Goal: Task Accomplishment & Management: Use online tool/utility

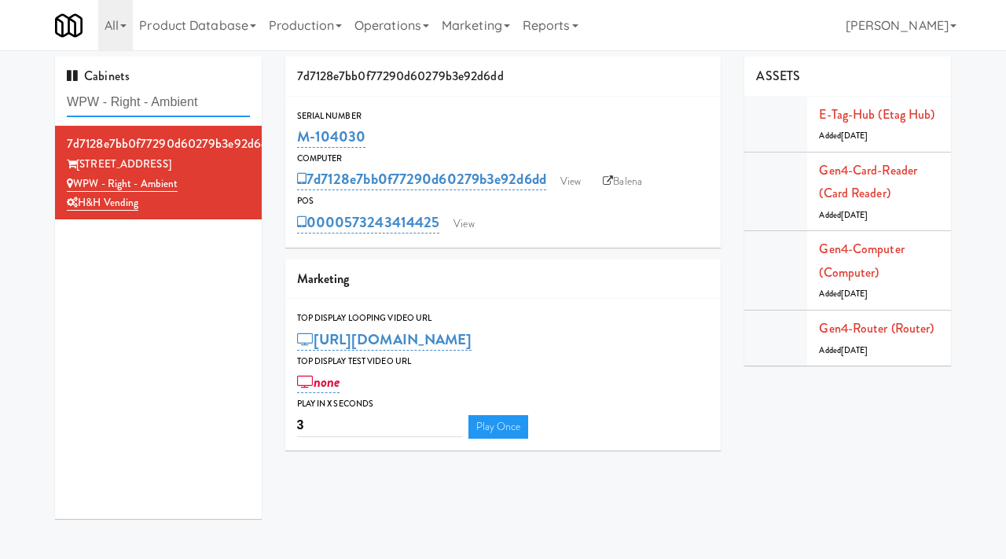
drag, startPoint x: 232, startPoint y: 108, endPoint x: 5, endPoint y: 112, distance: 227.1
click at [5, 112] on div "Cabinets WPW - Right - Ambient 7d7128e7bb0f77290d60279b3e92d6dd 343 W Wolf Poin…" at bounding box center [503, 294] width 1006 height 474
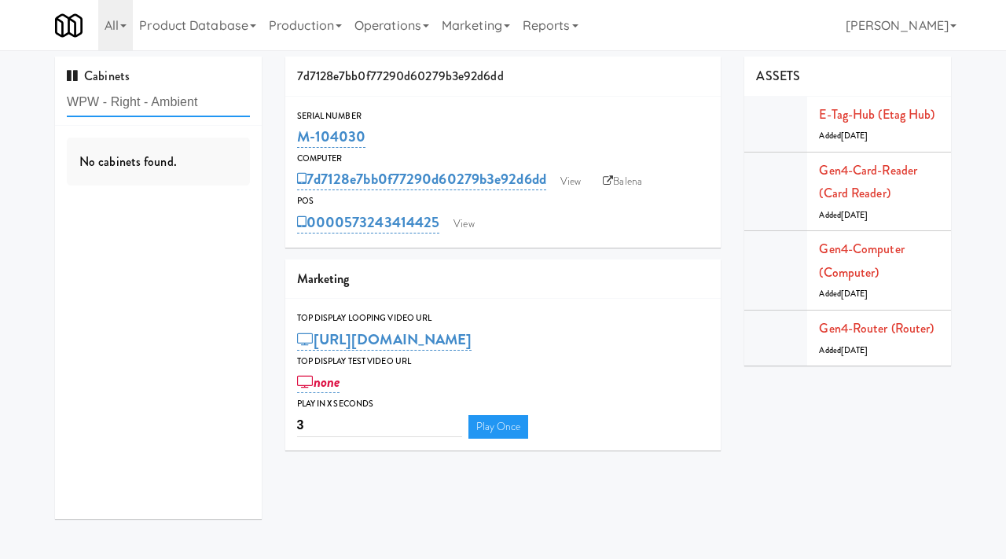
paste input "2200 Progress - Right -"
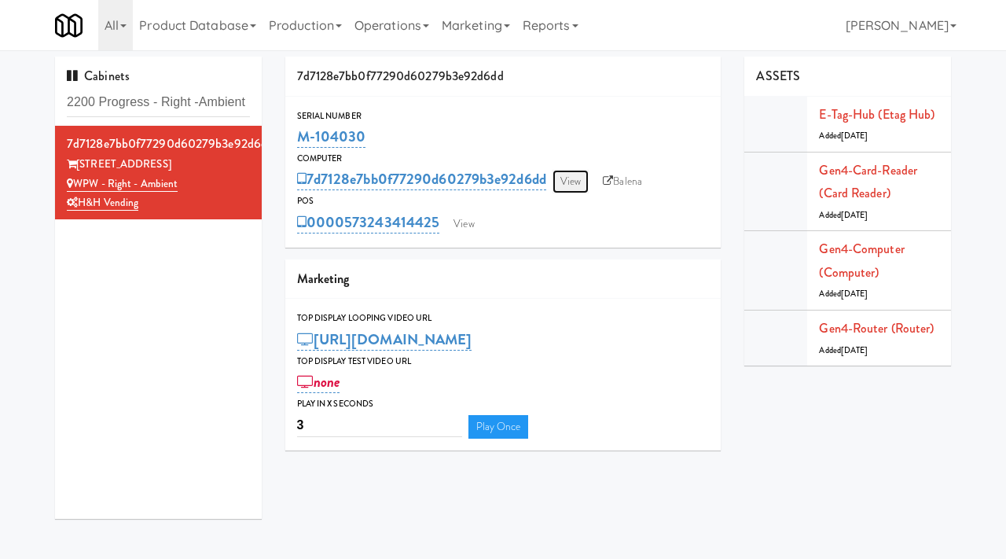
click at [577, 180] on link "View" at bounding box center [570, 182] width 36 height 24
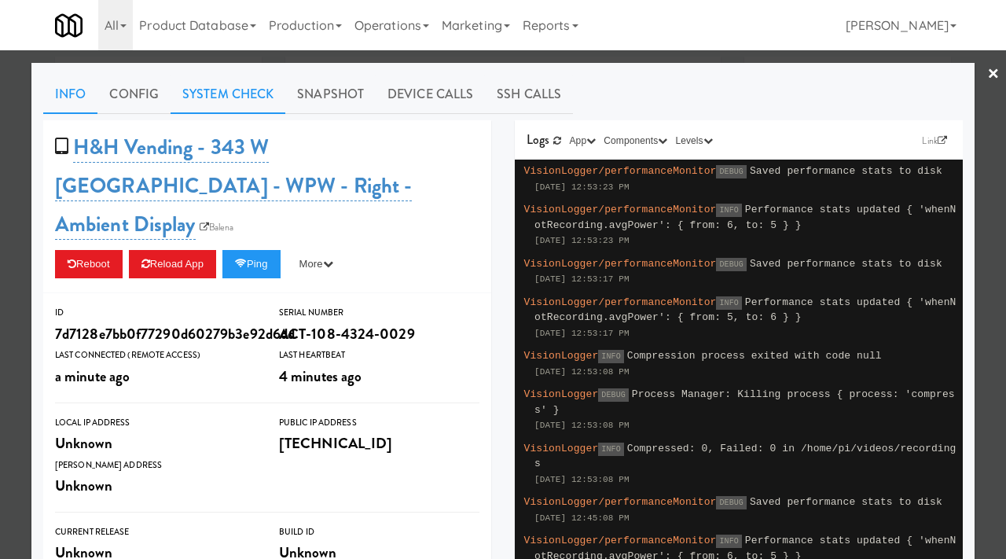
click at [222, 95] on link "System Check" at bounding box center [227, 94] width 115 height 39
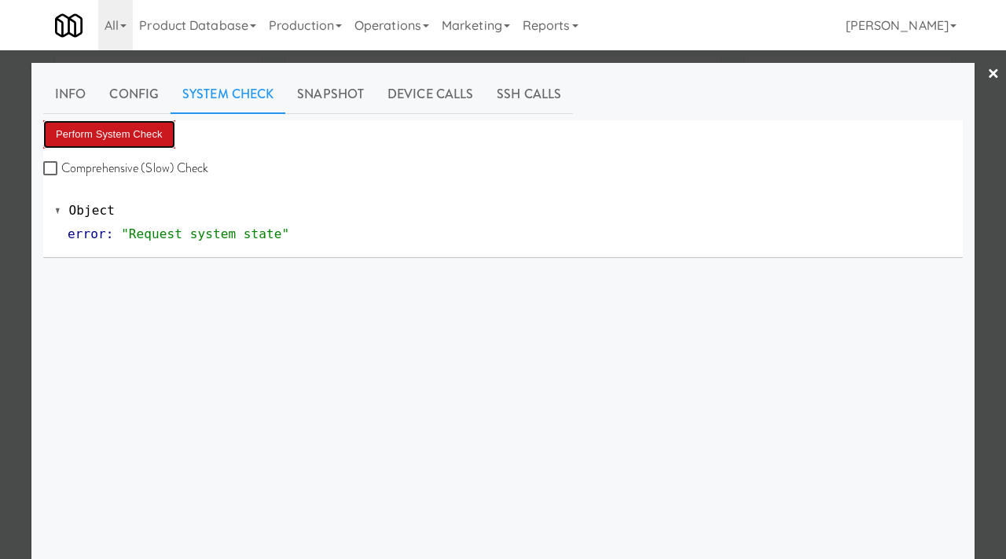
click at [141, 124] on button "Perform System Check" at bounding box center [109, 134] width 132 height 28
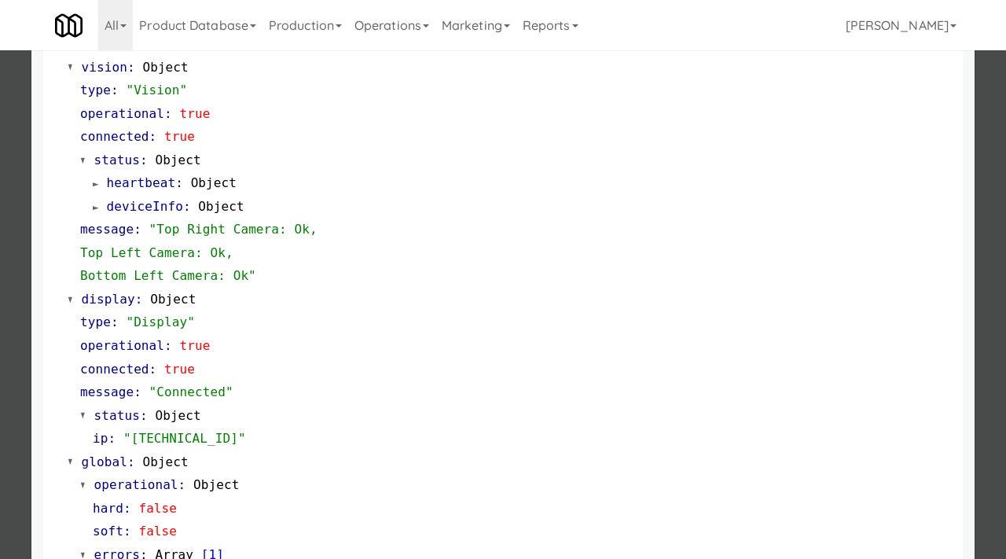
scroll to position [615, 0]
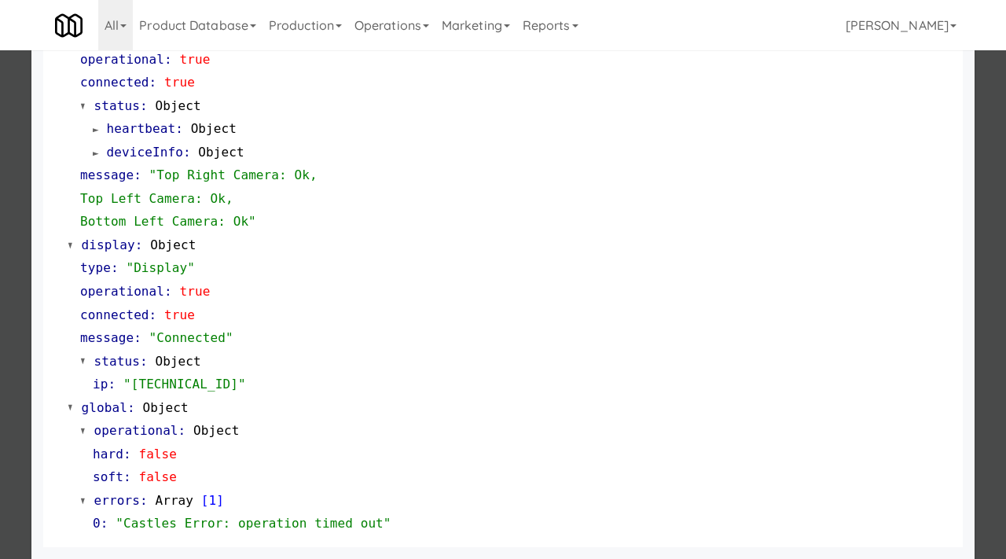
click at [0, 328] on div at bounding box center [503, 279] width 1006 height 559
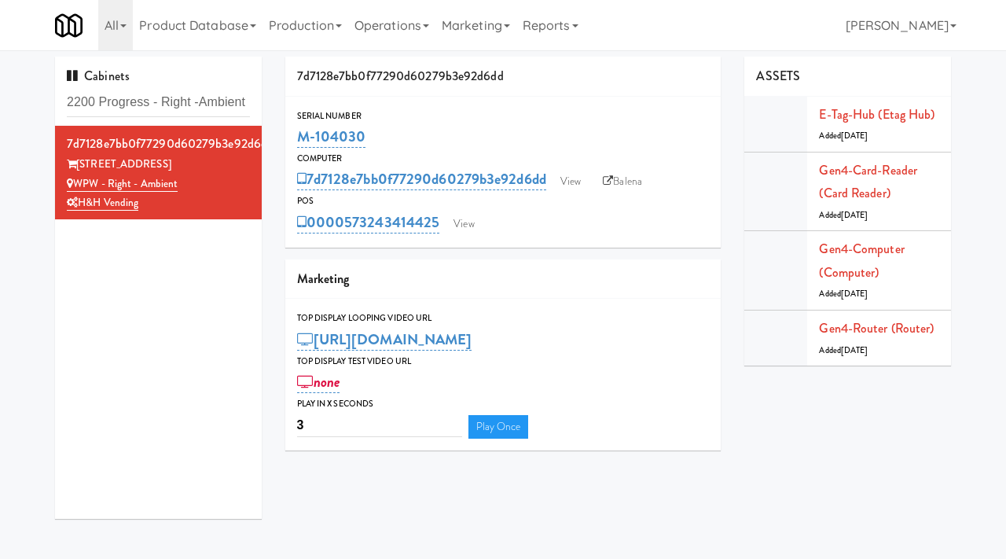
click at [376, 137] on div "M-104030" at bounding box center [503, 136] width 412 height 27
click at [464, 224] on link "View" at bounding box center [463, 224] width 36 height 24
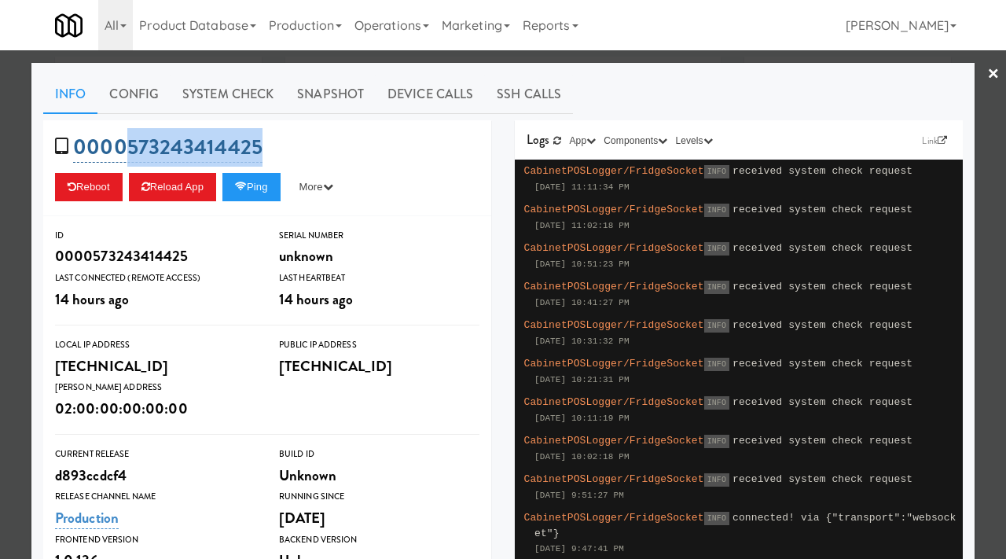
drag, startPoint x: 266, startPoint y: 146, endPoint x: 131, endPoint y: 151, distance: 135.2
click at [131, 151] on div "0000573243414425 Reboot Reload App Ping More Ping Server Restart Server Force R…" at bounding box center [267, 168] width 448 height 96
copy link "573243414425"
click at [0, 193] on div at bounding box center [503, 279] width 1006 height 559
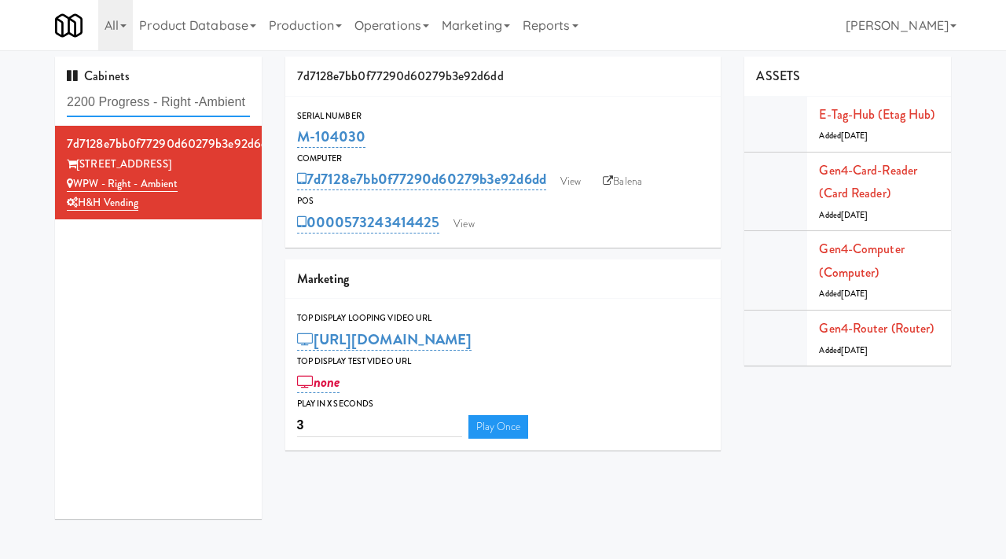
click at [168, 108] on input "2200 Progress - Right -Ambient" at bounding box center [158, 102] width 183 height 29
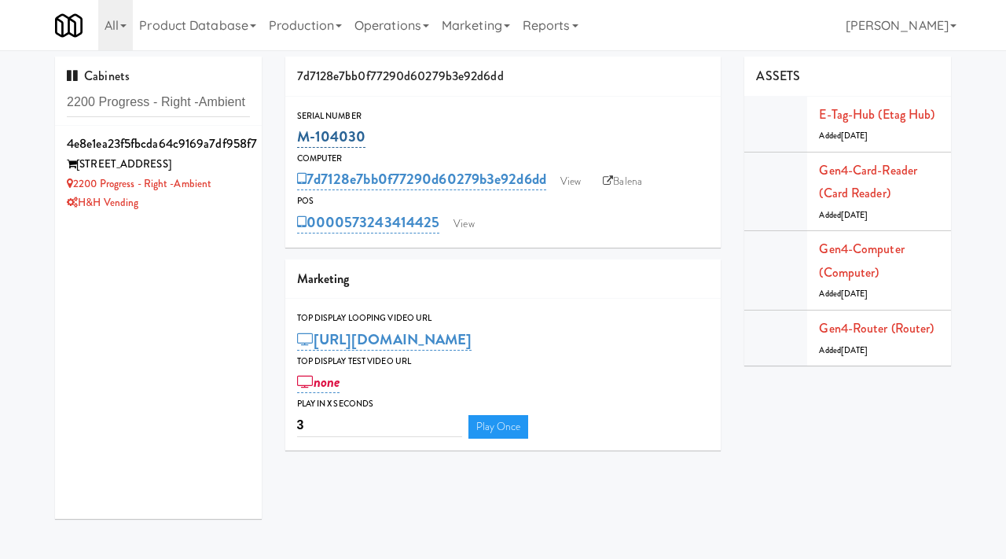
drag, startPoint x: 372, startPoint y: 143, endPoint x: 297, endPoint y: 147, distance: 75.5
click at [297, 147] on div "M-104030" at bounding box center [503, 136] width 412 height 27
copy link "M-104030"
click at [621, 180] on link "Balena" at bounding box center [622, 182] width 55 height 24
click at [225, 103] on input "2200 Progress - Right -Ambient" at bounding box center [158, 102] width 183 height 29
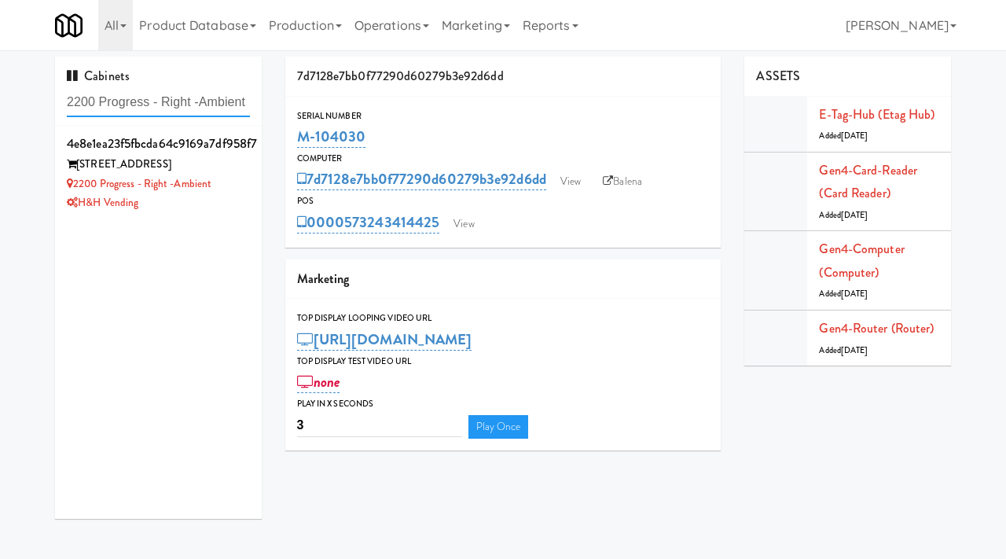
paste input "Cosmo Combo Uni"
type input "Cosmo Combo Unit"
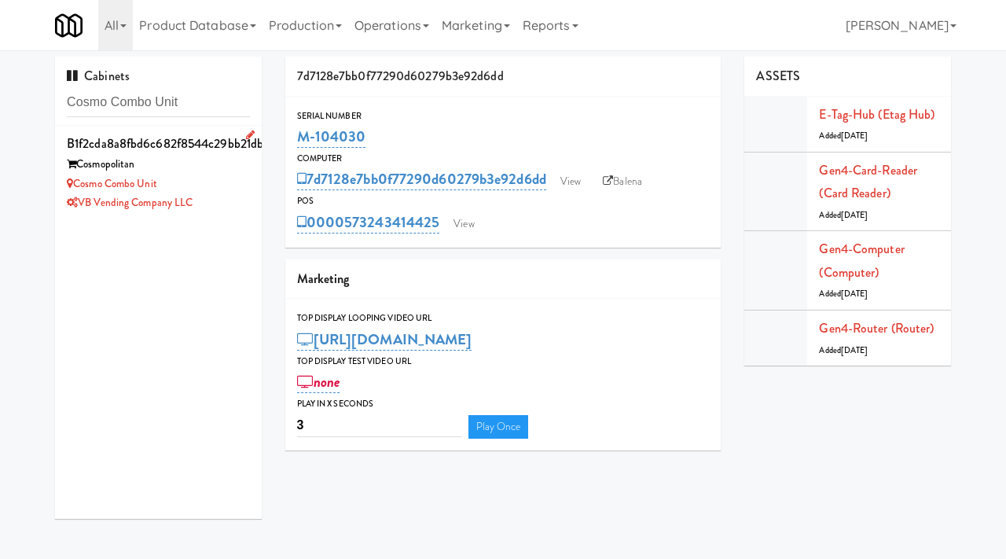
click at [203, 181] on div "Cosmo Combo Unit" at bounding box center [158, 184] width 183 height 20
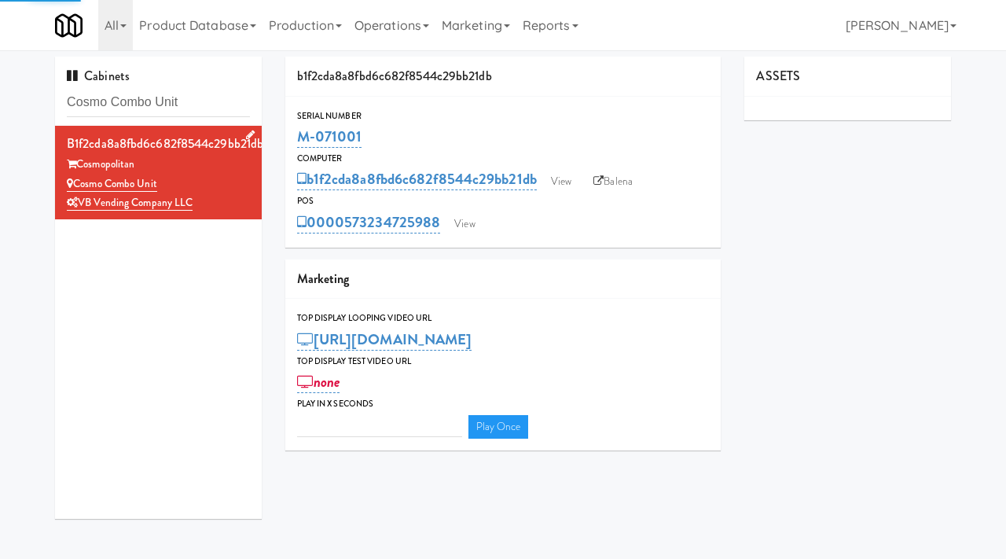
type input "3"
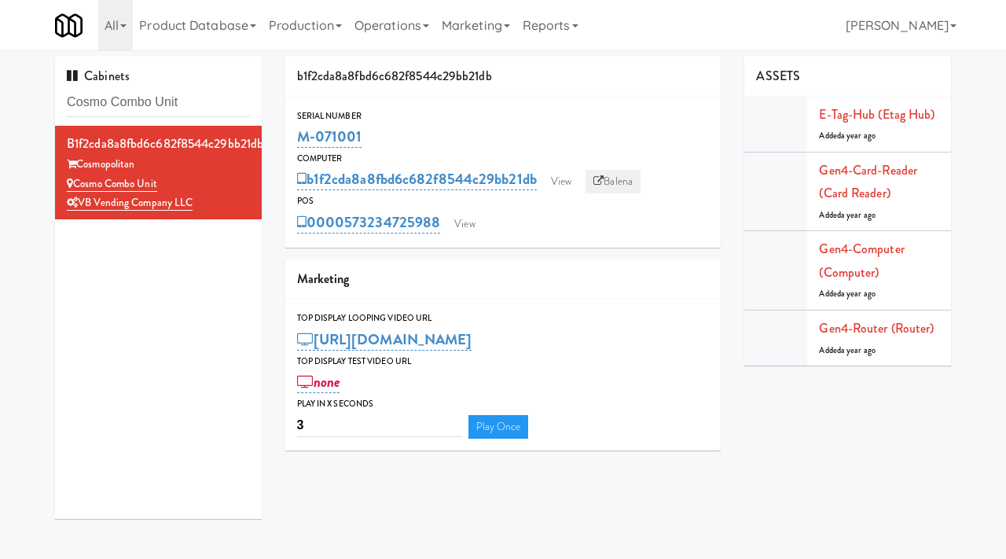
click at [605, 172] on link "Balena" at bounding box center [612, 182] width 55 height 24
drag, startPoint x: 372, startPoint y: 137, endPoint x: 296, endPoint y: 140, distance: 76.2
click at [297, 140] on div "M-071001" at bounding box center [503, 136] width 412 height 27
copy link "M-071001"
drag, startPoint x: 193, startPoint y: 99, endPoint x: 28, endPoint y: 99, distance: 165.0
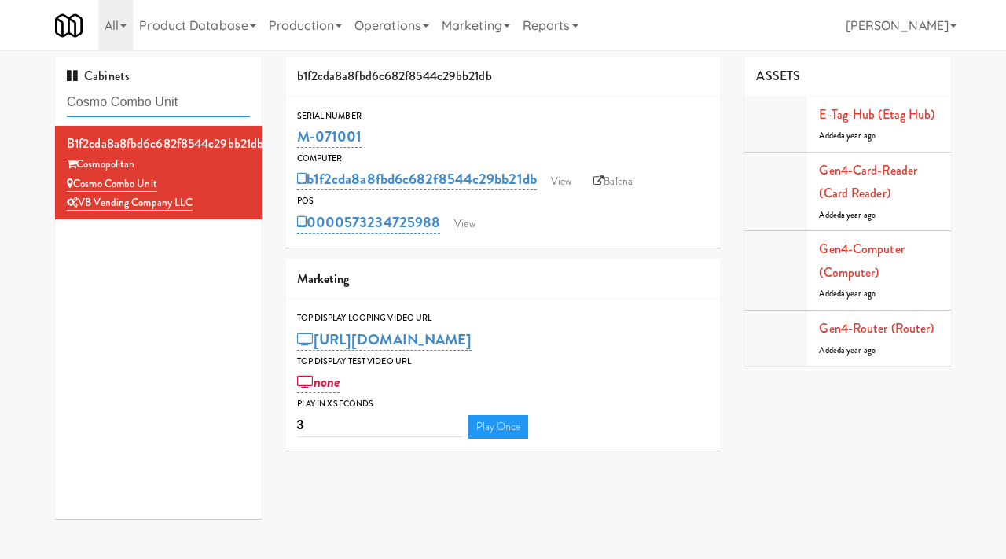
click at [28, 99] on div "Cabinets Cosmo Combo Unit b1f2cda8a8fbd6c682f8544c29bb21db Cosmopolitan Cosmo C…" at bounding box center [503, 294] width 1006 height 474
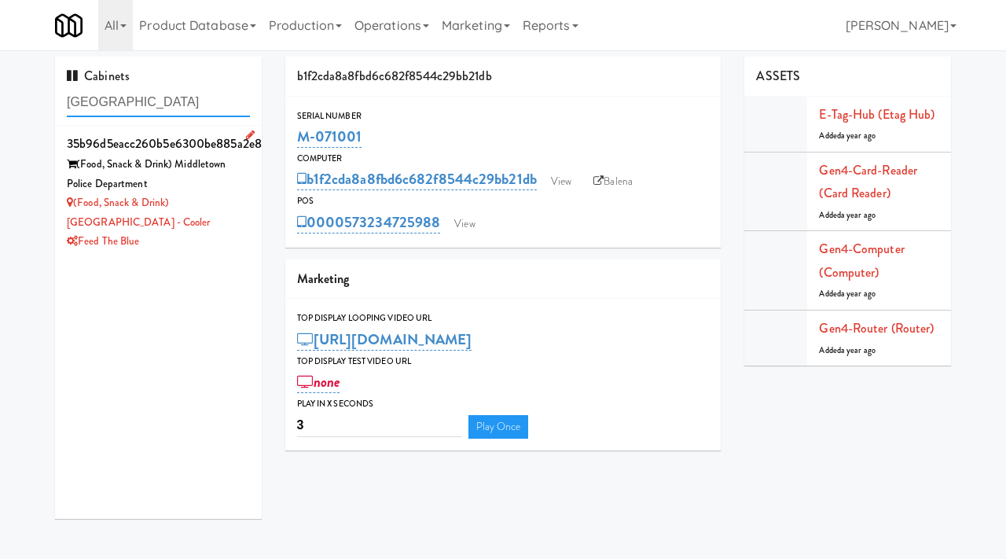
type input "middletown"
click at [206, 239] on div "Feed The Blue" at bounding box center [158, 242] width 183 height 20
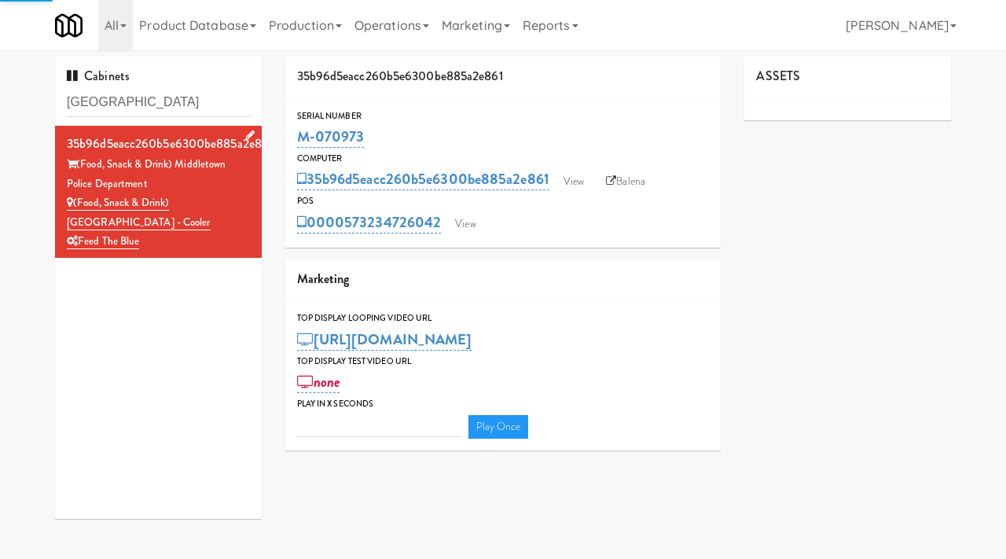
type input "3"
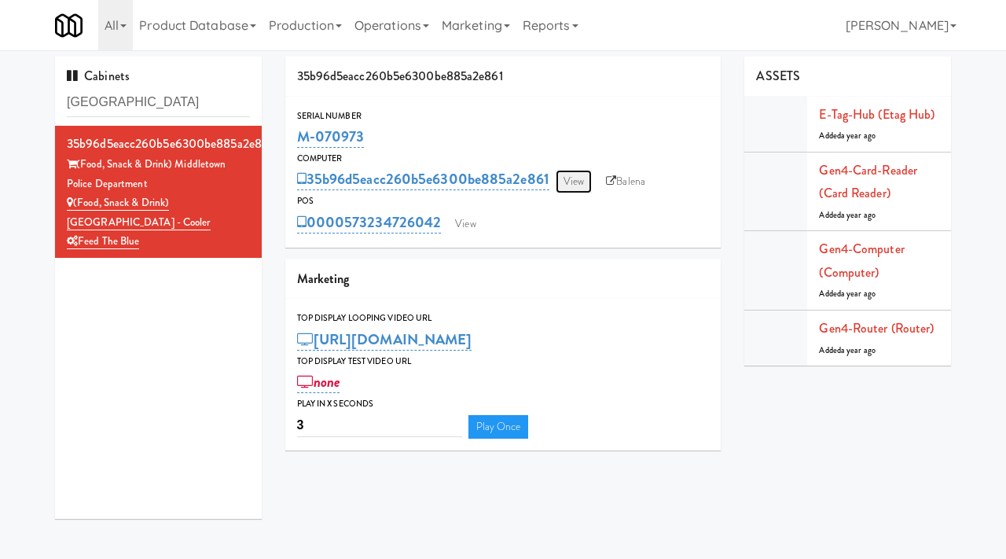
click at [577, 185] on link "View" at bounding box center [573, 182] width 36 height 24
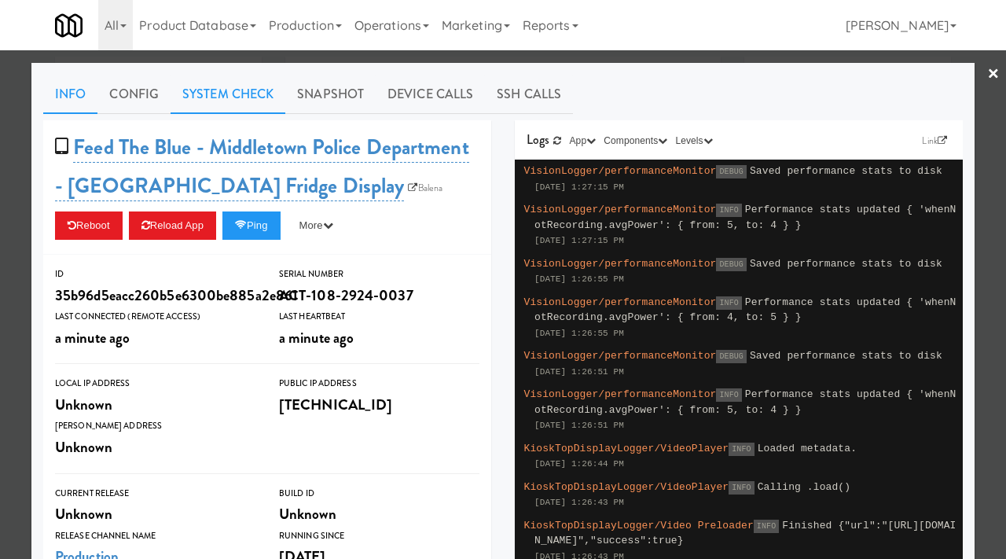
click at [252, 103] on link "System Check" at bounding box center [227, 94] width 115 height 39
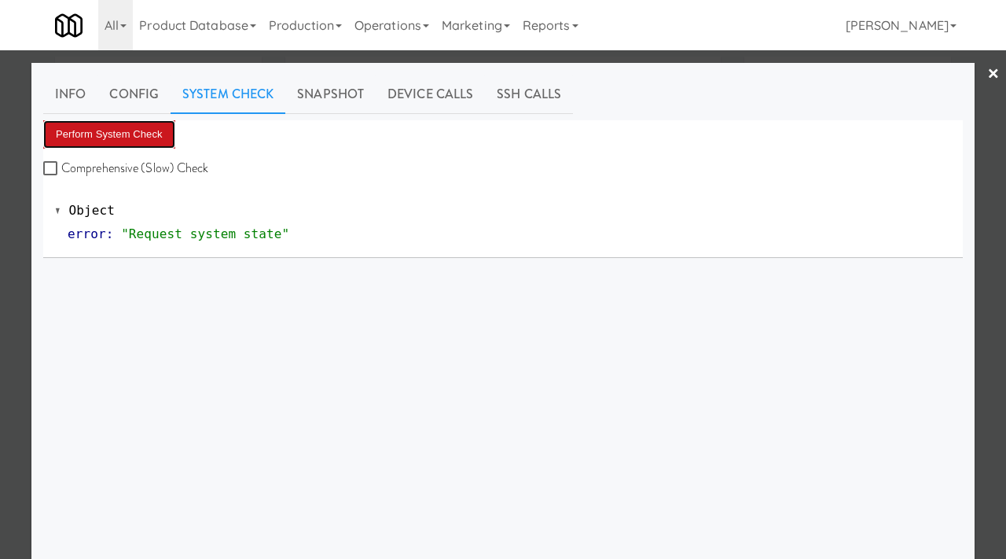
click at [147, 123] on button "Perform System Check" at bounding box center [109, 134] width 132 height 28
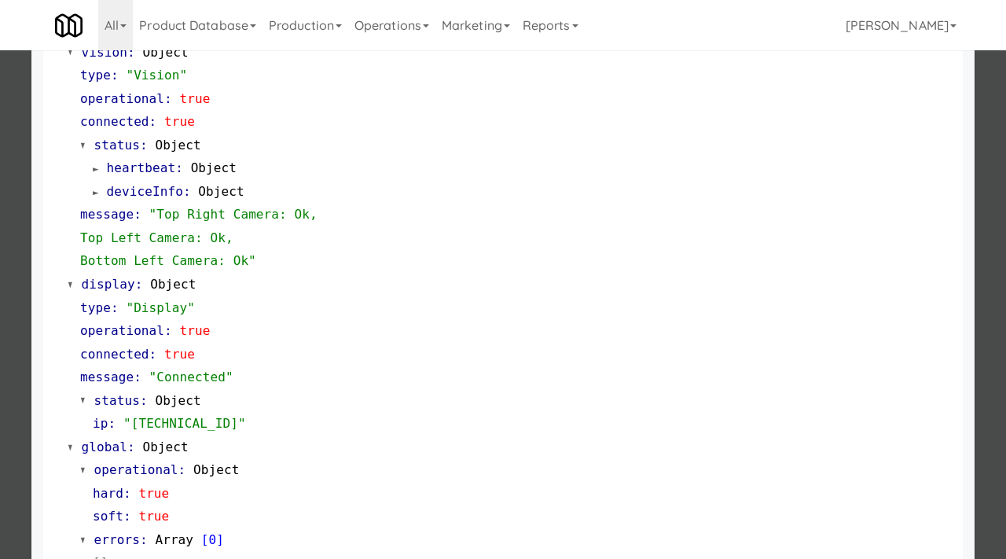
scroll to position [662, 0]
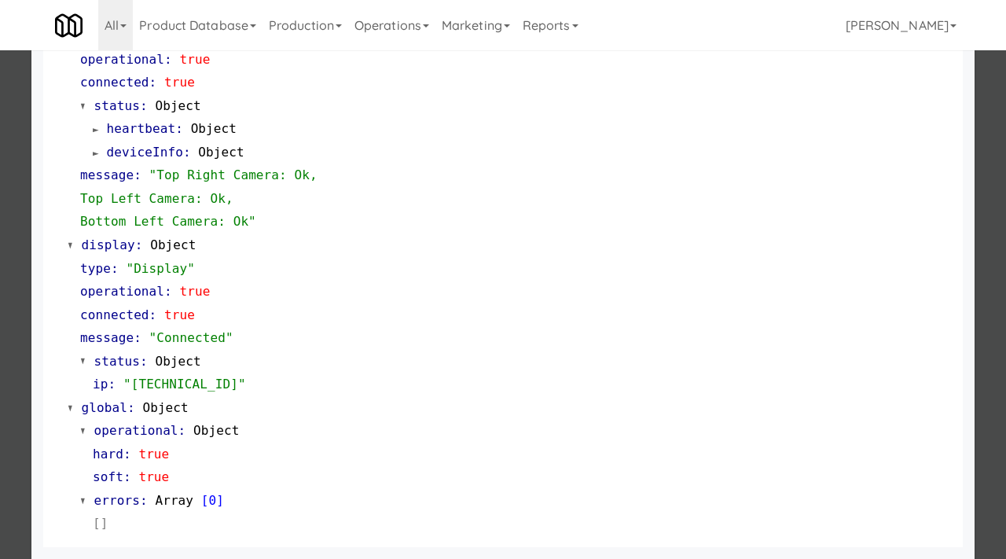
click at [0, 230] on div at bounding box center [503, 279] width 1006 height 559
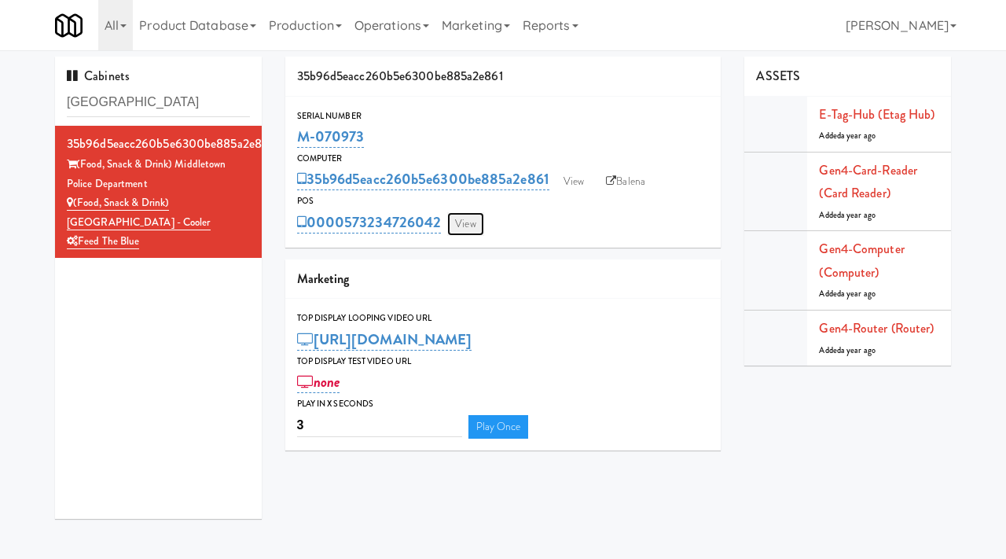
click at [474, 228] on link "View" at bounding box center [465, 224] width 36 height 24
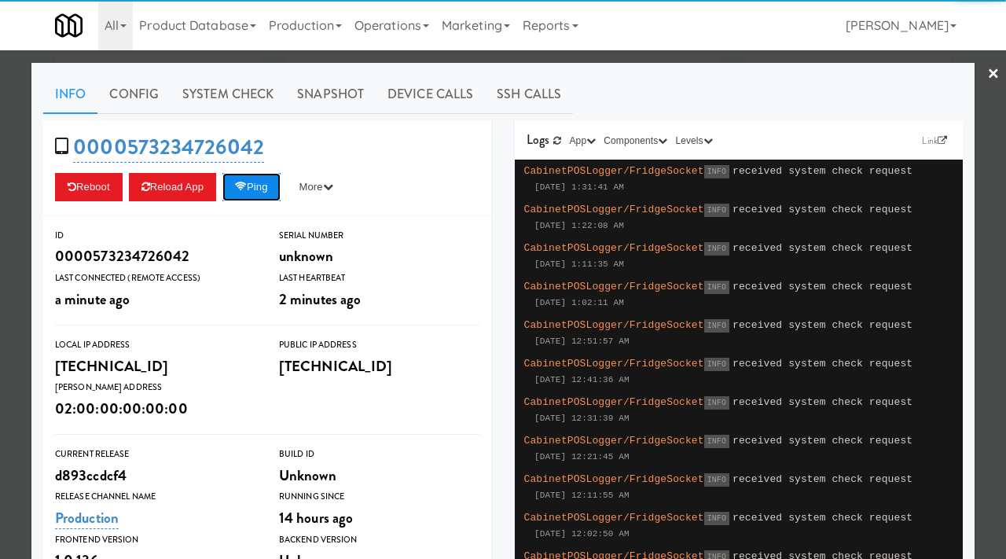
click at [258, 185] on button "Ping" at bounding box center [251, 187] width 58 height 28
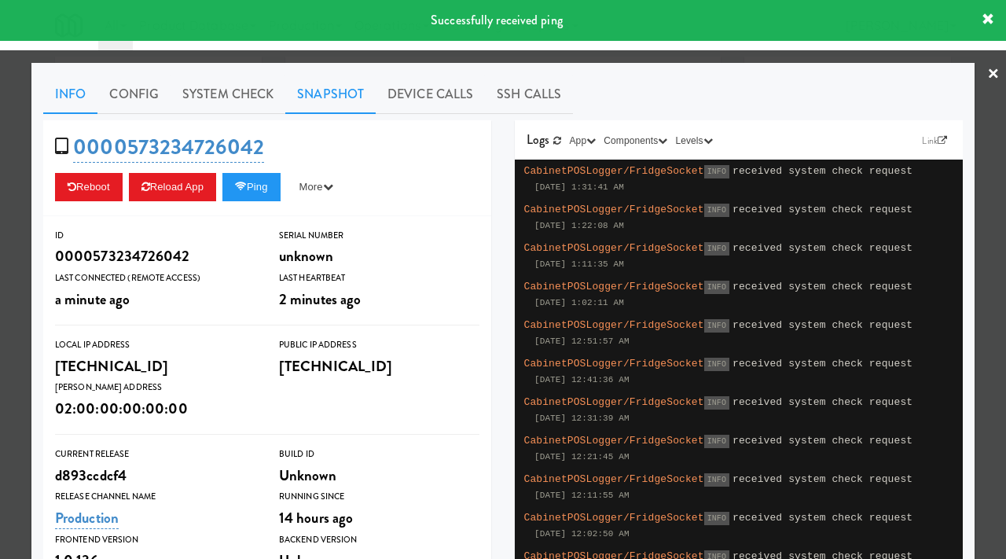
click at [321, 94] on link "Snapshot" at bounding box center [330, 94] width 90 height 39
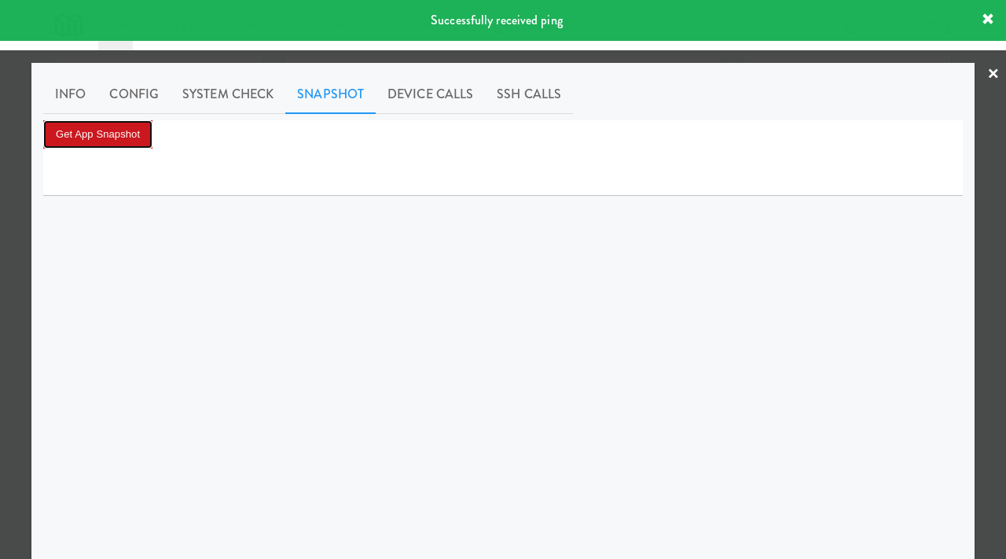
click at [118, 140] on button "Get App Snapshot" at bounding box center [97, 134] width 109 height 28
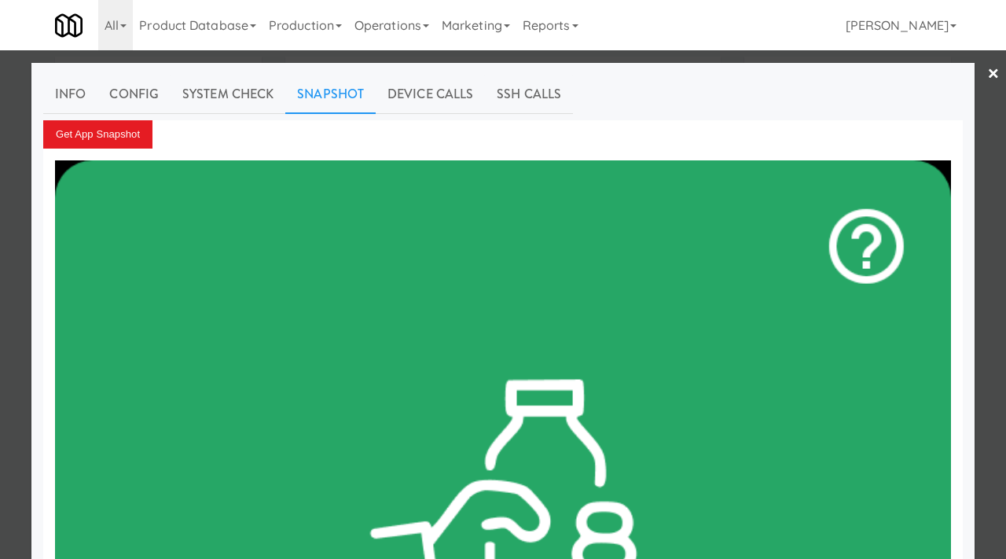
click at [19, 148] on div at bounding box center [503, 279] width 1006 height 559
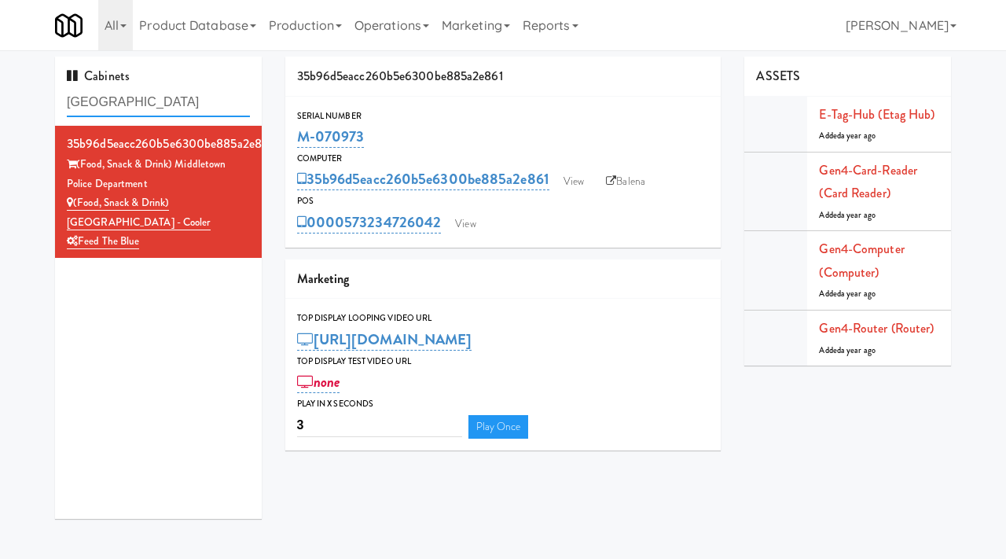
click at [143, 102] on input "middletown" at bounding box center [158, 102] width 183 height 29
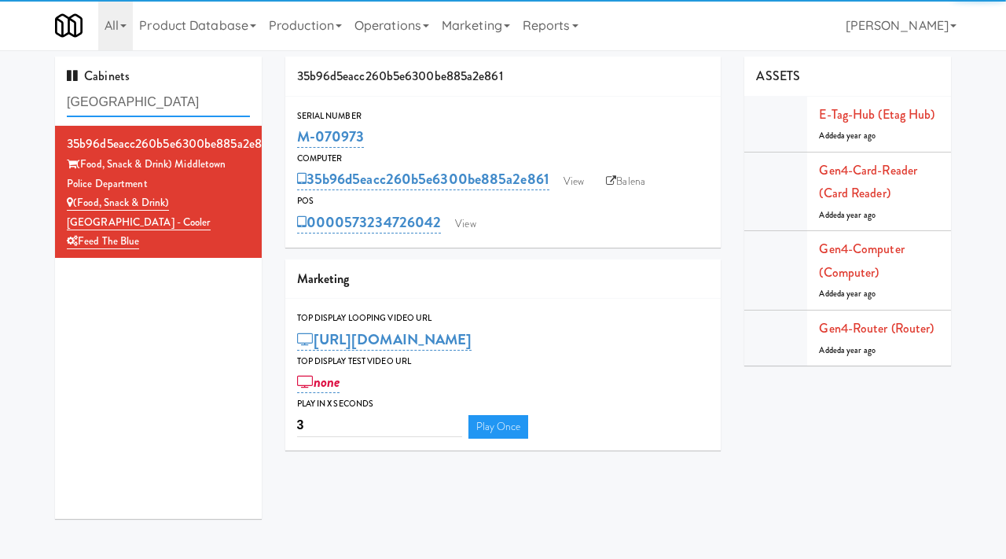
paste input "Cosmo Combo Unit"
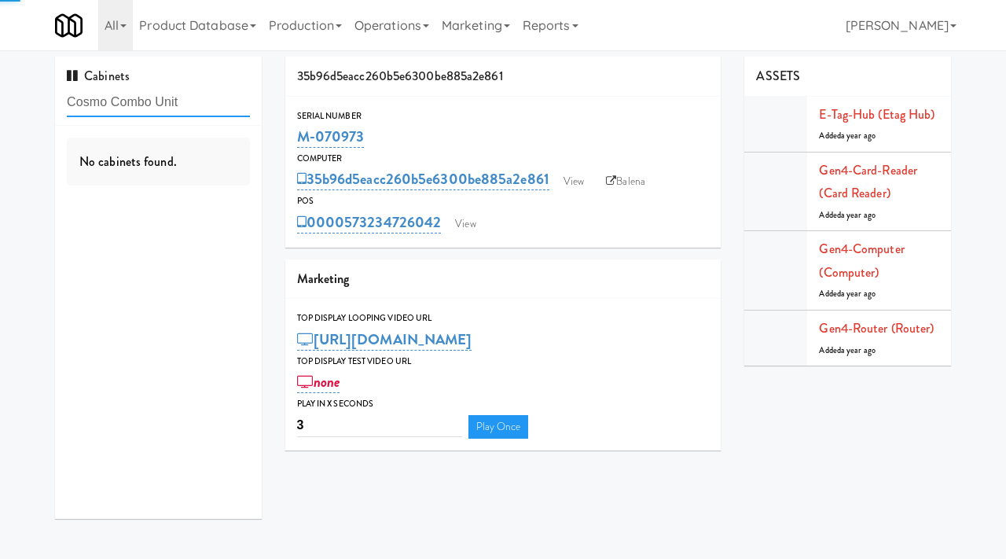
type input "Cosmo Combo Unit"
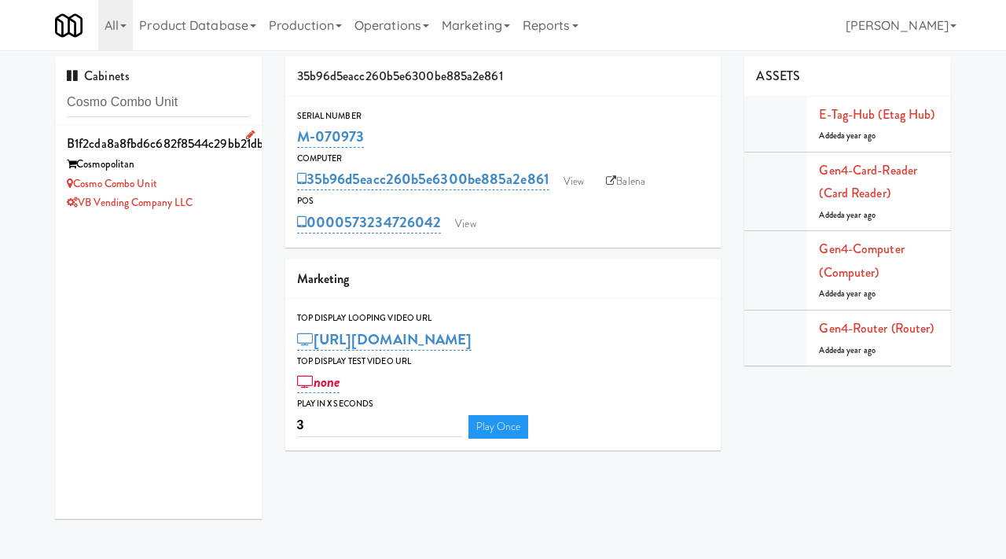
click at [189, 174] on div "Cosmo Combo Unit" at bounding box center [158, 184] width 183 height 20
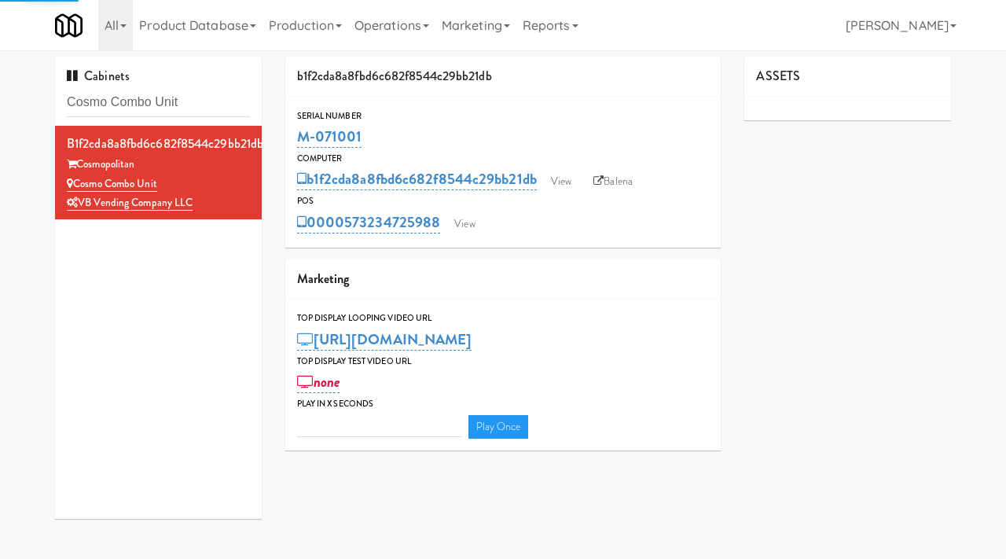
type input "3"
click at [548, 178] on link "View" at bounding box center [561, 182] width 36 height 24
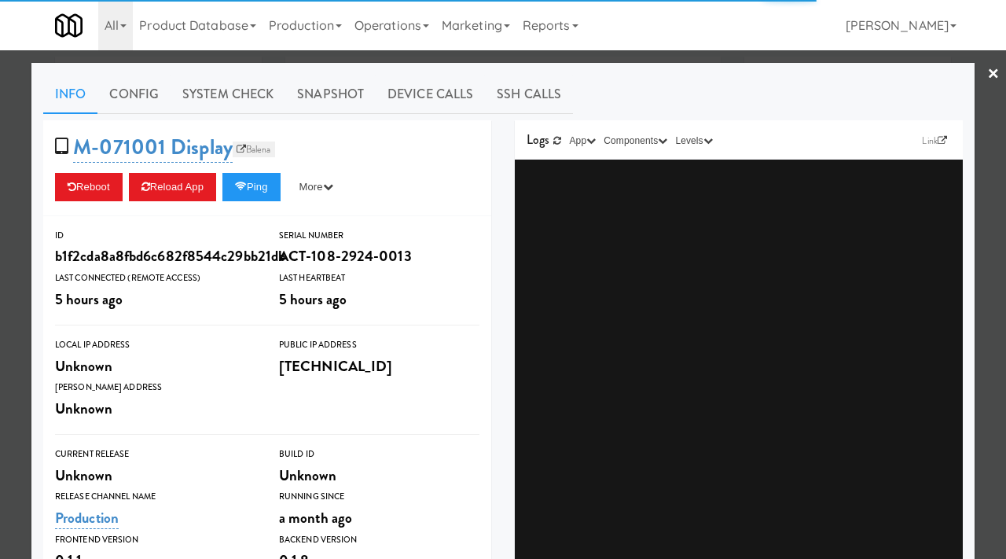
click at [265, 156] on link "Balena" at bounding box center [254, 149] width 42 height 16
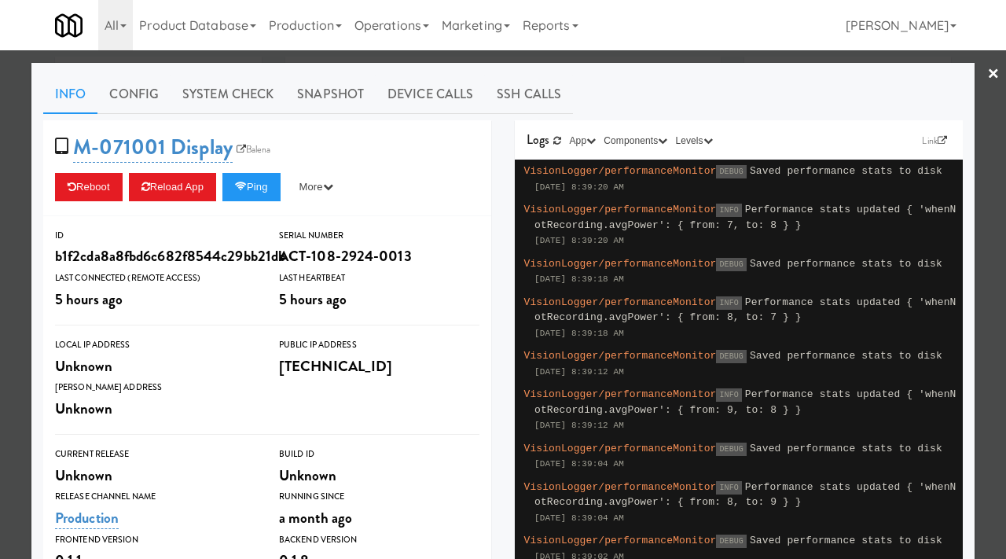
click at [29, 243] on div at bounding box center [503, 279] width 1006 height 559
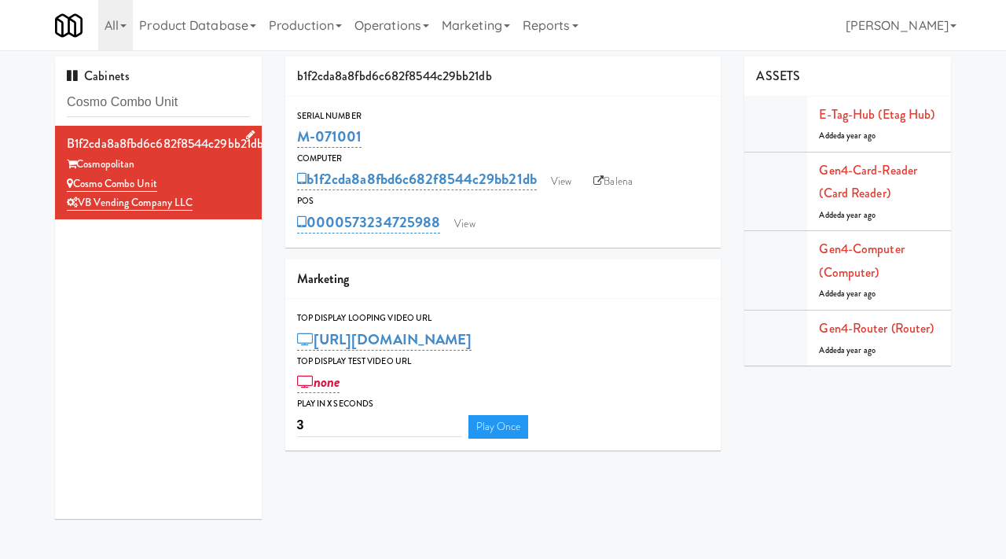
drag, startPoint x: 183, startPoint y: 181, endPoint x: 78, endPoint y: 181, distance: 105.3
click at [78, 181] on div "Cosmo Combo Unit" at bounding box center [158, 184] width 183 height 20
copy link "Cosmo Combo Unit"
drag, startPoint x: 145, startPoint y: 160, endPoint x: 80, endPoint y: 166, distance: 65.4
click at [80, 166] on div "Cosmopolitan" at bounding box center [158, 165] width 183 height 20
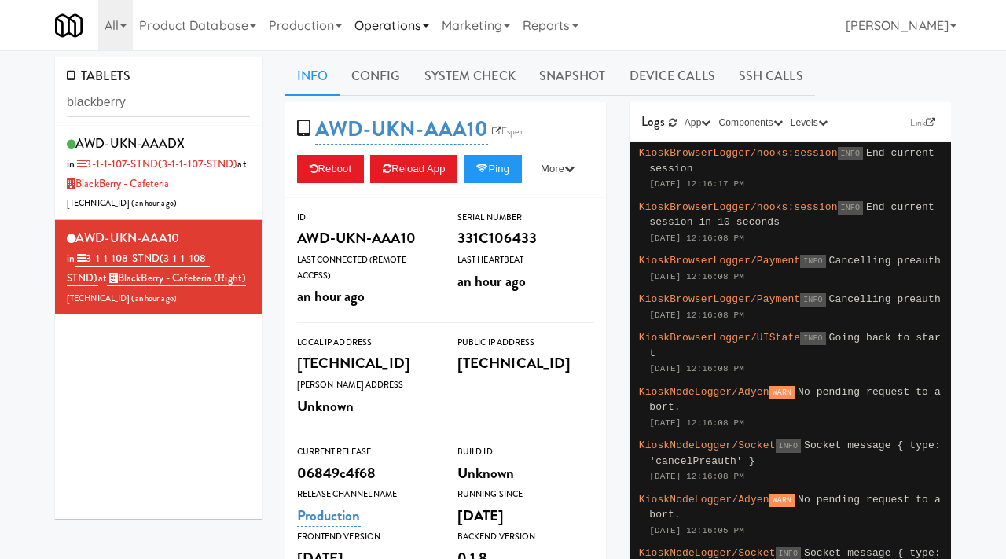
click at [398, 17] on link "Operations" at bounding box center [391, 25] width 87 height 50
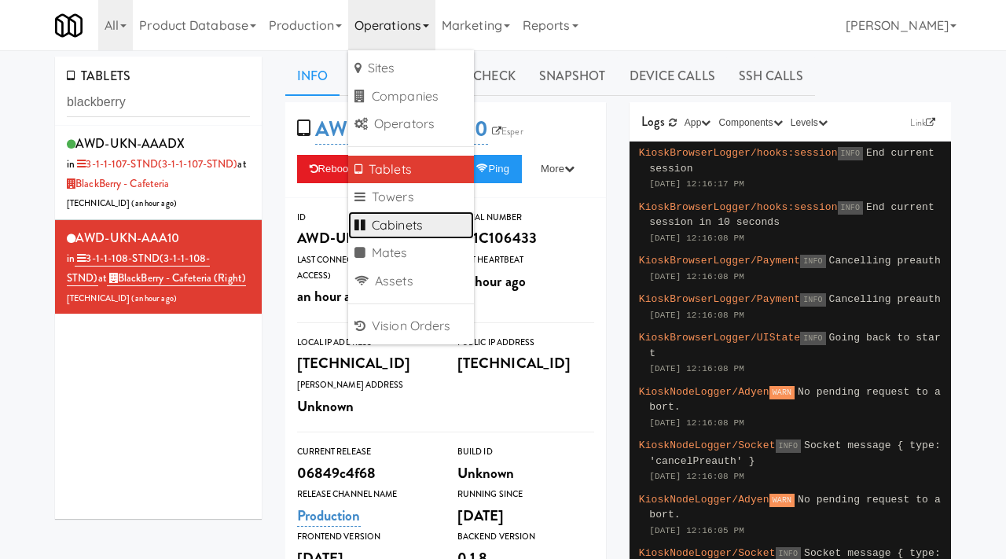
click at [376, 234] on link "Cabinets" at bounding box center [411, 225] width 126 height 28
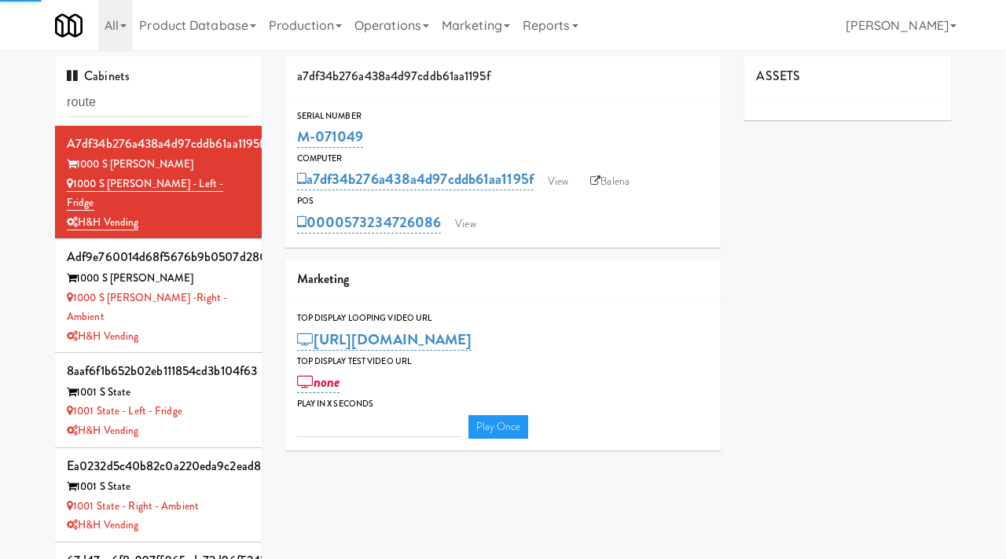
type input "route"
type input "3"
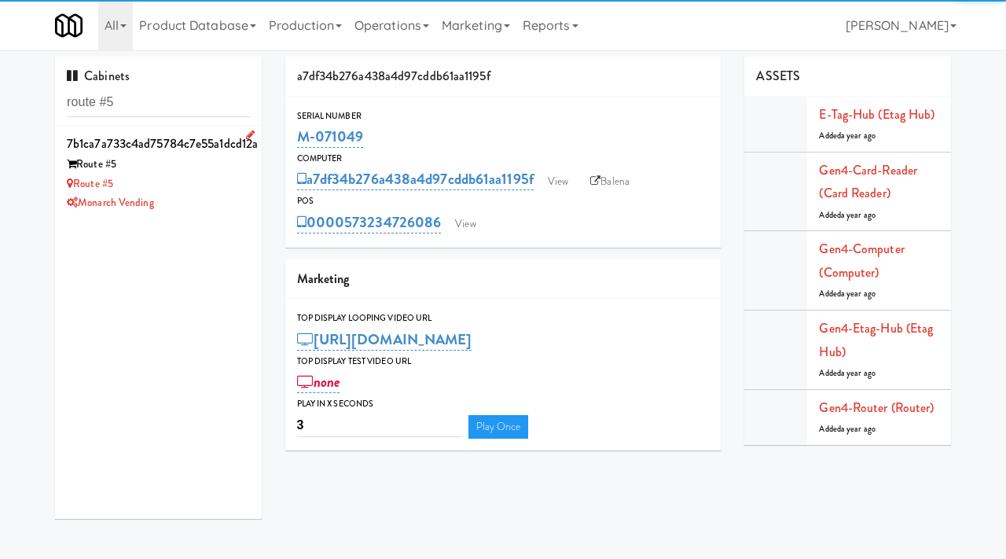
type input "route #5"
click at [207, 179] on div "Route #5" at bounding box center [158, 184] width 183 height 20
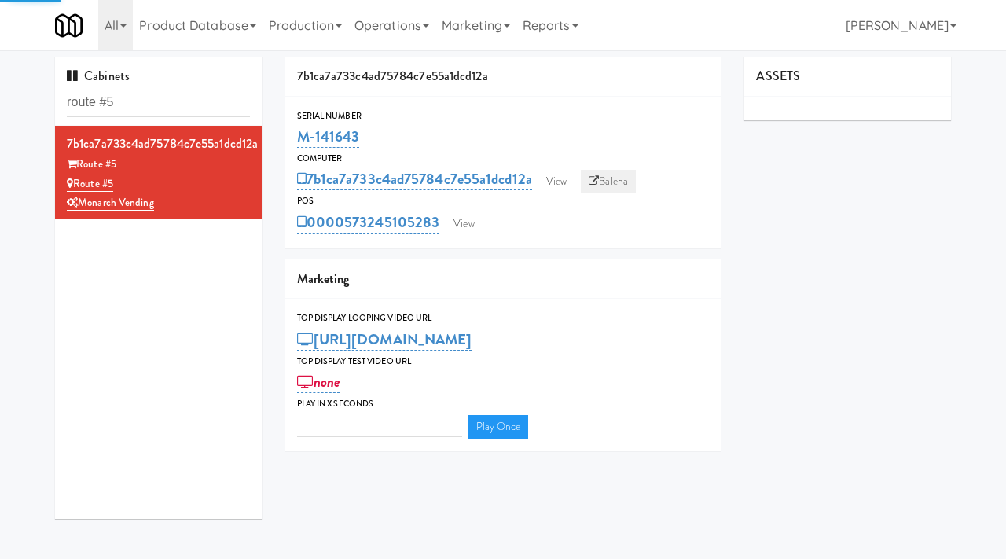
type input "3"
click at [603, 178] on link "Balena" at bounding box center [608, 182] width 55 height 24
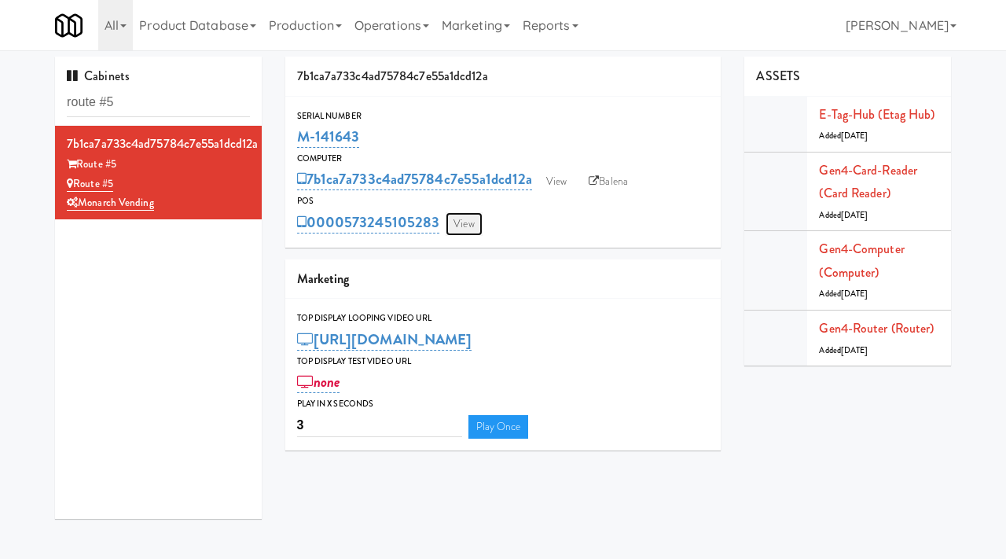
click at [467, 227] on link "View" at bounding box center [463, 224] width 36 height 24
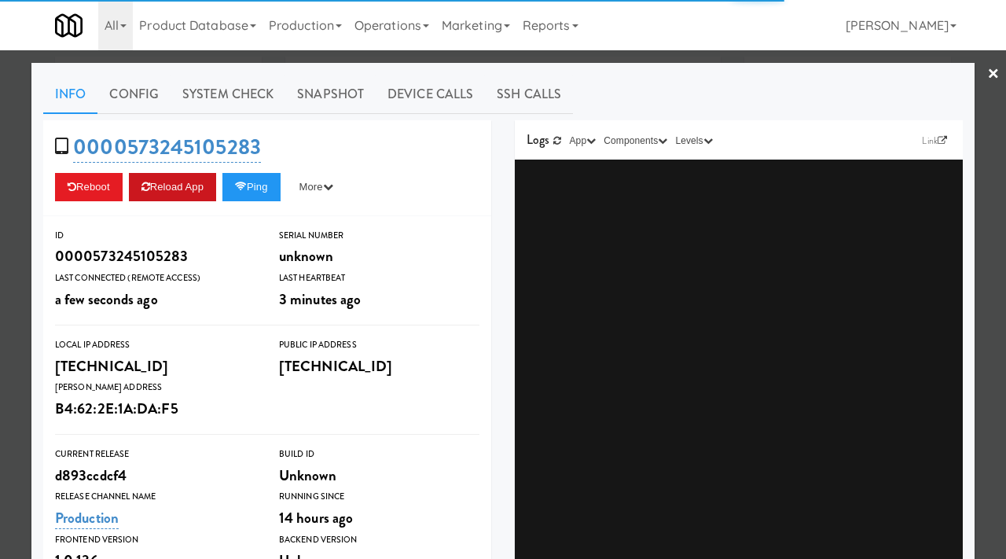
click at [156, 185] on button "Reload App" at bounding box center [172, 187] width 87 height 28
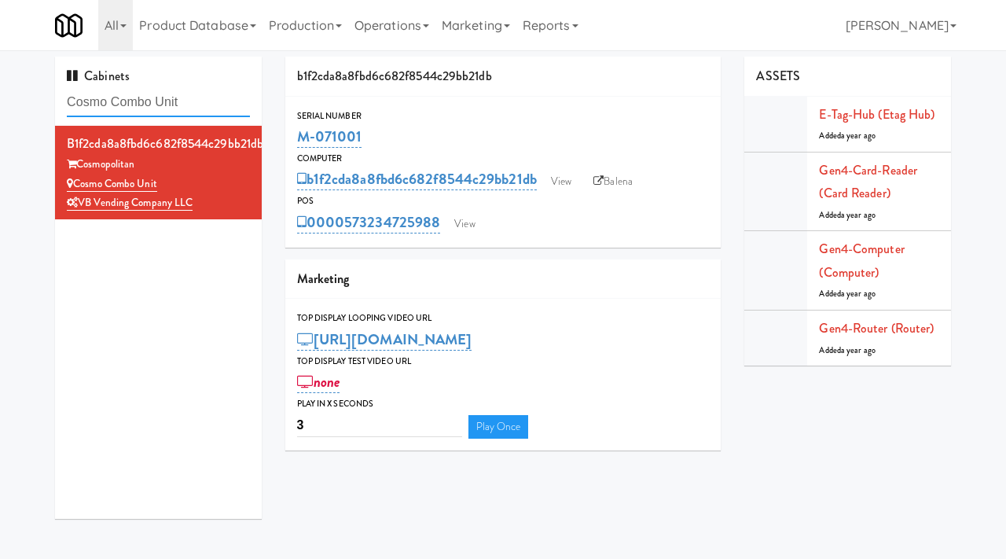
drag, startPoint x: 190, startPoint y: 108, endPoint x: 51, endPoint y: 104, distance: 139.1
click at [51, 104] on div "Cabinets Cosmo Combo Unit b1f2cda8a8fbd6c682f8544c29bb21db Cosmopolitan Cosmo C…" at bounding box center [158, 294] width 230 height 474
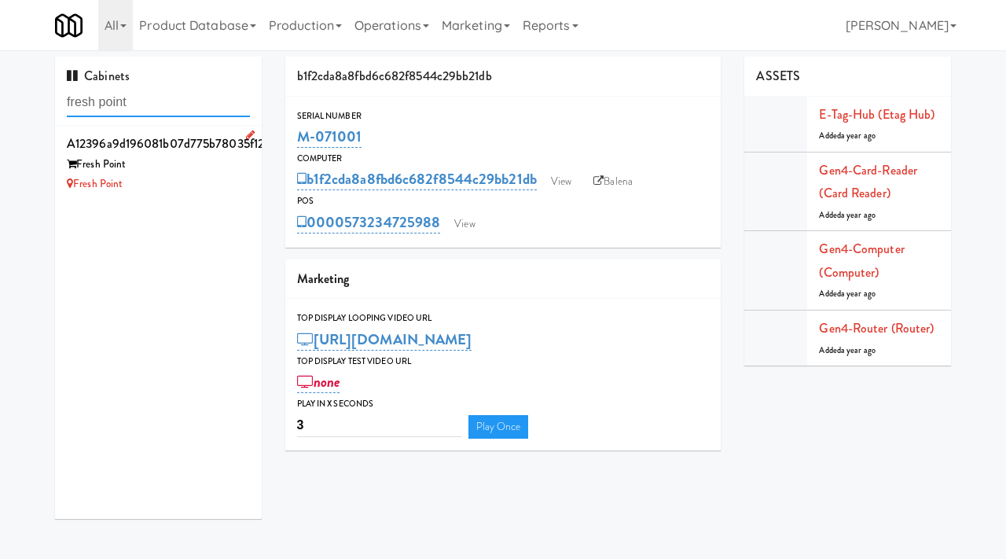
type input "fresh point"
click at [181, 200] on li "a12396a9d196081b07d775b78035f126 Fresh Point Fresh Point" at bounding box center [158, 163] width 207 height 75
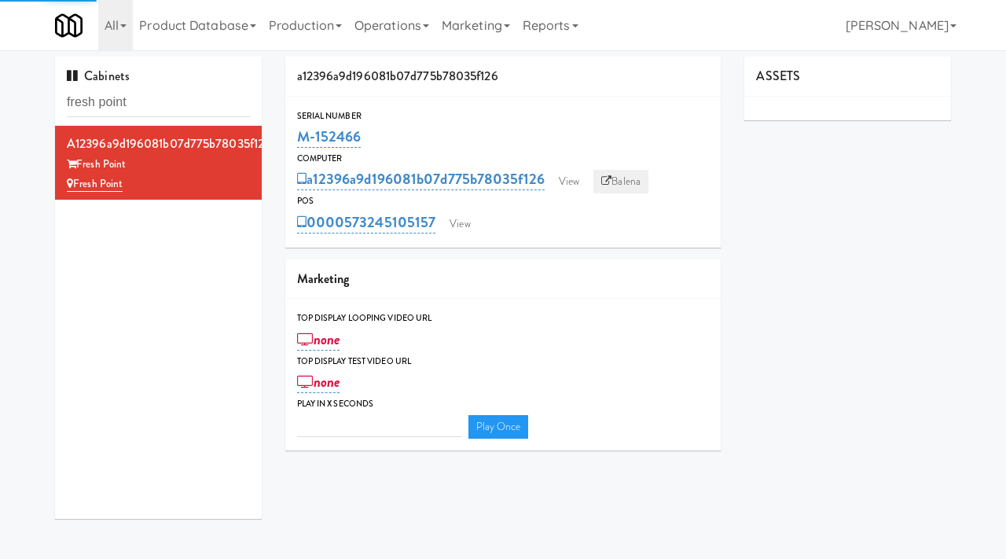
type input "3"
click at [618, 180] on link "Balena" at bounding box center [620, 182] width 55 height 24
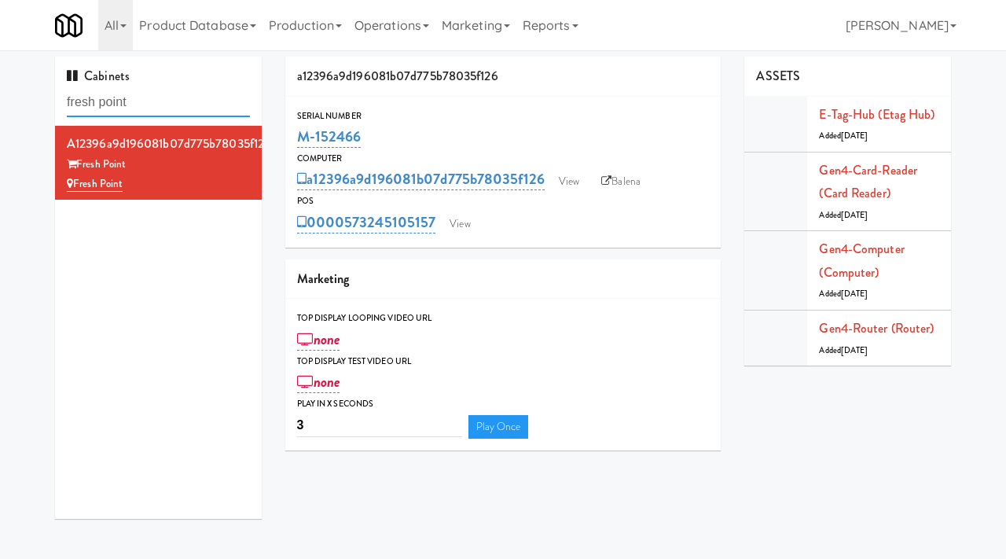
drag, startPoint x: 159, startPoint y: 104, endPoint x: 44, endPoint y: 108, distance: 114.7
click at [44, 108] on div "Cabinets fresh point a12396a9d196081b07d775b78035f126 Fresh Point Fresh Point" at bounding box center [158, 294] width 230 height 474
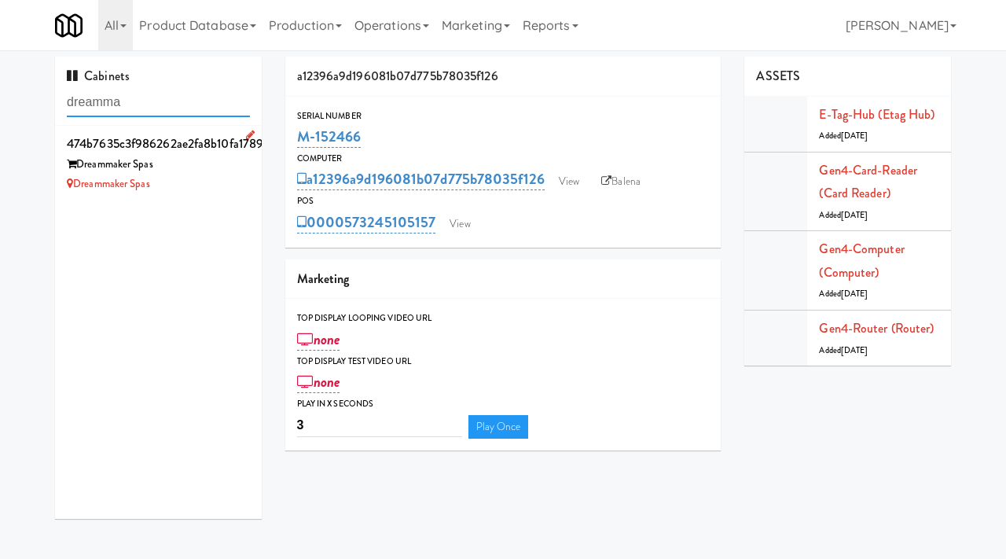
type input "dreamma"
click at [211, 173] on div "Dreammaker Spas" at bounding box center [158, 165] width 183 height 20
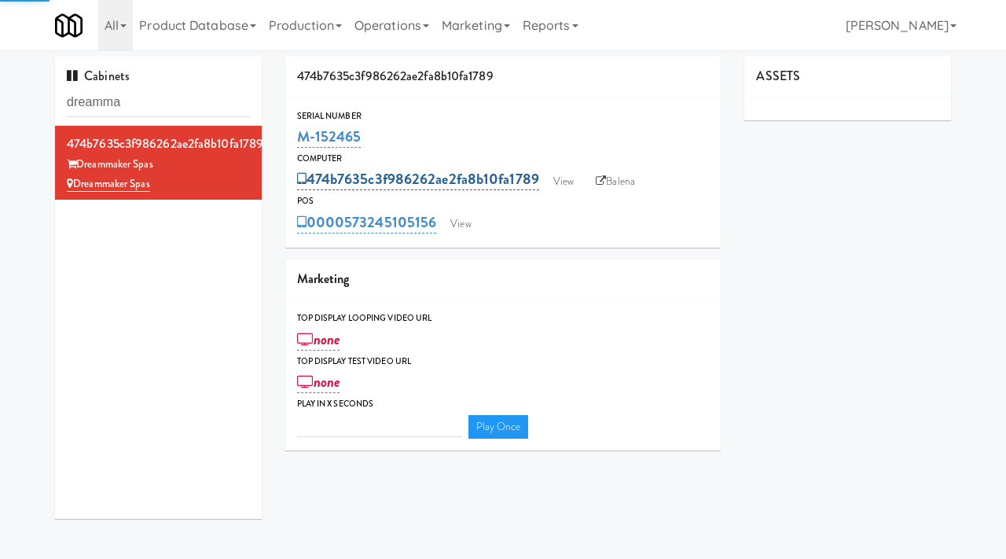
type input "3"
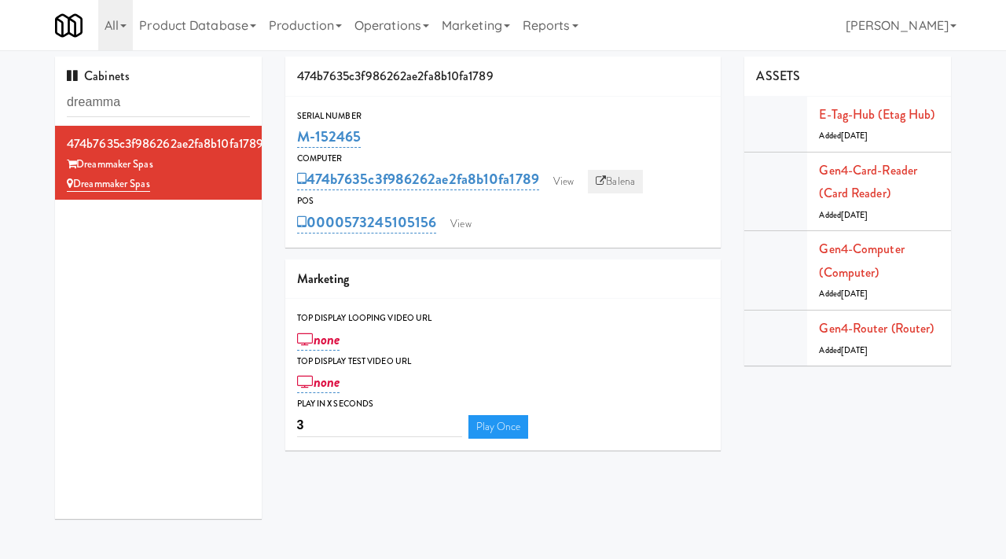
click at [609, 184] on link "Balena" at bounding box center [615, 182] width 55 height 24
drag, startPoint x: 151, startPoint y: 112, endPoint x: 65, endPoint y: 104, distance: 86.0
click at [65, 104] on div "Cabinets dreamma" at bounding box center [158, 91] width 207 height 69
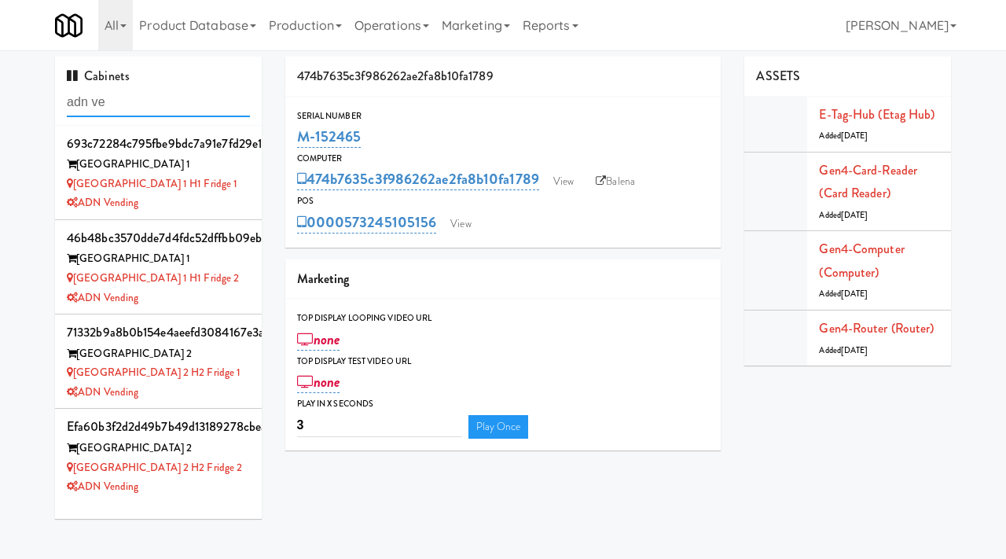
drag, startPoint x: 157, startPoint y: 97, endPoint x: 24, endPoint y: 82, distance: 134.3
click at [24, 82] on div "Cabinets adn ve 693c72284c795fbe9bdc7a91e7fd29e1 [GEOGRAPHIC_DATA] [GEOGRAPHIC_…" at bounding box center [503, 294] width 1006 height 474
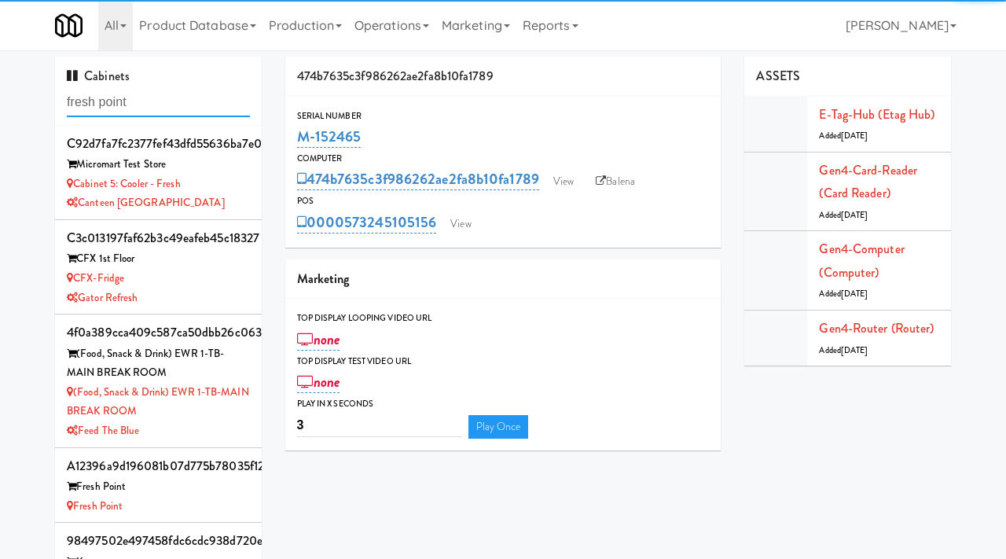
type input "fresh point"
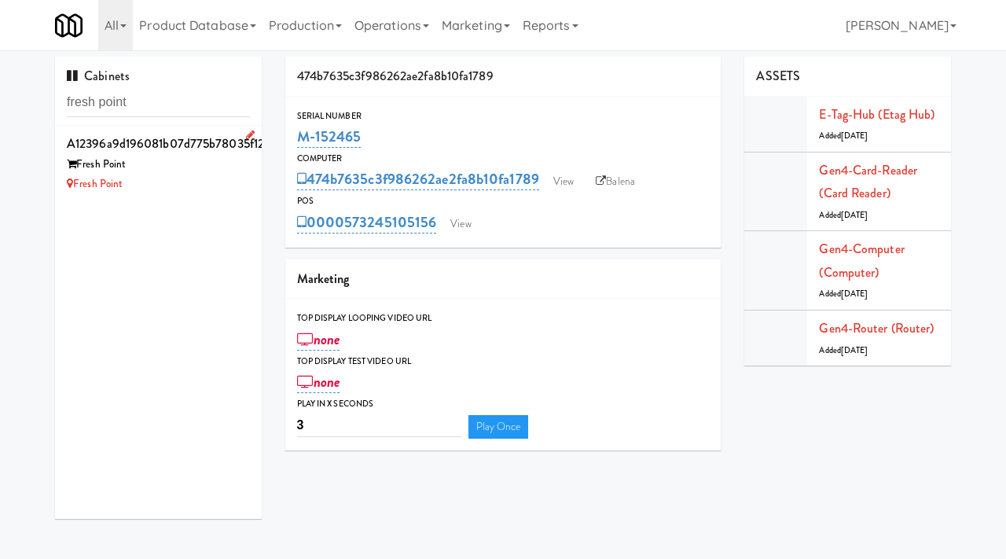
click at [166, 170] on div "Fresh Point" at bounding box center [158, 165] width 183 height 20
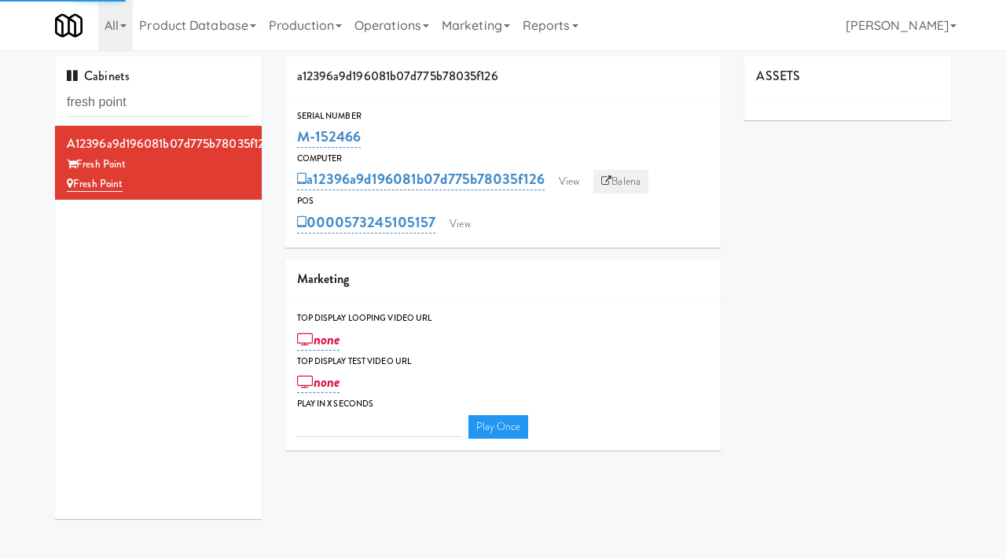
type input "3"
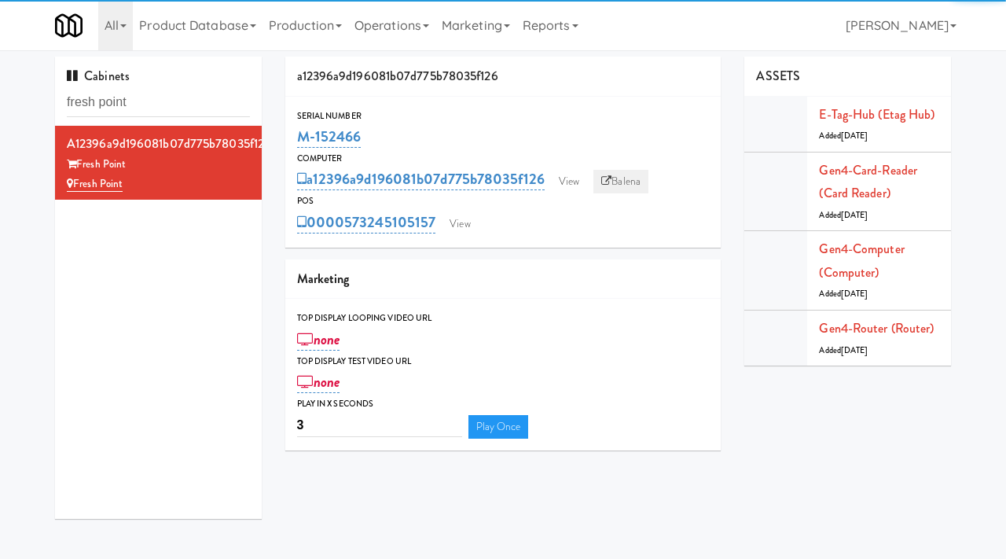
click at [628, 172] on link "Balena" at bounding box center [620, 182] width 55 height 24
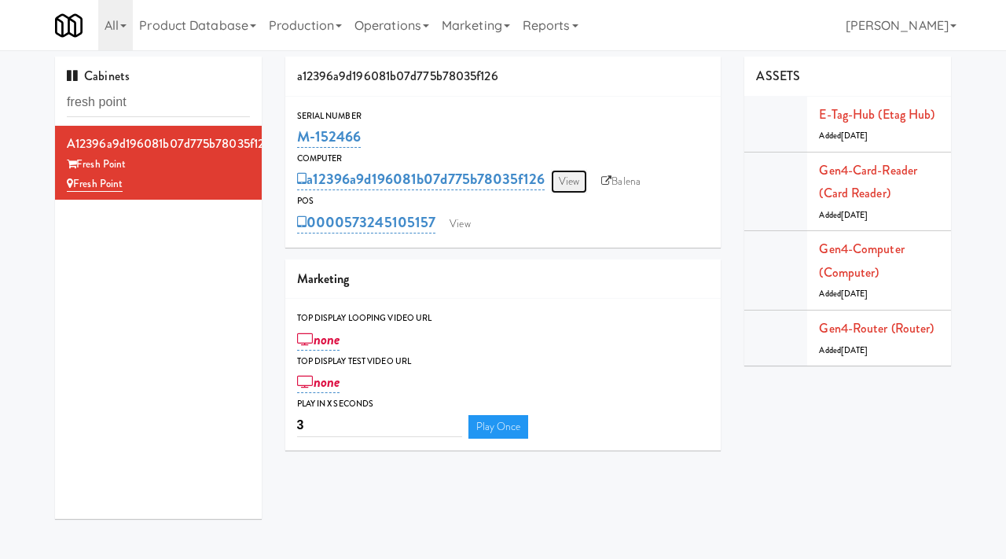
click at [572, 176] on link "View" at bounding box center [569, 182] width 36 height 24
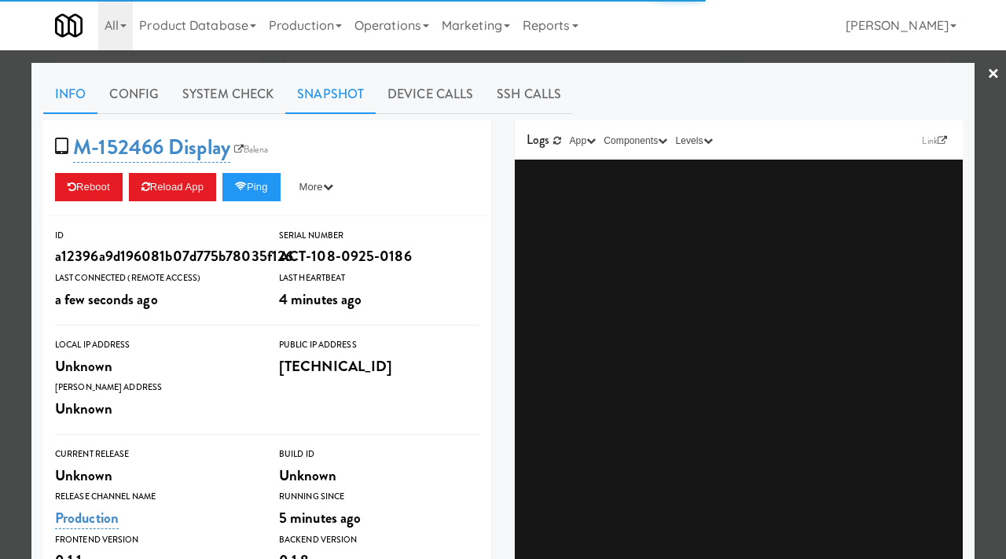
click at [291, 104] on link "Snapshot" at bounding box center [330, 94] width 90 height 39
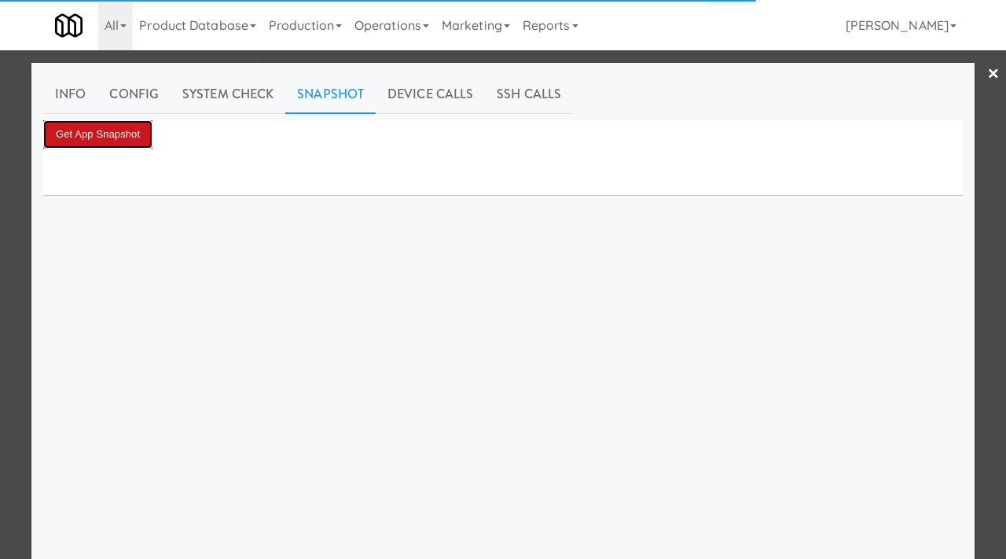
click at [125, 134] on button "Get App Snapshot" at bounding box center [97, 134] width 109 height 28
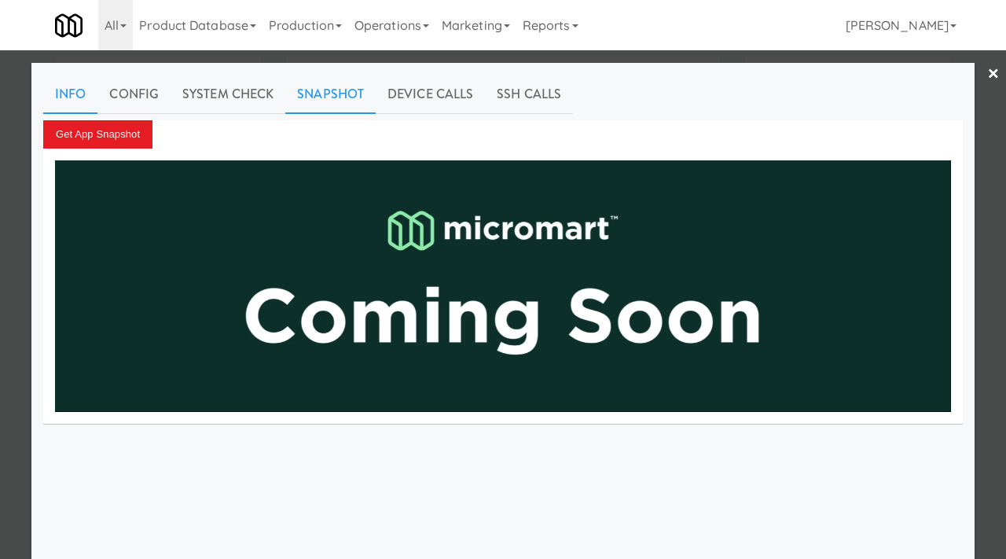
click at [71, 101] on link "Info" at bounding box center [70, 94] width 54 height 39
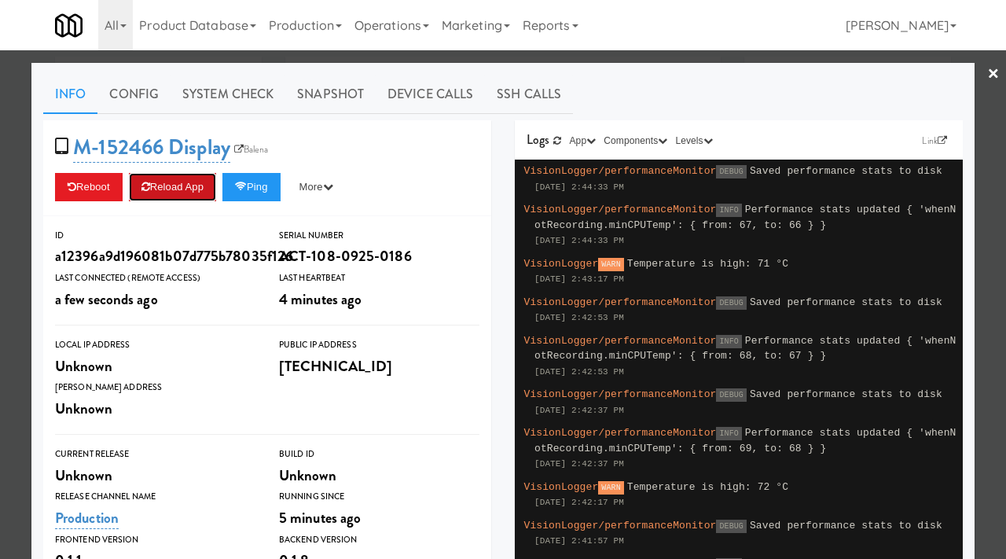
click at [186, 189] on button "Reload App" at bounding box center [172, 187] width 87 height 28
click at [0, 280] on div at bounding box center [503, 279] width 1006 height 559
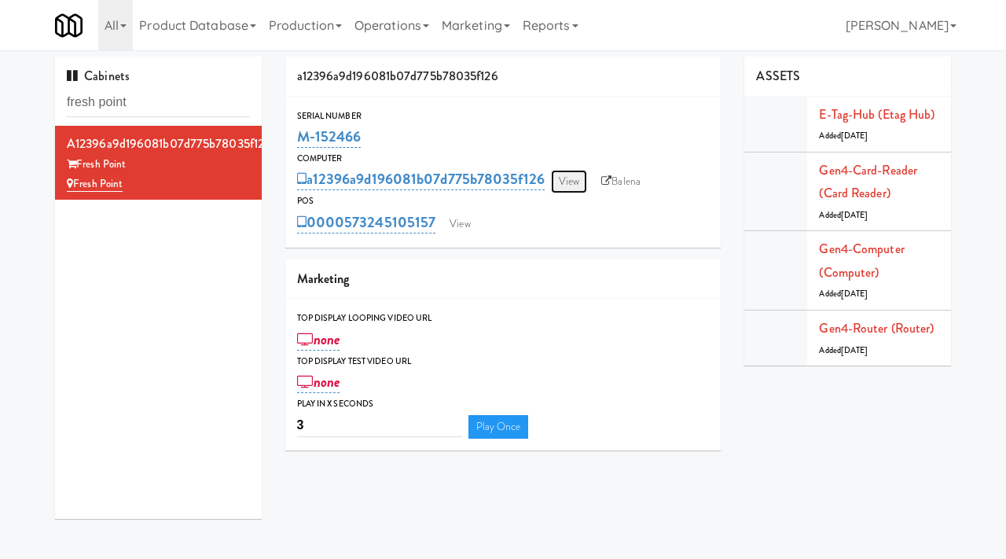
click at [574, 189] on link "View" at bounding box center [569, 182] width 36 height 24
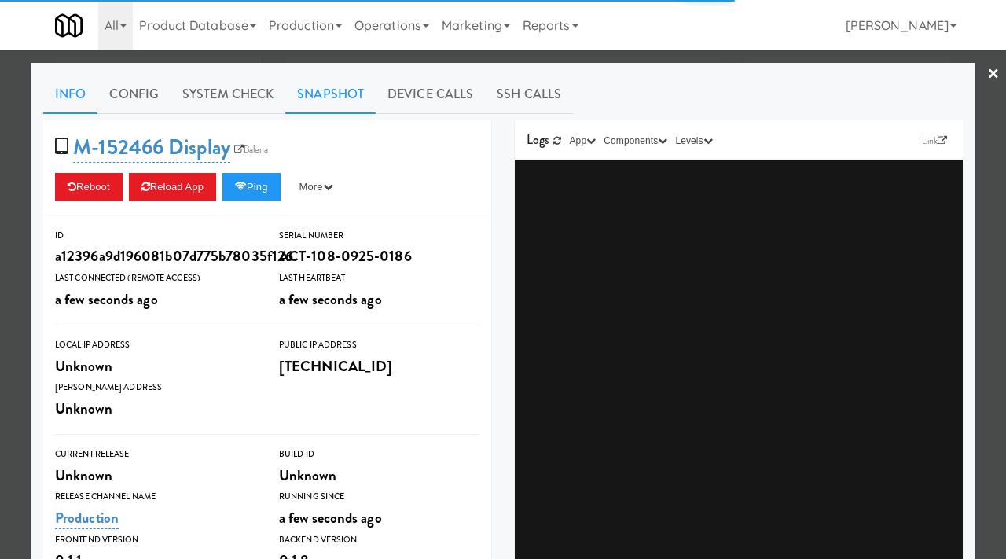
click at [314, 88] on link "Snapshot" at bounding box center [330, 94] width 90 height 39
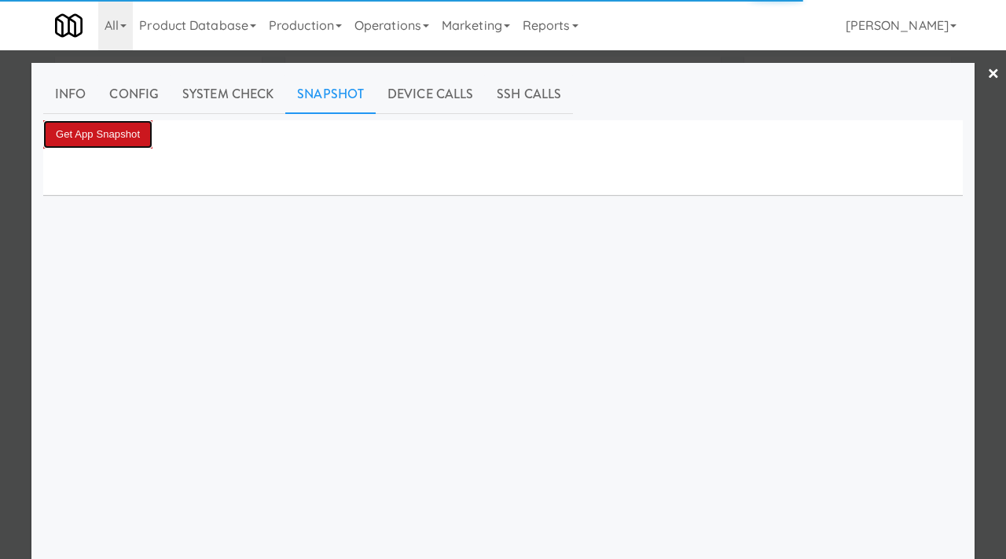
click at [132, 132] on button "Get App Snapshot" at bounding box center [97, 134] width 109 height 28
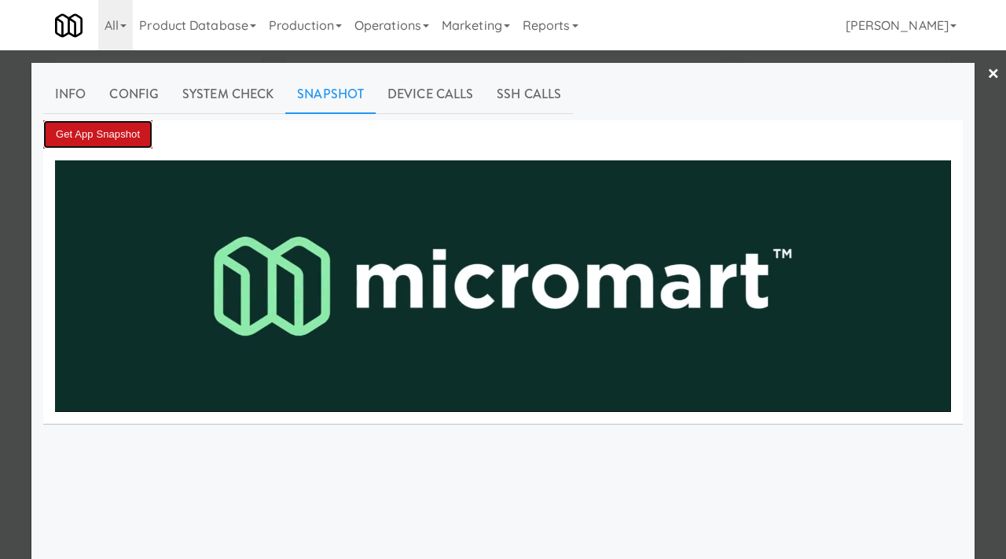
click at [110, 145] on button "Get App Snapshot" at bounding box center [97, 134] width 109 height 28
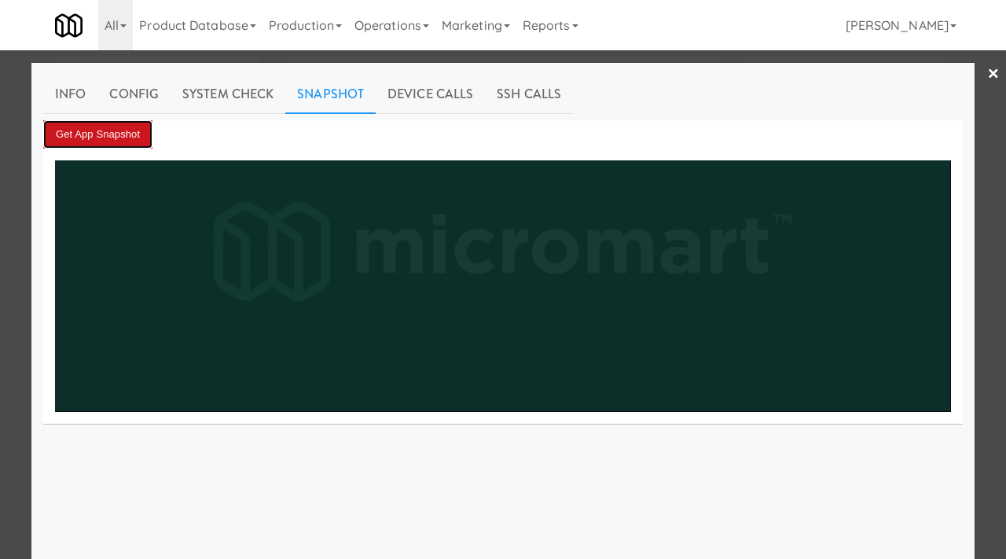
click at [102, 133] on button "Get App Snapshot" at bounding box center [97, 134] width 109 height 28
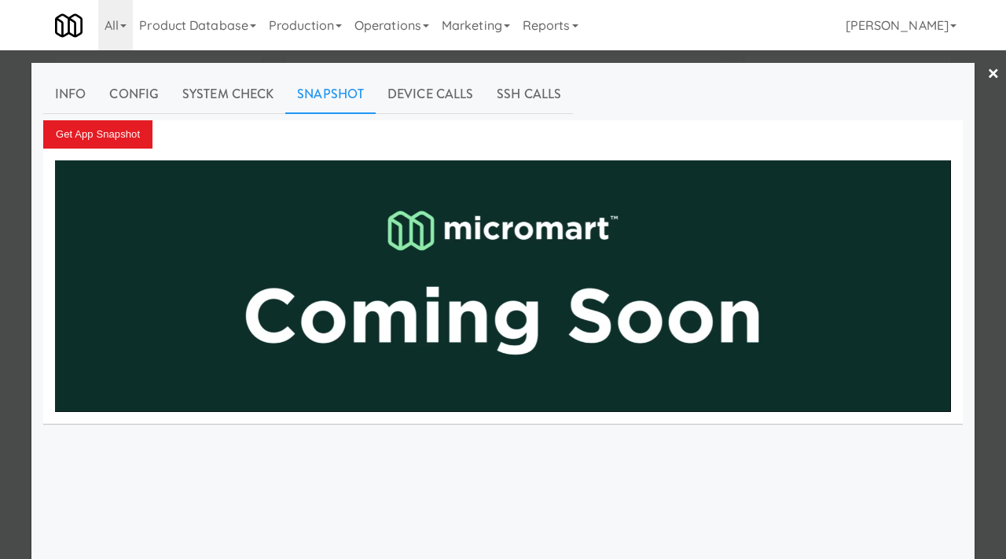
click at [8, 185] on div at bounding box center [503, 279] width 1006 height 559
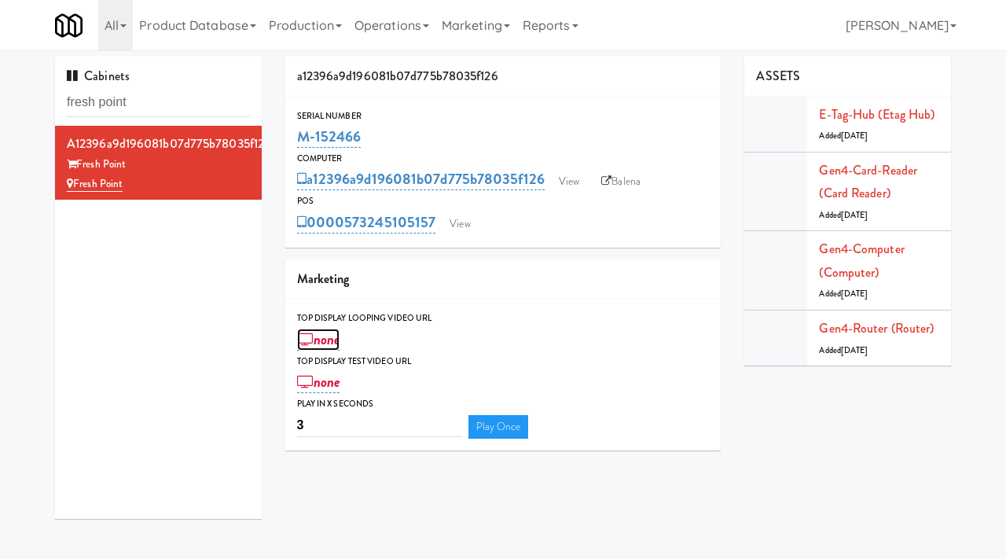
click at [337, 339] on link "none" at bounding box center [318, 339] width 43 height 22
click at [337, 339] on input "text" at bounding box center [356, 341] width 118 height 29
type input "[URL][DOMAIN_NAME]"
click at [432, 335] on span "Submit" at bounding box center [436, 340] width 10 height 10
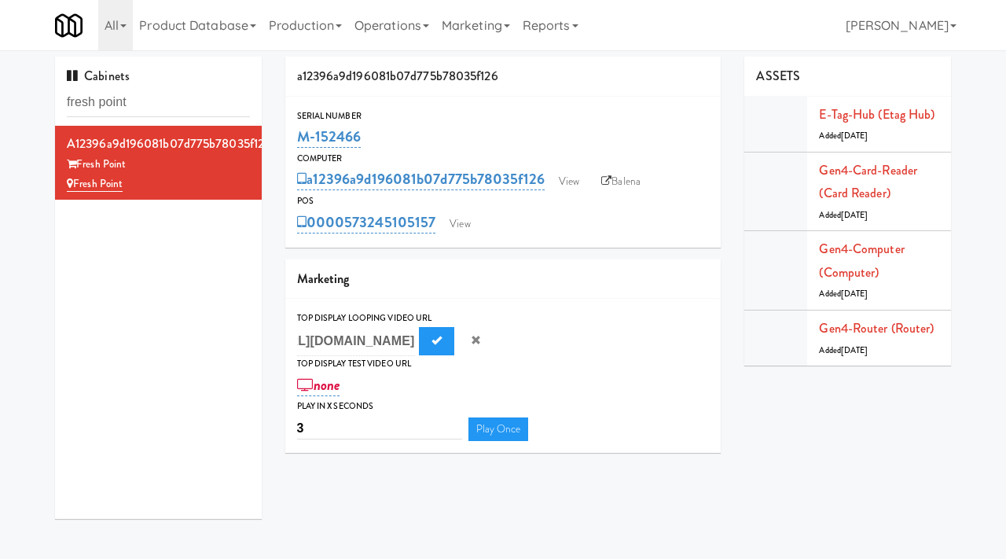
scroll to position [0, 0]
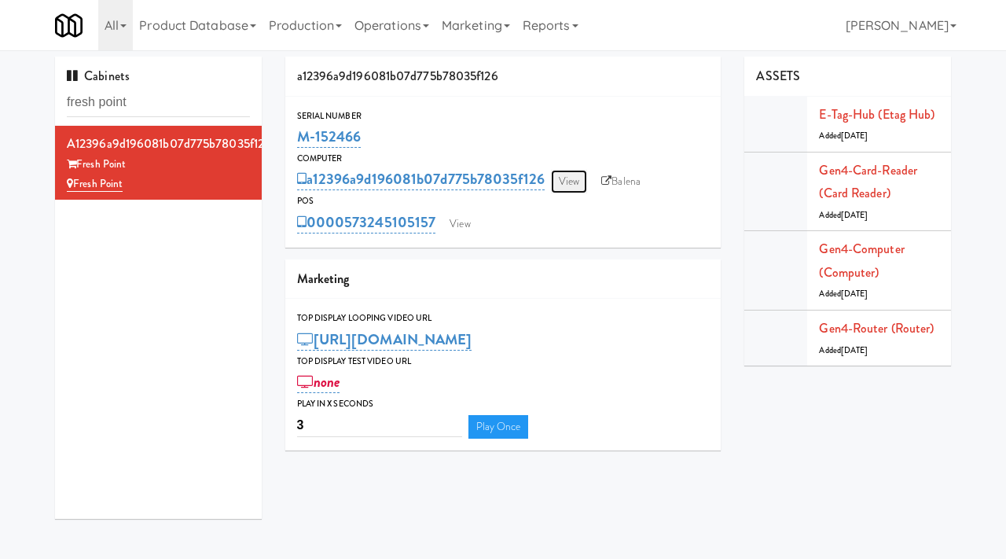
click at [569, 180] on link "View" at bounding box center [569, 182] width 36 height 24
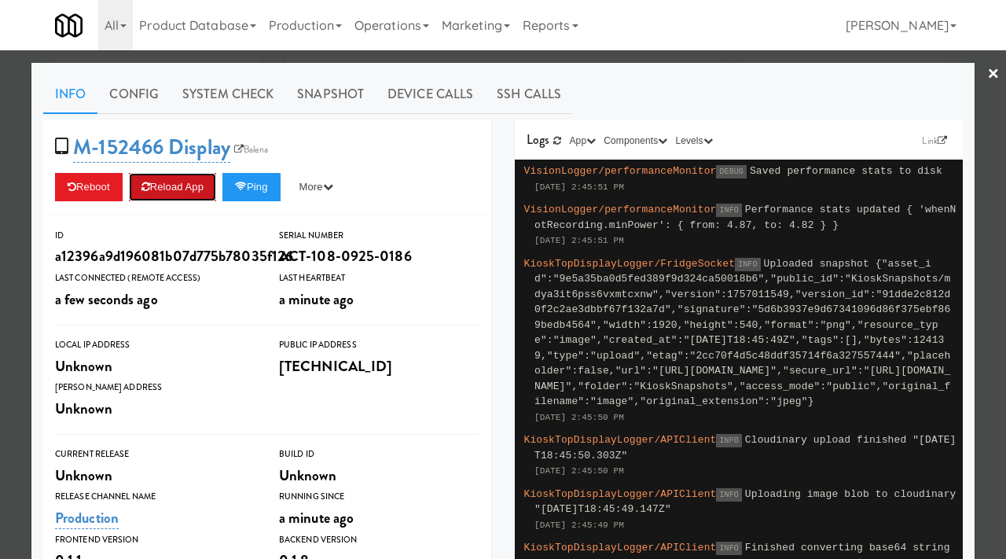
click at [182, 182] on button "Reload App" at bounding box center [172, 187] width 87 height 28
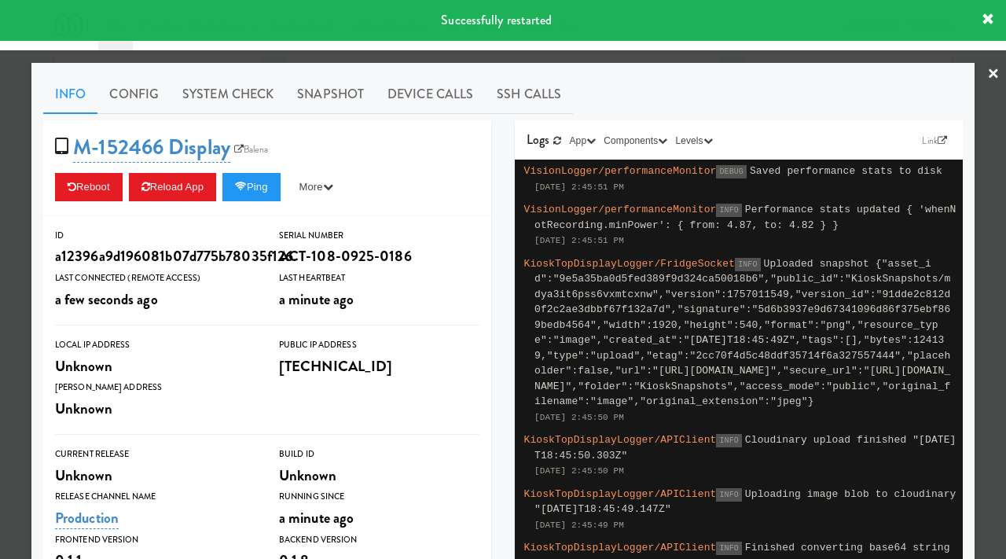
click at [0, 197] on div at bounding box center [503, 279] width 1006 height 559
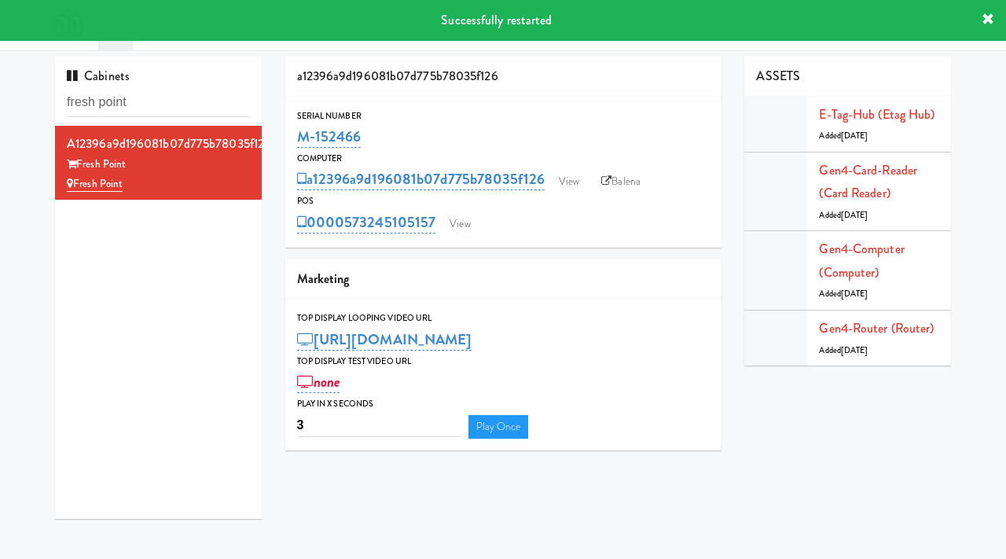
click at [0, 197] on div "Cabinets fresh point a12396a9d196081b07d775b78035f126 Fresh Point Fresh Point a…" at bounding box center [503, 294] width 1006 height 474
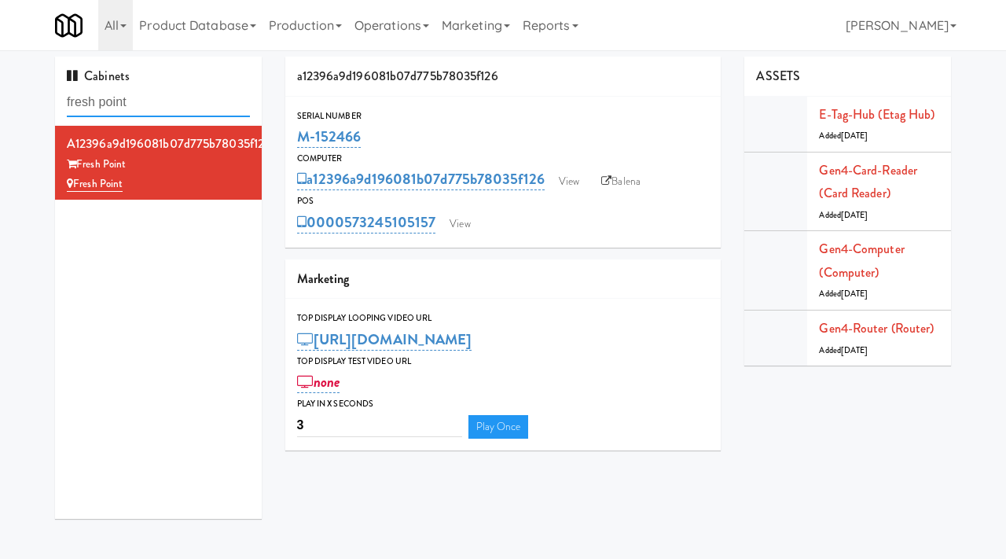
drag, startPoint x: 148, startPoint y: 95, endPoint x: 15, endPoint y: 94, distance: 132.8
click at [15, 94] on div "Cabinets fresh point a12396a9d196081b07d775b78035f126 Fresh Point Fresh Point a…" at bounding box center [503, 294] width 1006 height 474
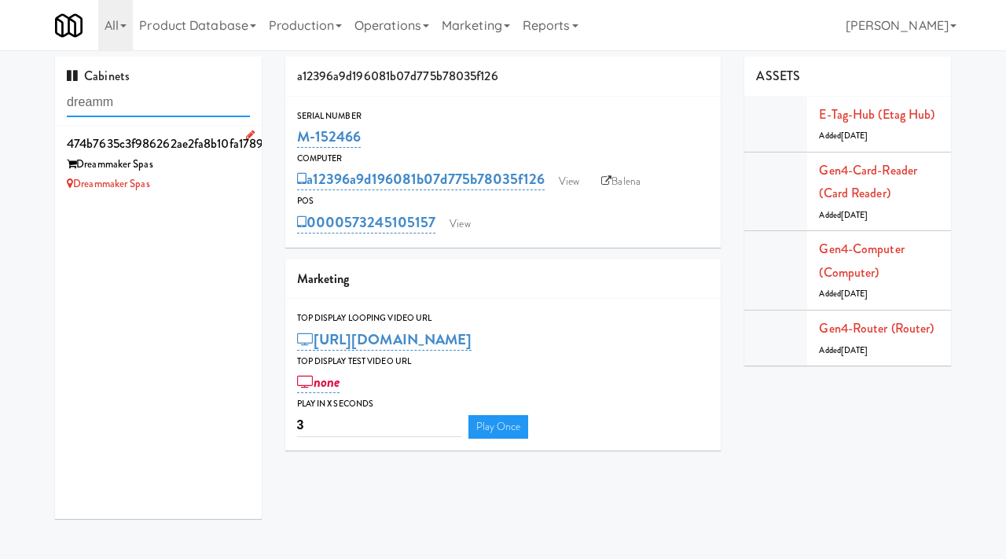
type input "dreamm"
click at [222, 168] on div "Dreammaker Spas" at bounding box center [158, 165] width 183 height 20
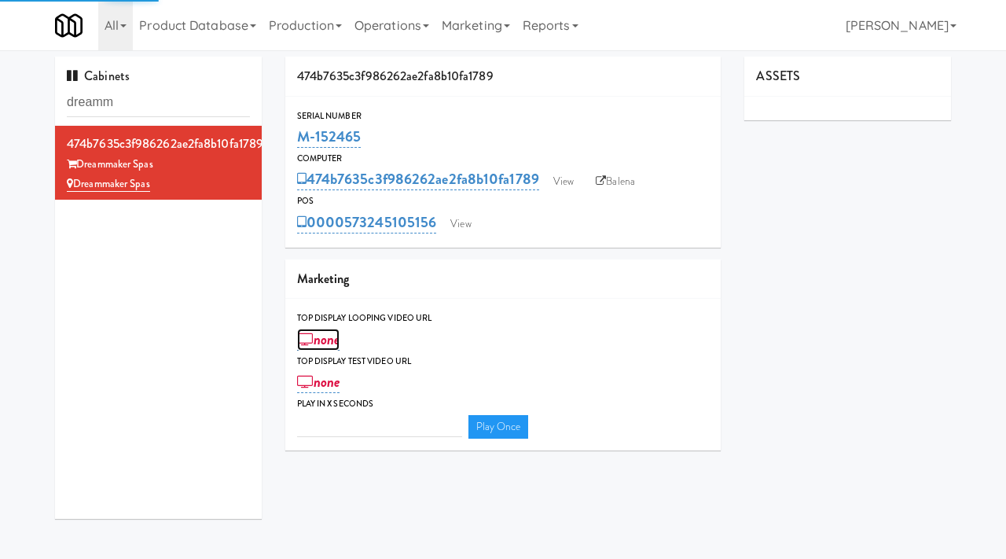
type input "3"
click at [335, 339] on link "none" at bounding box center [318, 339] width 43 height 22
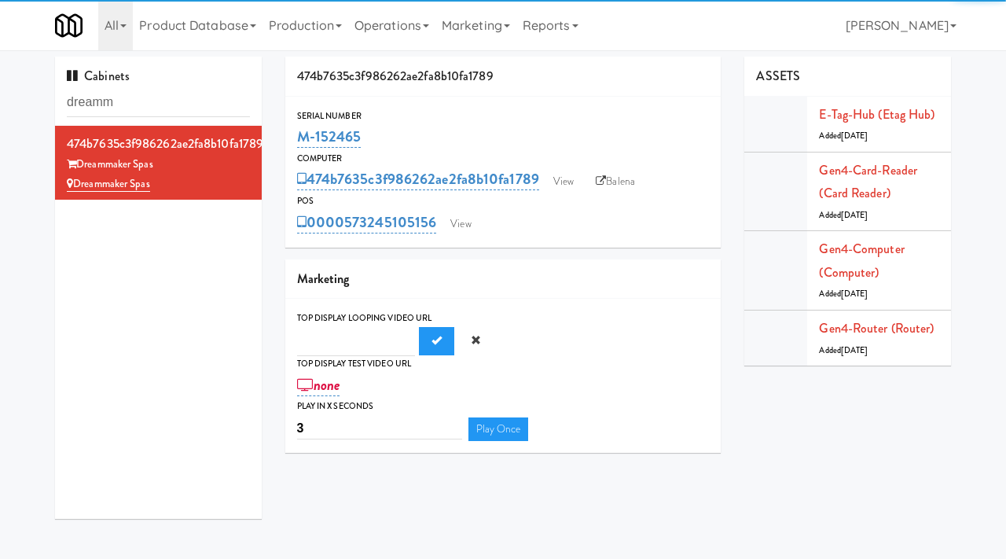
click at [343, 340] on input "text" at bounding box center [356, 341] width 118 height 29
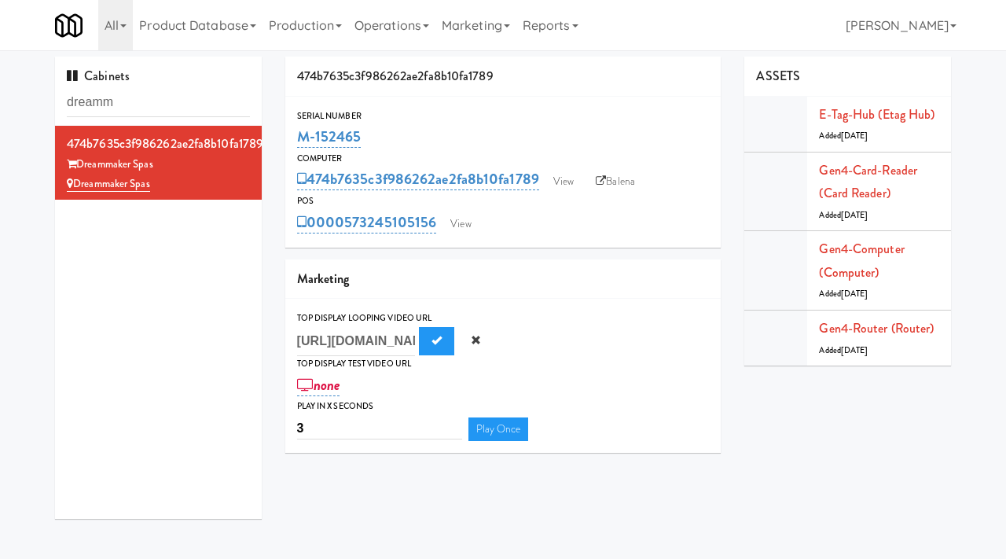
scroll to position [0, 451]
type input "[URL][DOMAIN_NAME]"
click at [430, 341] on button "Submit" at bounding box center [436, 341] width 35 height 28
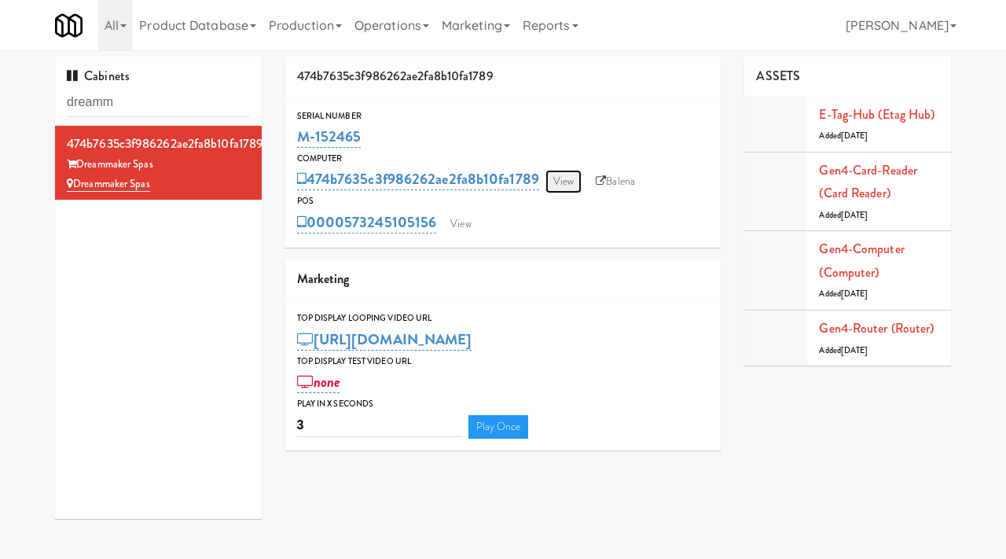
click at [571, 177] on link "View" at bounding box center [563, 182] width 36 height 24
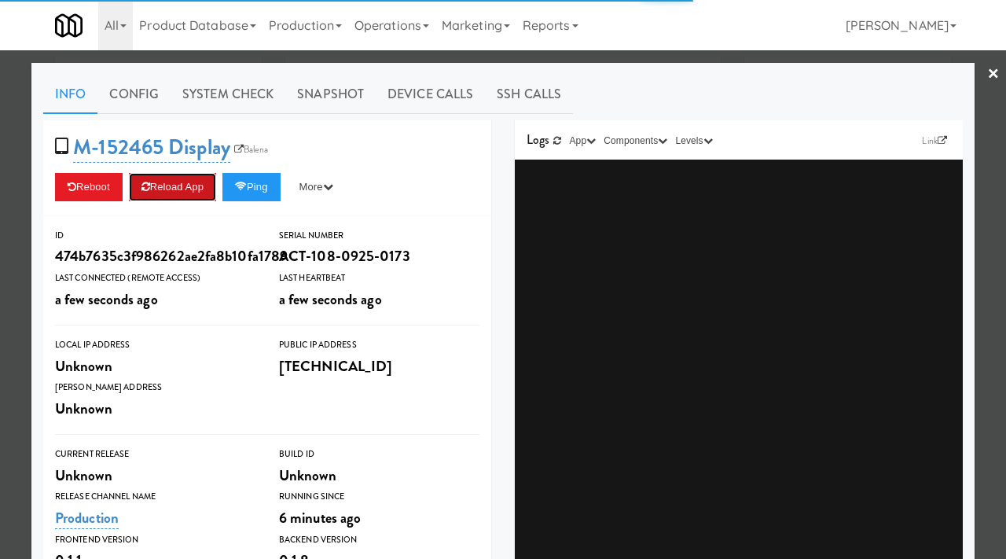
click at [186, 187] on button "Reload App" at bounding box center [172, 187] width 87 height 28
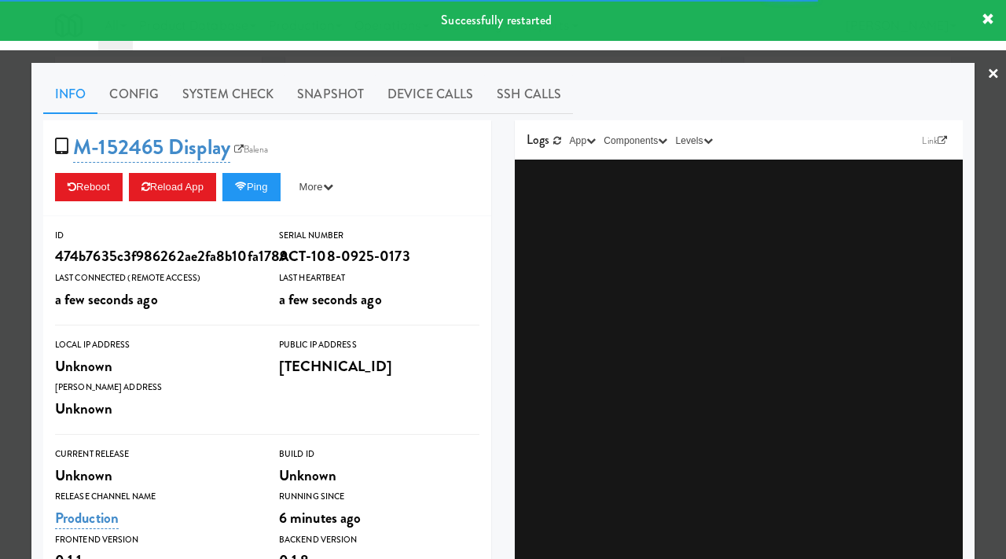
click at [0, 198] on div at bounding box center [503, 279] width 1006 height 559
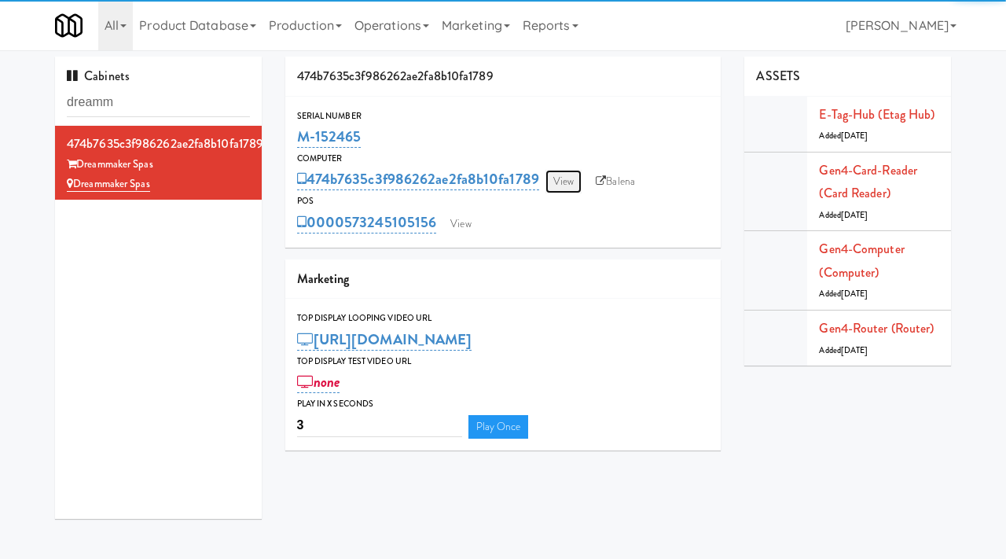
click at [559, 183] on link "View" at bounding box center [563, 182] width 36 height 24
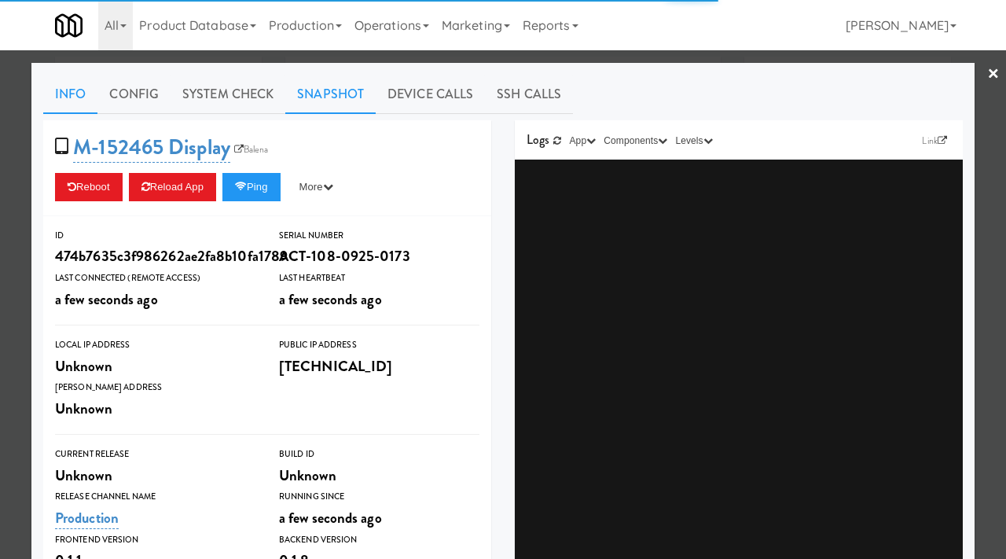
click at [312, 87] on link "Snapshot" at bounding box center [330, 94] width 90 height 39
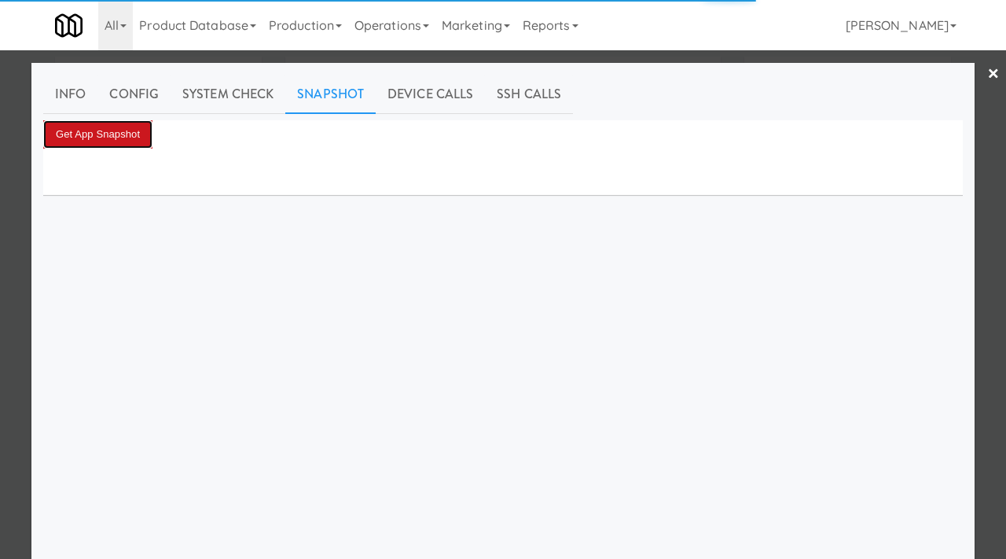
click at [142, 138] on button "Get App Snapshot" at bounding box center [97, 134] width 109 height 28
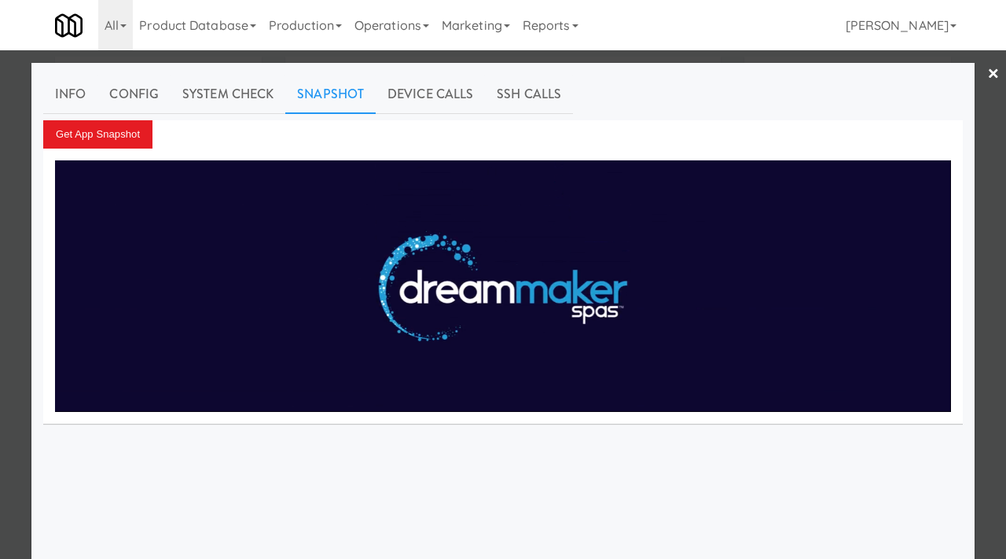
click at [13, 240] on div at bounding box center [503, 279] width 1006 height 559
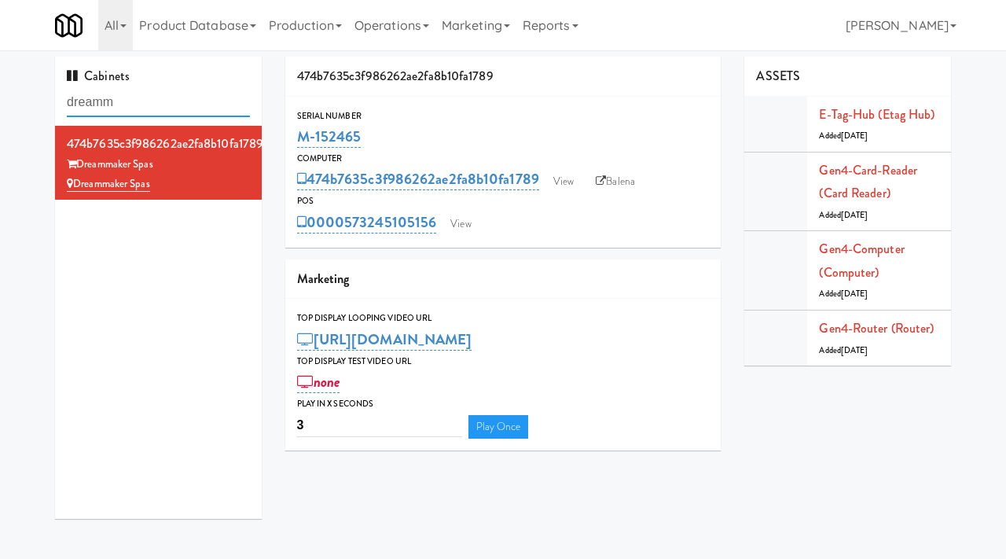
drag, startPoint x: 142, startPoint y: 104, endPoint x: 60, endPoint y: 96, distance: 82.9
click at [59, 97] on div "Cabinets dreamm" at bounding box center [158, 91] width 207 height 69
paste input "M-153688"
type input "M-153688"
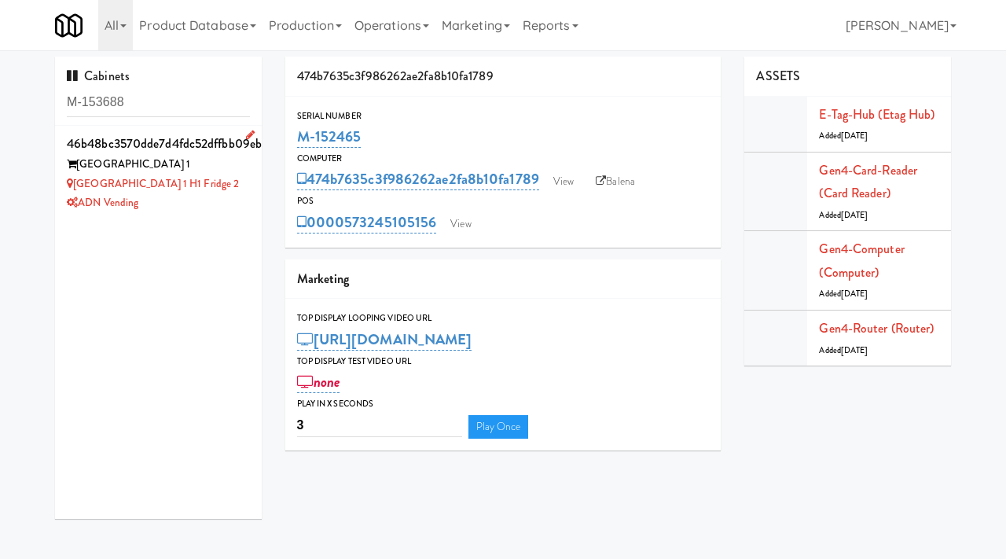
click at [218, 201] on div "ADN Vending" at bounding box center [158, 203] width 183 height 20
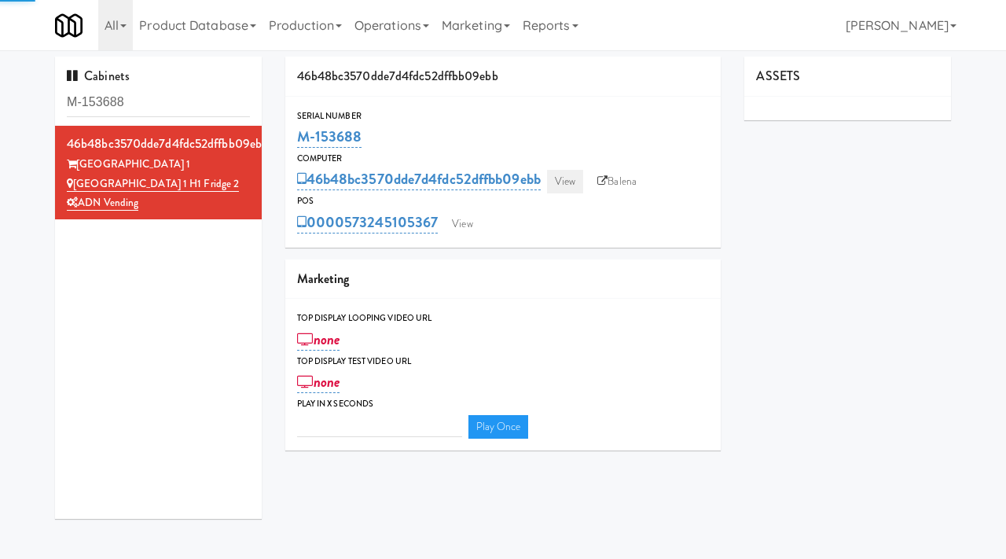
type input "3"
click at [572, 176] on link "View" at bounding box center [565, 182] width 36 height 24
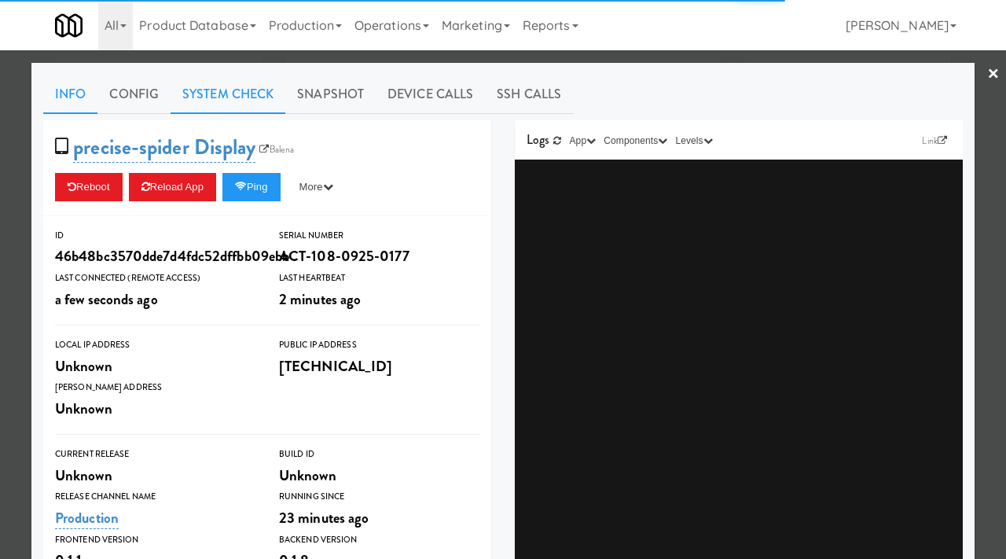
click at [216, 112] on link "System Check" at bounding box center [227, 94] width 115 height 39
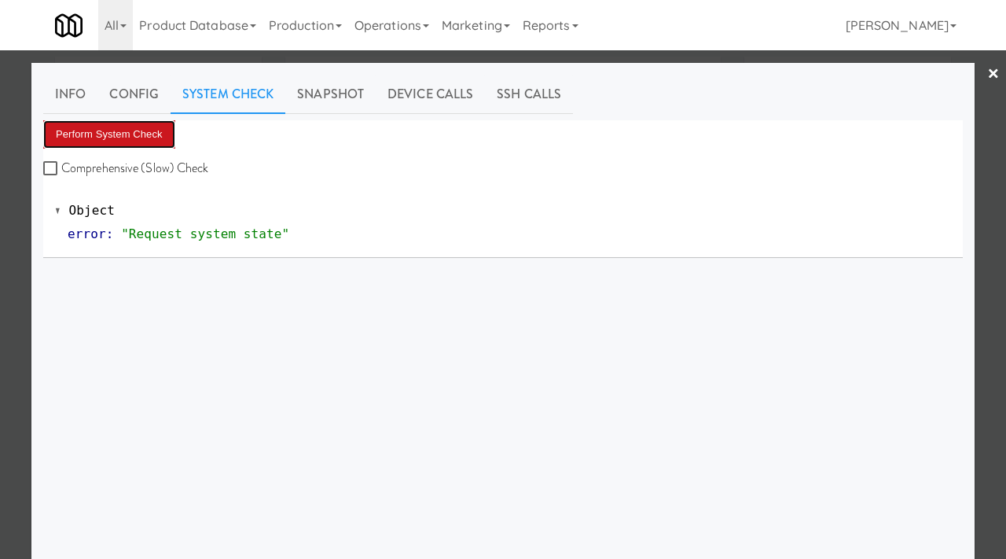
click at [123, 129] on button "Perform System Check" at bounding box center [109, 134] width 132 height 28
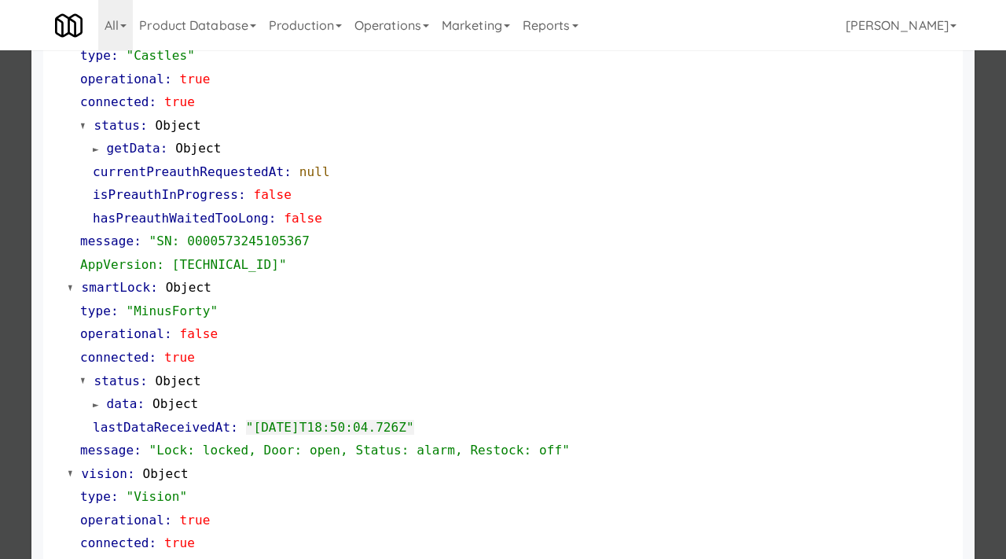
scroll to position [225, 0]
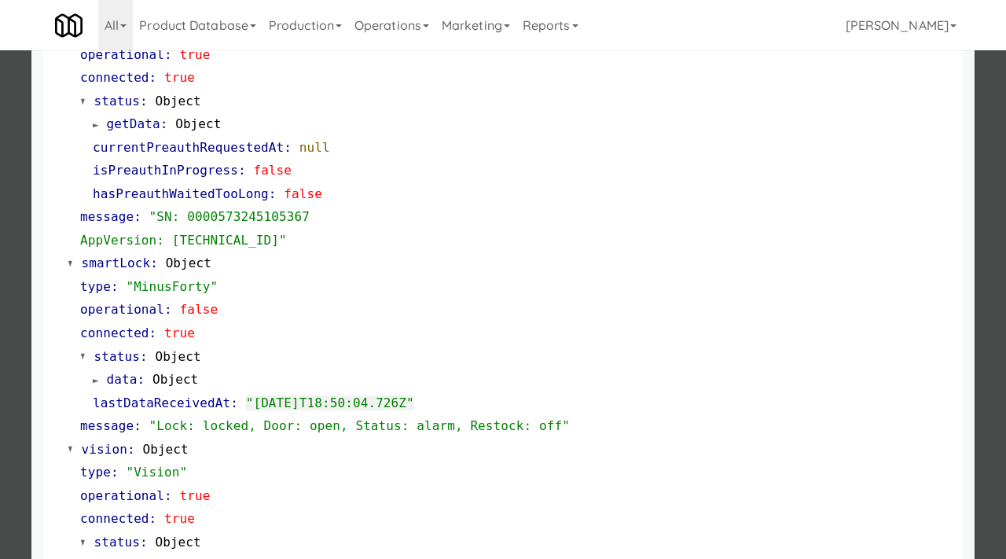
click at [16, 264] on div at bounding box center [503, 279] width 1006 height 559
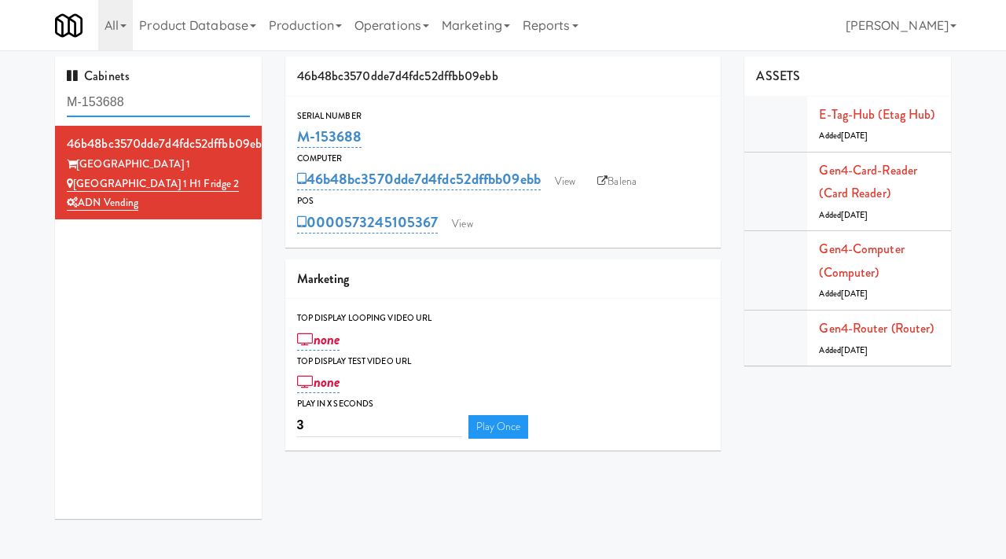
drag, startPoint x: 146, startPoint y: 106, endPoint x: 61, endPoint y: 93, distance: 85.8
click at [61, 94] on div "Cabinets M-153688" at bounding box center [158, 91] width 207 height 69
paste input "0416"
type input "M-150416"
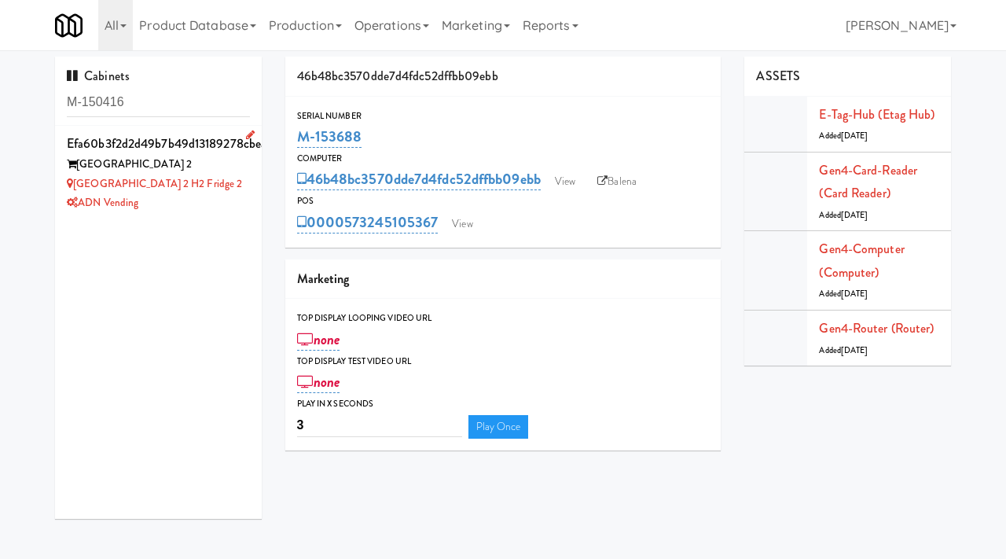
click at [215, 170] on div "[GEOGRAPHIC_DATA] 2" at bounding box center [158, 165] width 183 height 20
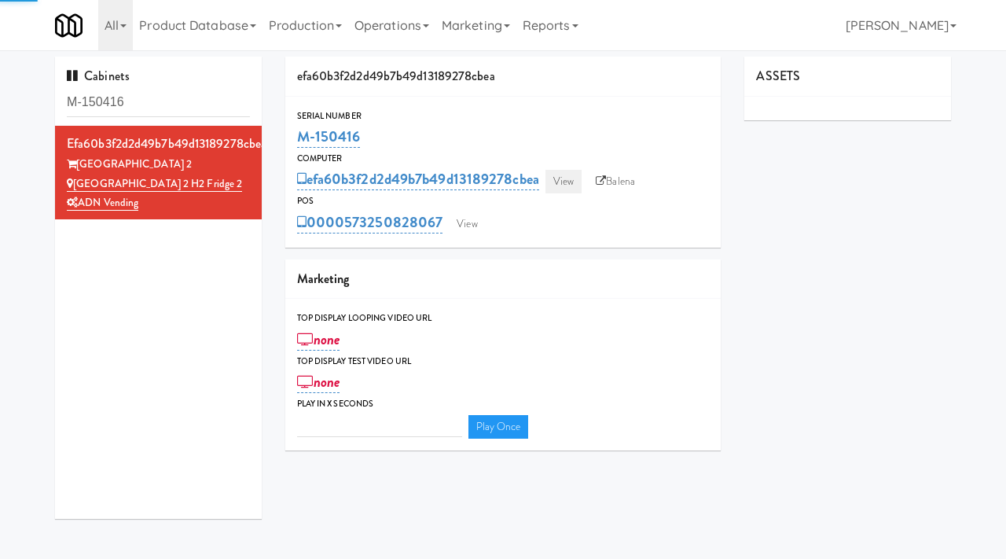
type input "3"
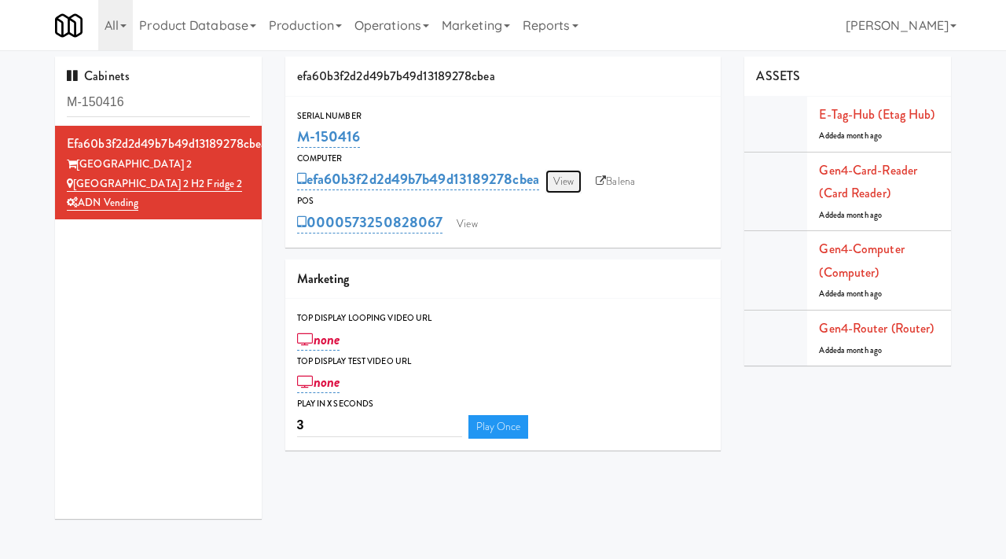
click at [579, 181] on link "View" at bounding box center [563, 182] width 36 height 24
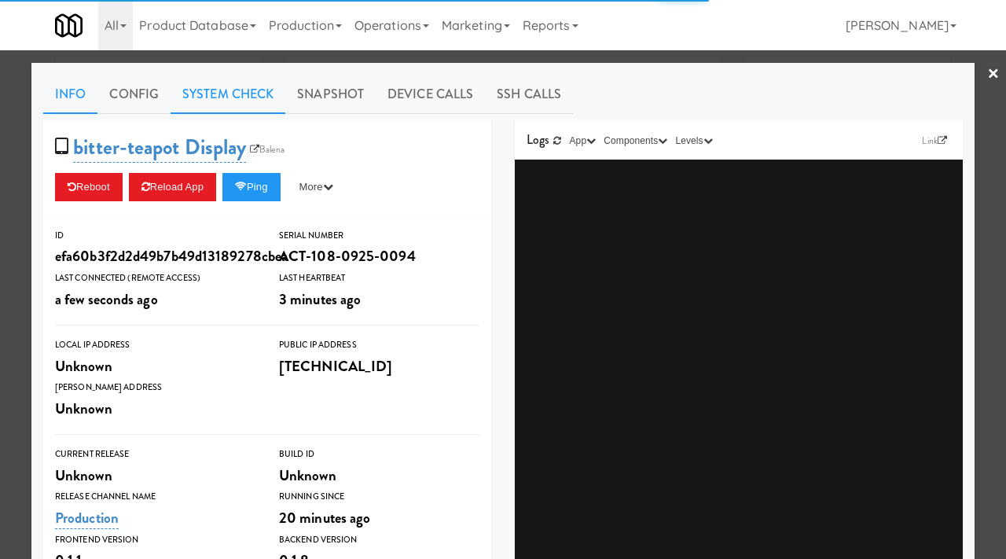
click at [213, 96] on link "System Check" at bounding box center [227, 94] width 115 height 39
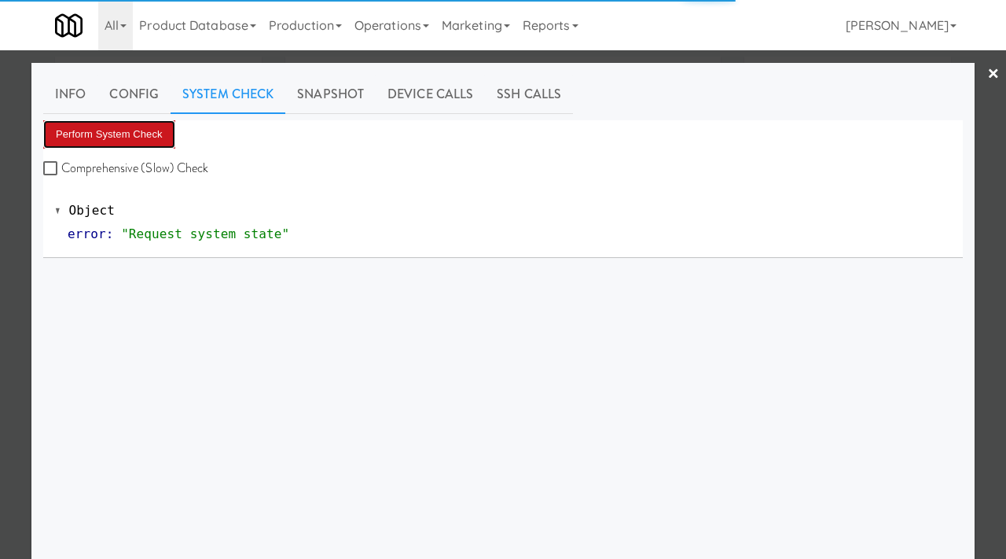
click at [106, 144] on button "Perform System Check" at bounding box center [109, 134] width 132 height 28
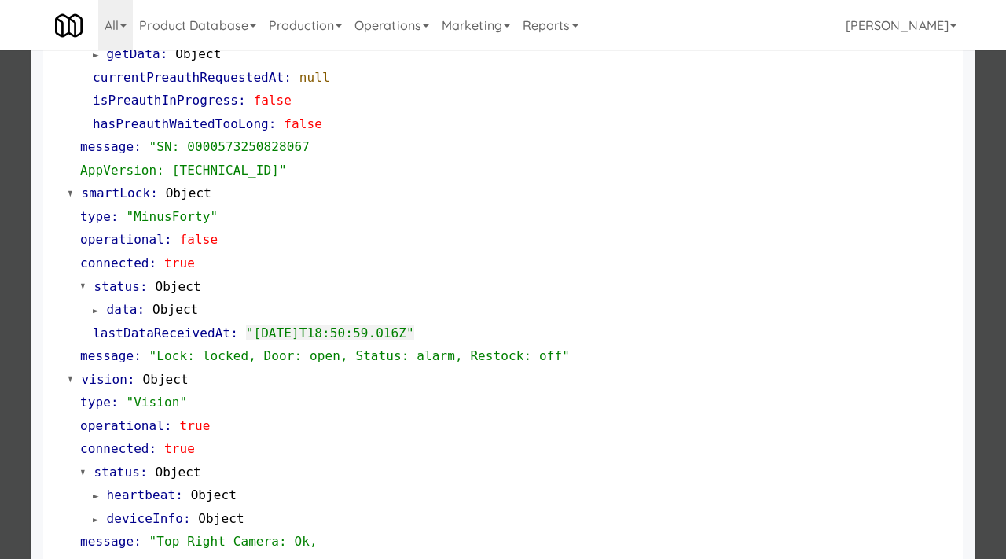
scroll to position [300, 0]
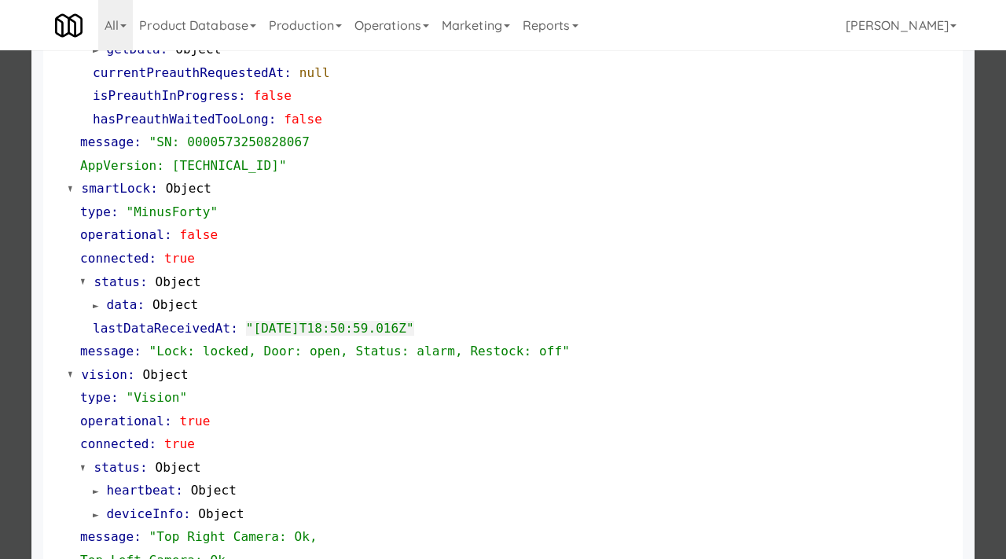
click at [26, 192] on div at bounding box center [503, 279] width 1006 height 559
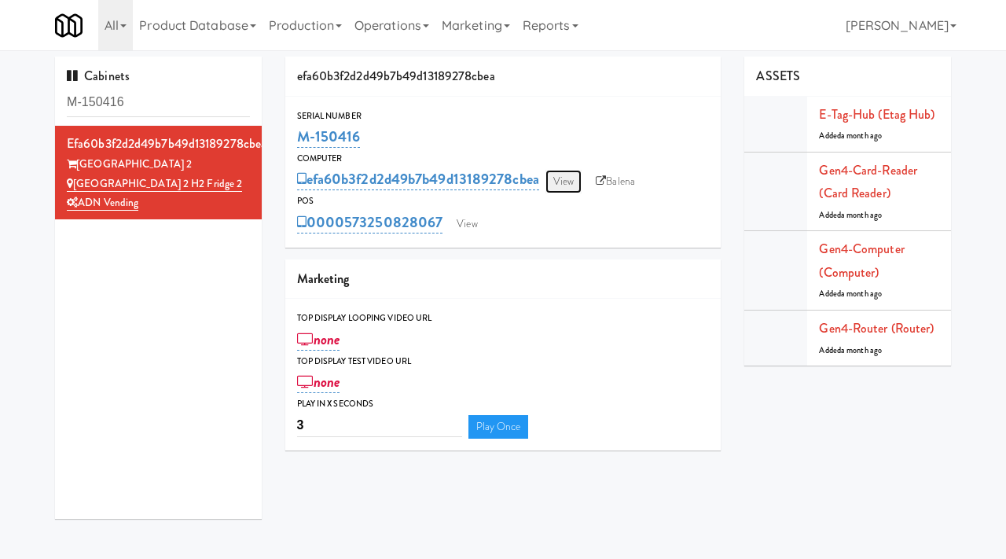
click at [549, 179] on link "View" at bounding box center [563, 182] width 36 height 24
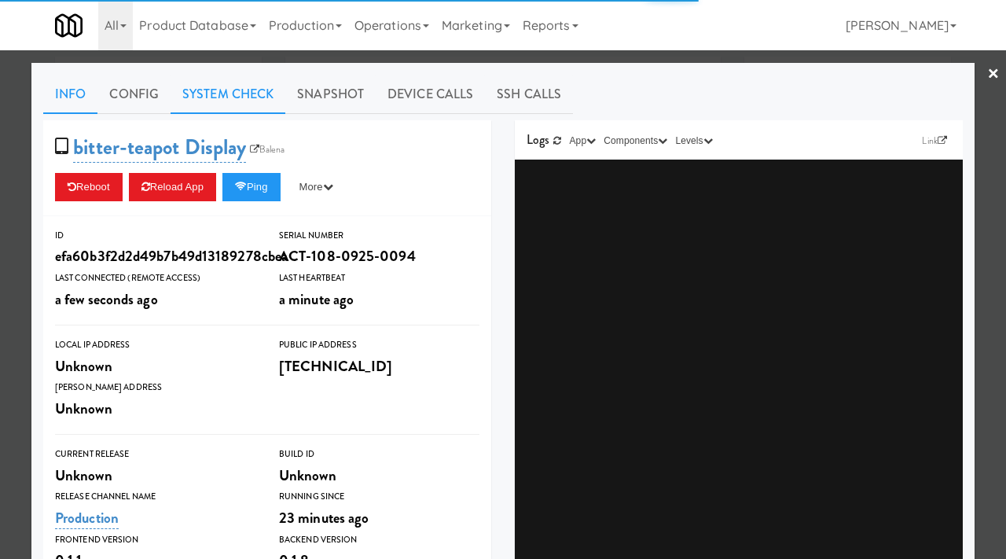
click at [229, 92] on link "System Check" at bounding box center [227, 94] width 115 height 39
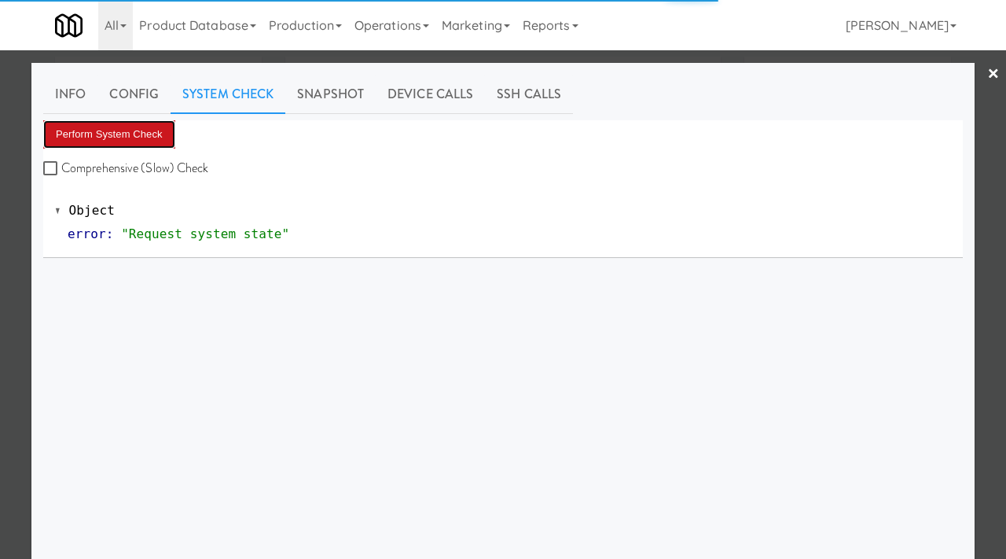
click at [127, 130] on button "Perform System Check" at bounding box center [109, 134] width 132 height 28
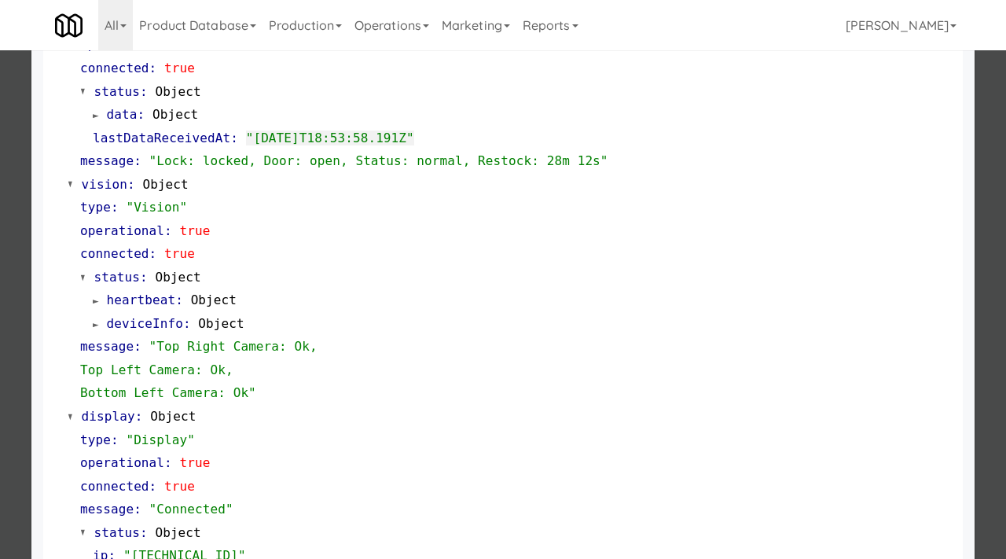
scroll to position [486, 0]
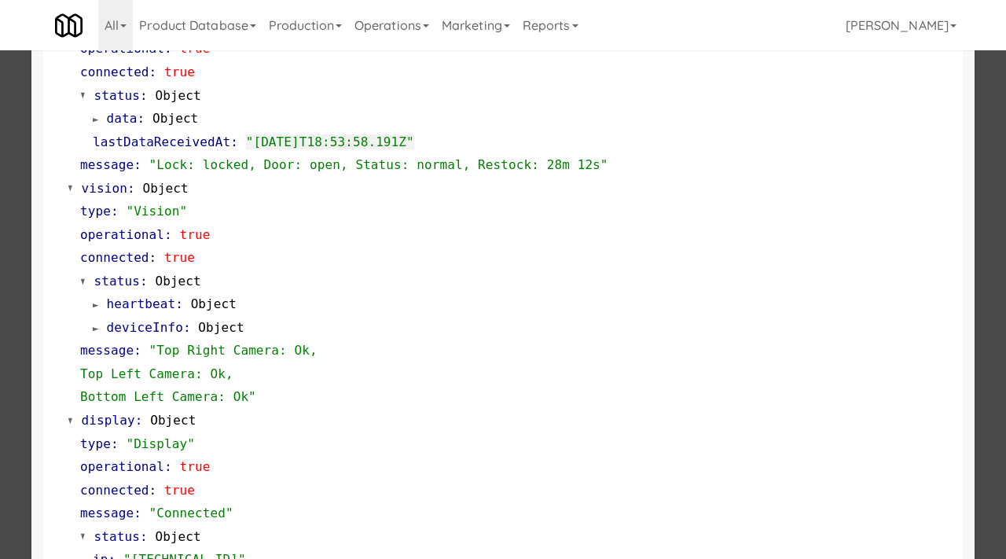
click at [0, 321] on div at bounding box center [503, 279] width 1006 height 559
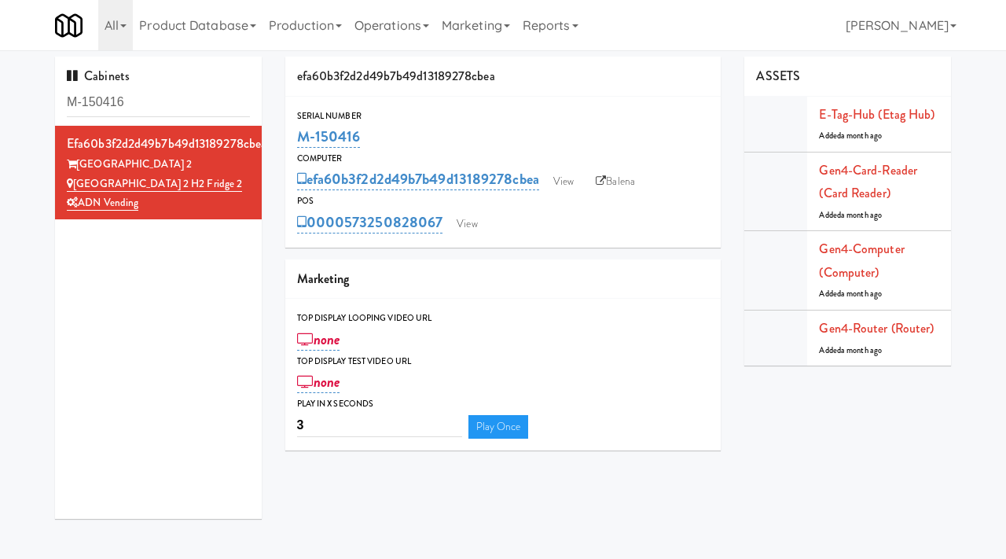
drag, startPoint x: 369, startPoint y: 138, endPoint x: 292, endPoint y: 135, distance: 77.1
click at [292, 135] on div "Serial Number M-150416" at bounding box center [503, 129] width 436 height 42
copy link "M-150416"
click at [626, 177] on link "Balena" at bounding box center [615, 182] width 55 height 24
drag, startPoint x: 154, startPoint y: 108, endPoint x: 60, endPoint y: 99, distance: 94.7
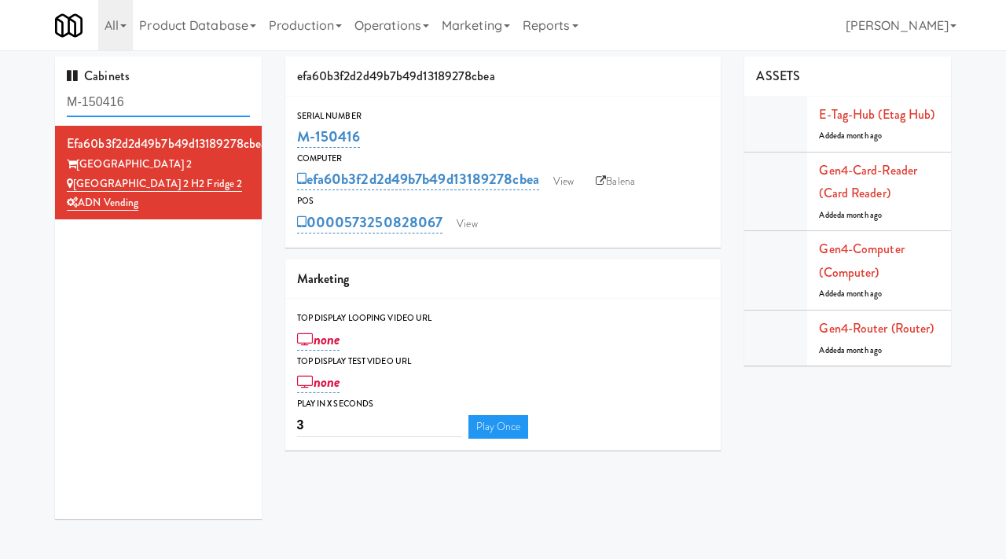
click at [60, 99] on div "Cabinets M-150416" at bounding box center [158, 91] width 207 height 69
paste input "3688"
type input "M-153688"
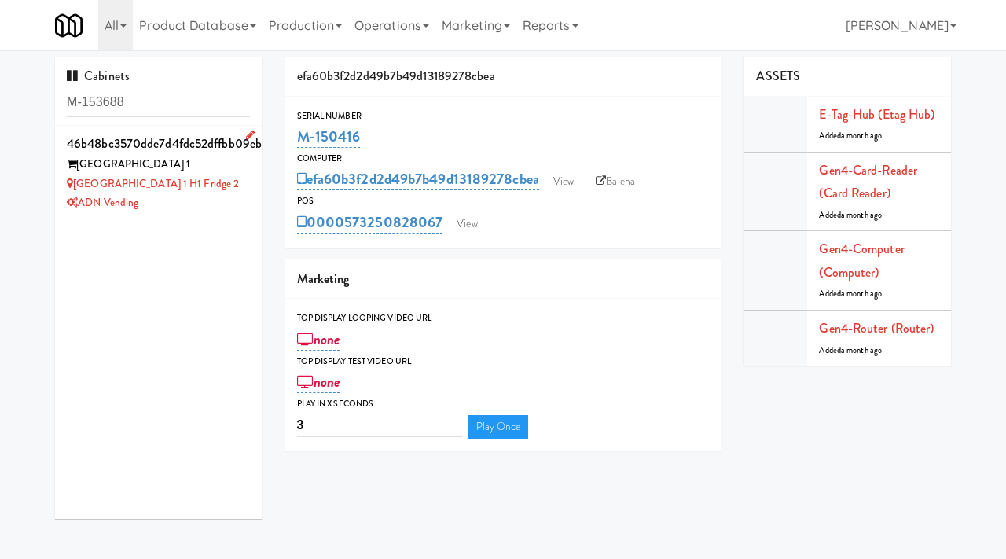
click at [248, 211] on div "ADN Vending" at bounding box center [158, 203] width 183 height 20
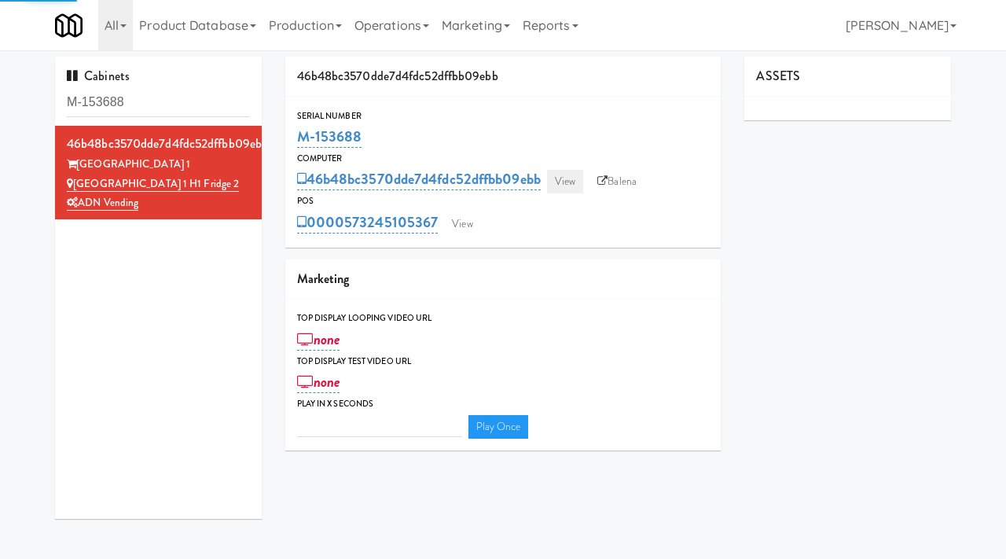
type input "3"
click at [582, 187] on link "View" at bounding box center [565, 182] width 36 height 24
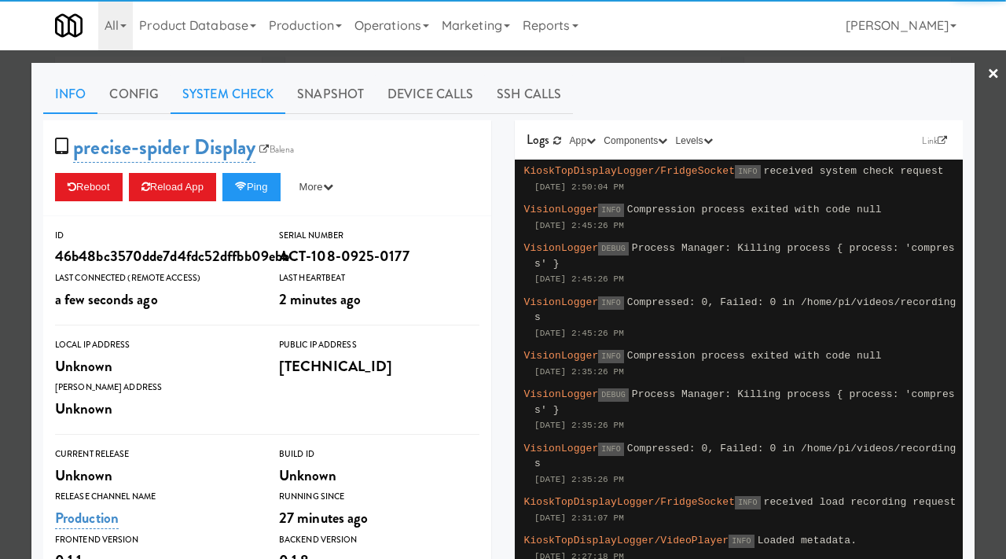
click at [214, 90] on link "System Check" at bounding box center [227, 94] width 115 height 39
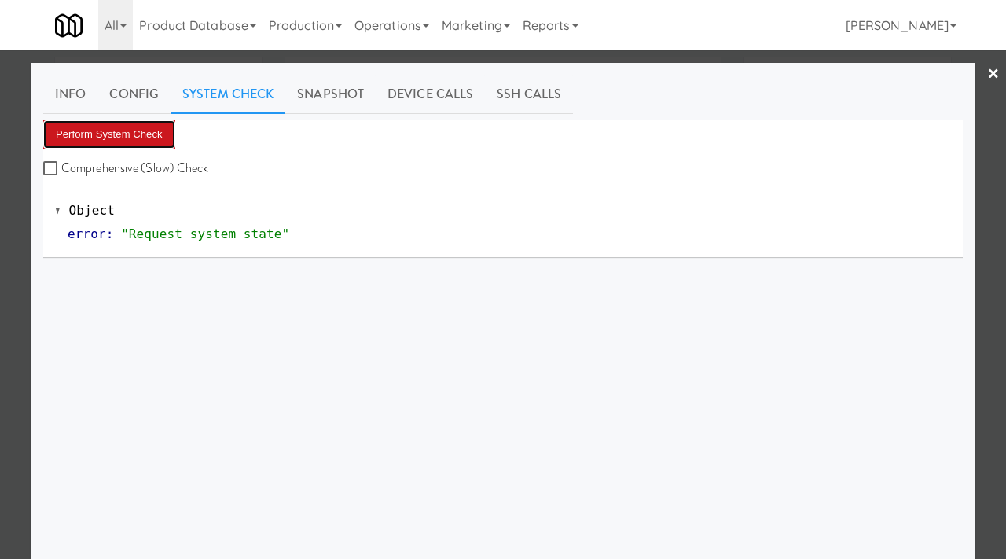
click at [128, 123] on button "Perform System Check" at bounding box center [109, 134] width 132 height 28
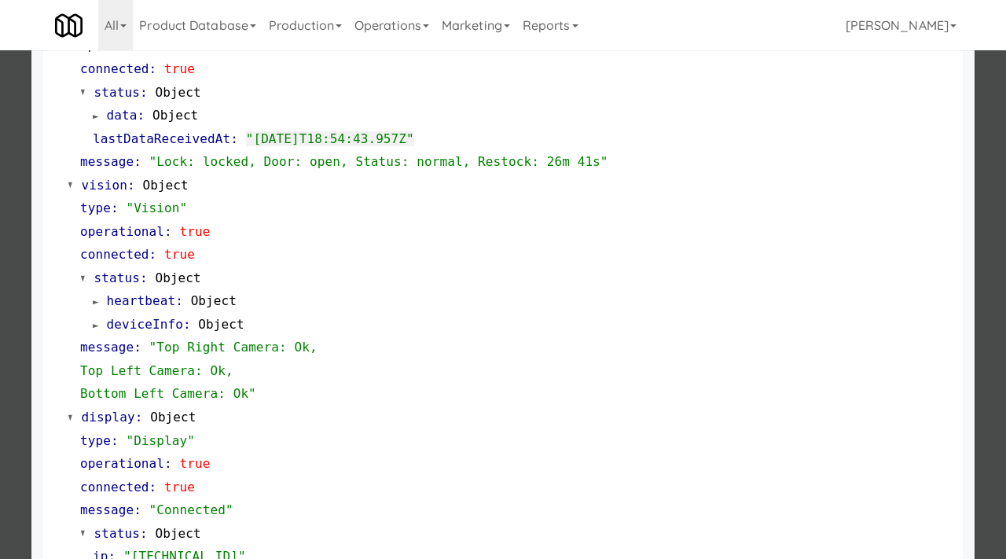
scroll to position [537, 0]
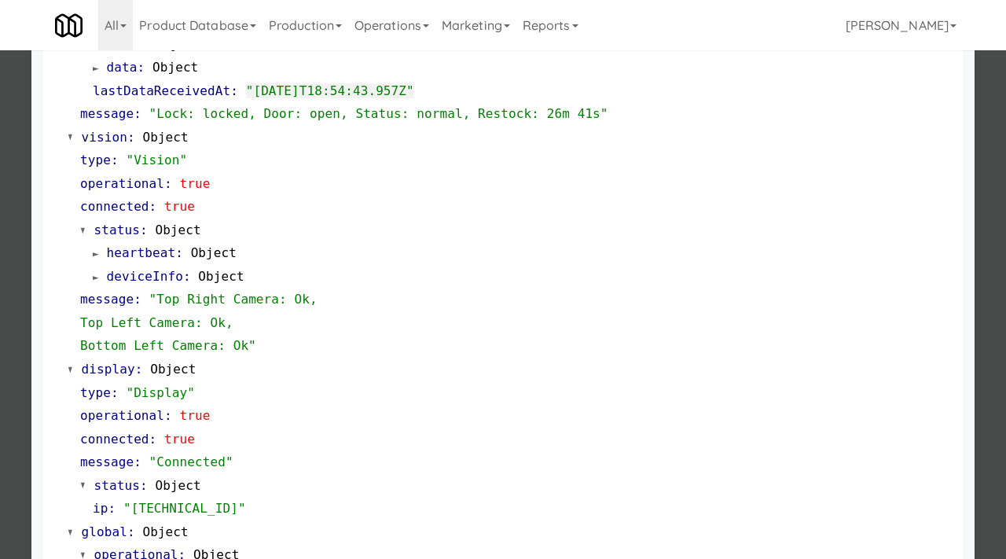
click at [0, 284] on div at bounding box center [503, 279] width 1006 height 559
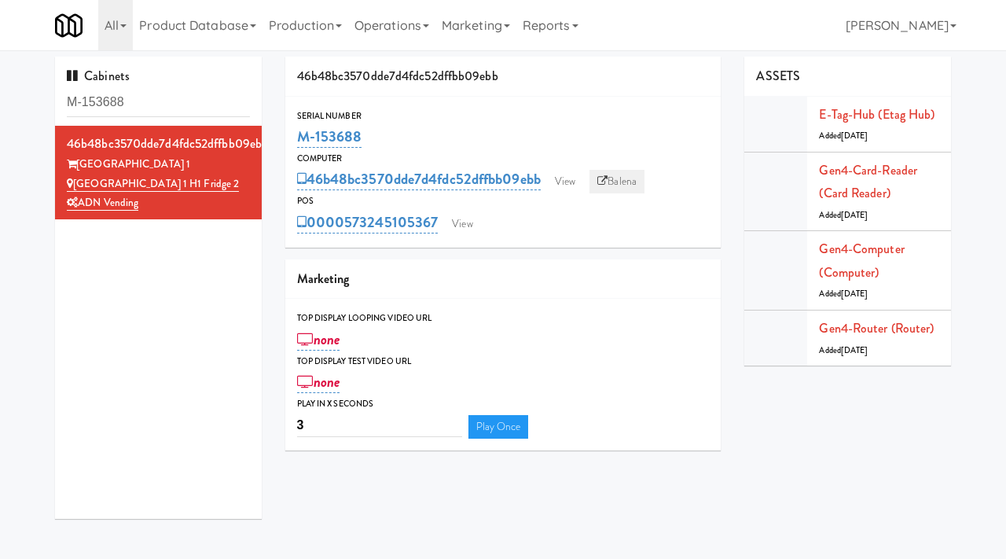
click at [607, 179] on icon at bounding box center [602, 181] width 10 height 10
drag, startPoint x: 151, startPoint y: 100, endPoint x: 66, endPoint y: 90, distance: 85.4
click at [66, 91] on div "Cabinets M-153688" at bounding box center [158, 91] width 207 height 69
paste input "0416"
type input "M-150416"
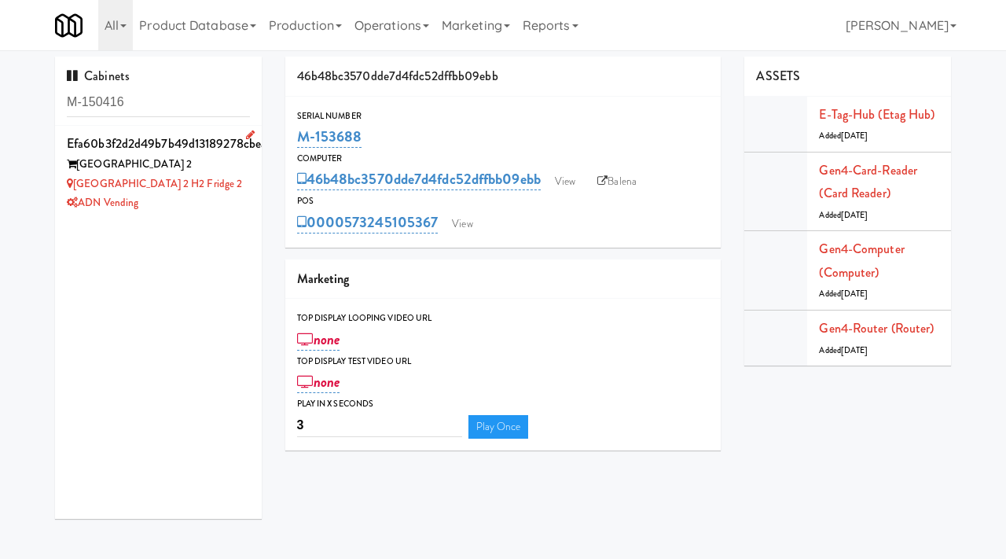
click at [224, 168] on div "[GEOGRAPHIC_DATA] 2" at bounding box center [158, 165] width 183 height 20
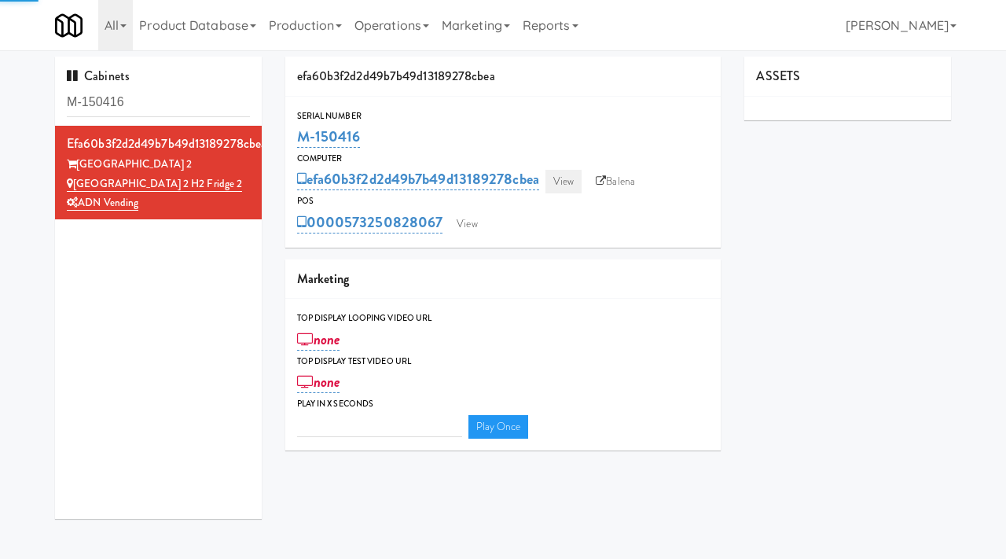
type input "3"
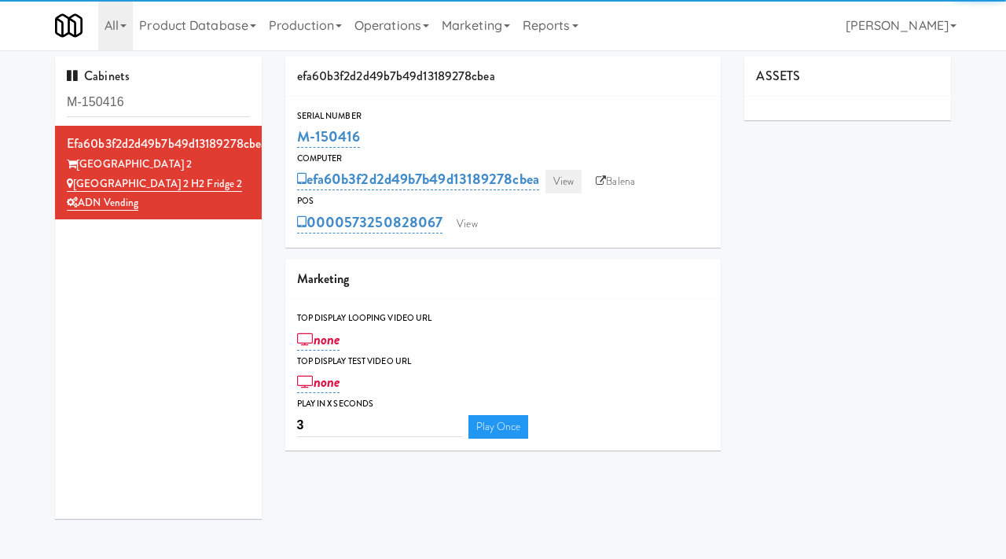
click at [570, 174] on link "View" at bounding box center [563, 182] width 36 height 24
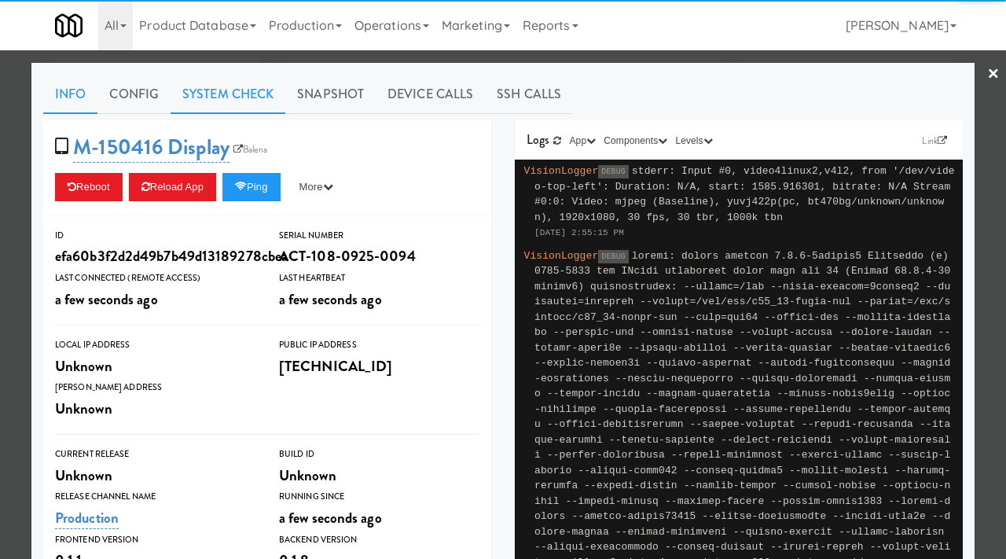
click at [254, 105] on link "System Check" at bounding box center [227, 94] width 115 height 39
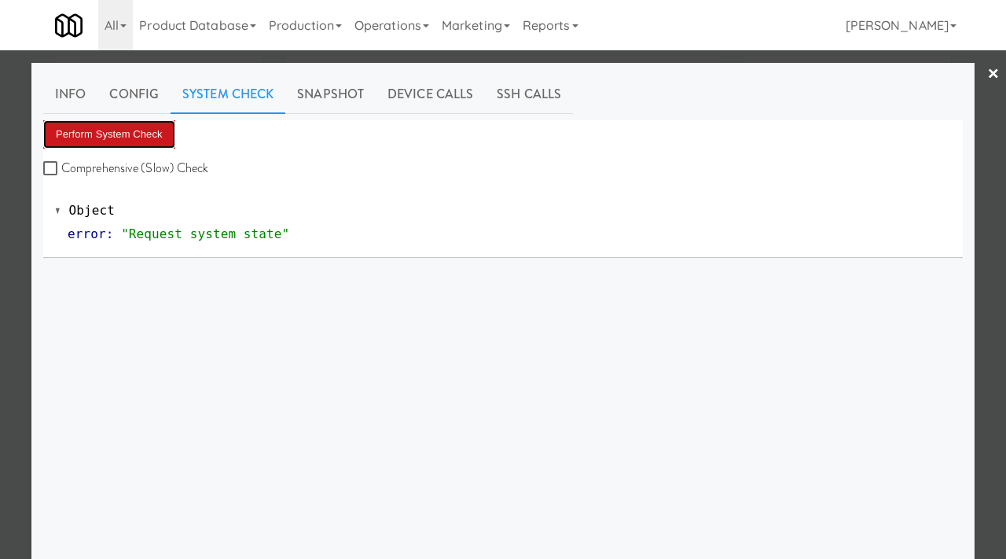
click at [136, 127] on button "Perform System Check" at bounding box center [109, 134] width 132 height 28
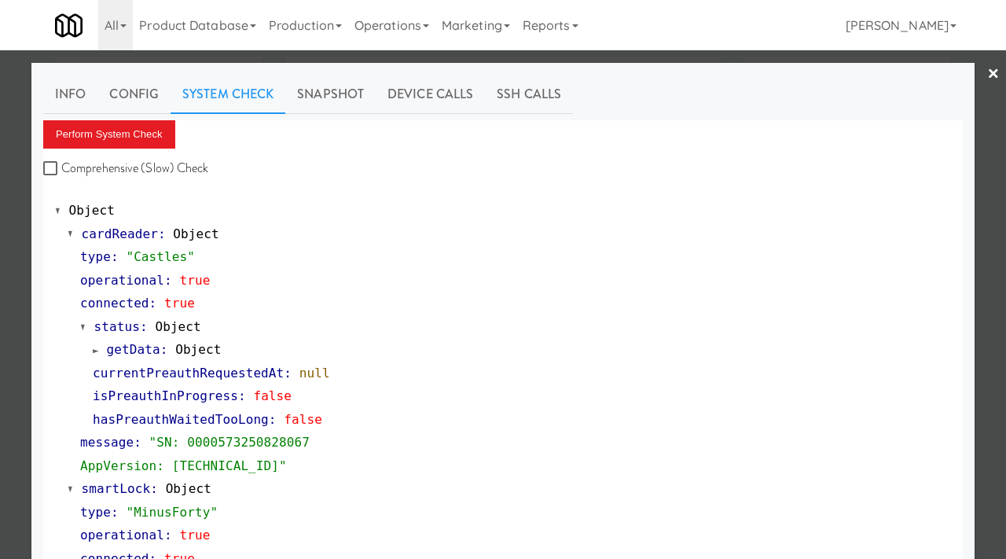
click at [0, 189] on div at bounding box center [503, 279] width 1006 height 559
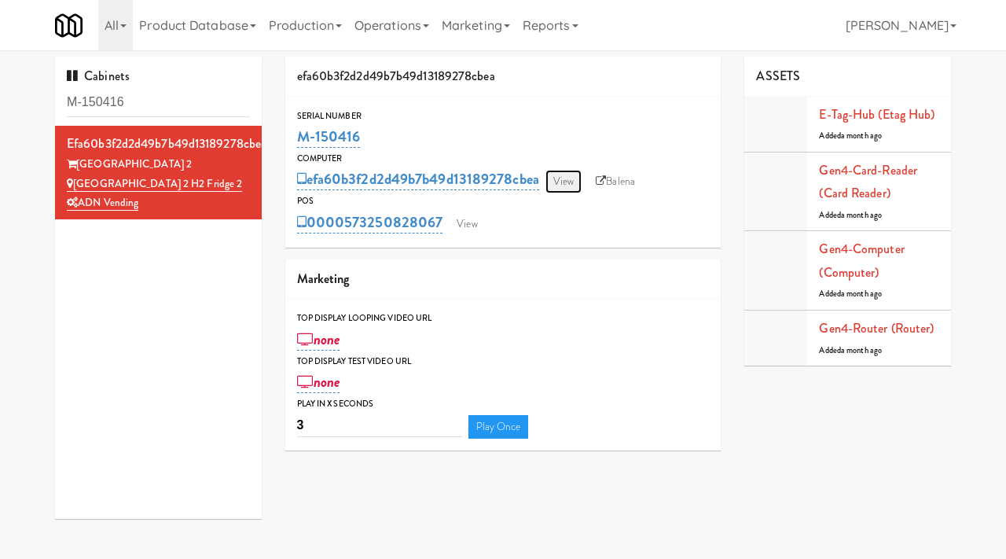
click at [570, 176] on link "View" at bounding box center [563, 182] width 36 height 24
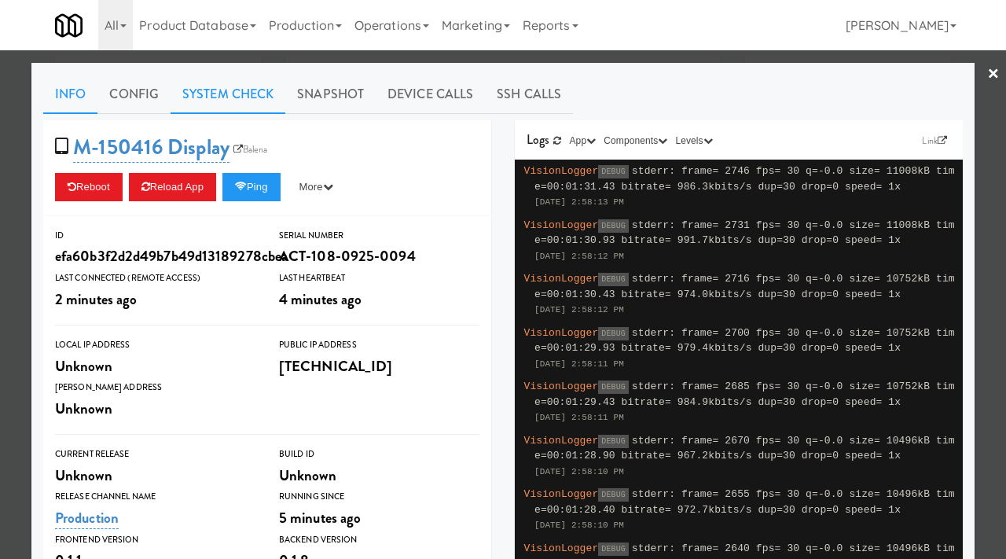
click at [231, 97] on link "System Check" at bounding box center [227, 94] width 115 height 39
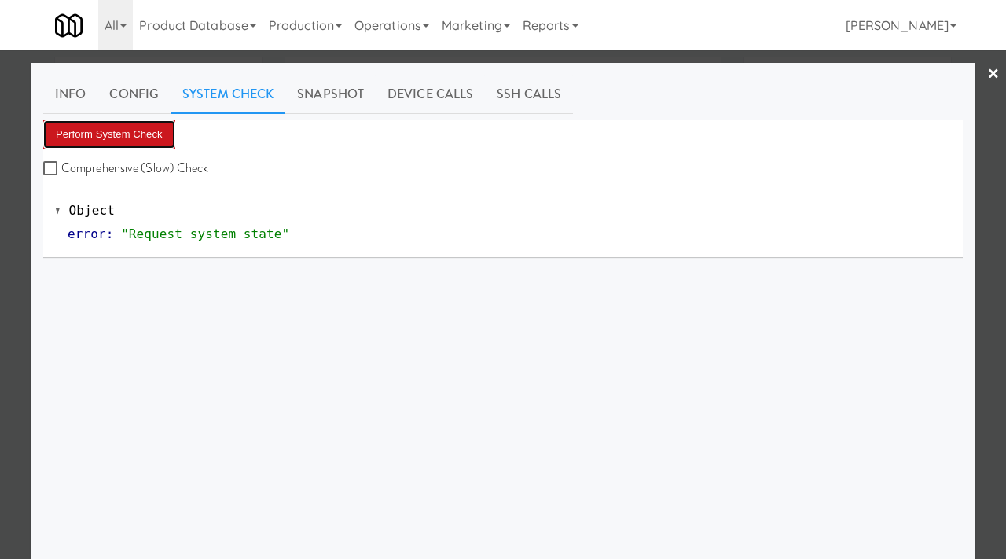
click at [107, 131] on button "Perform System Check" at bounding box center [109, 134] width 132 height 28
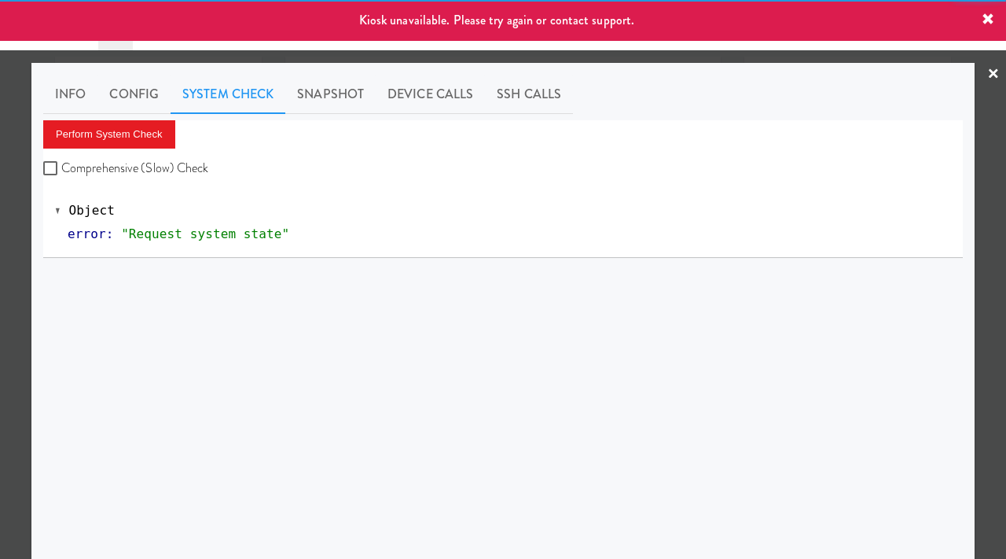
scroll to position [27, 0]
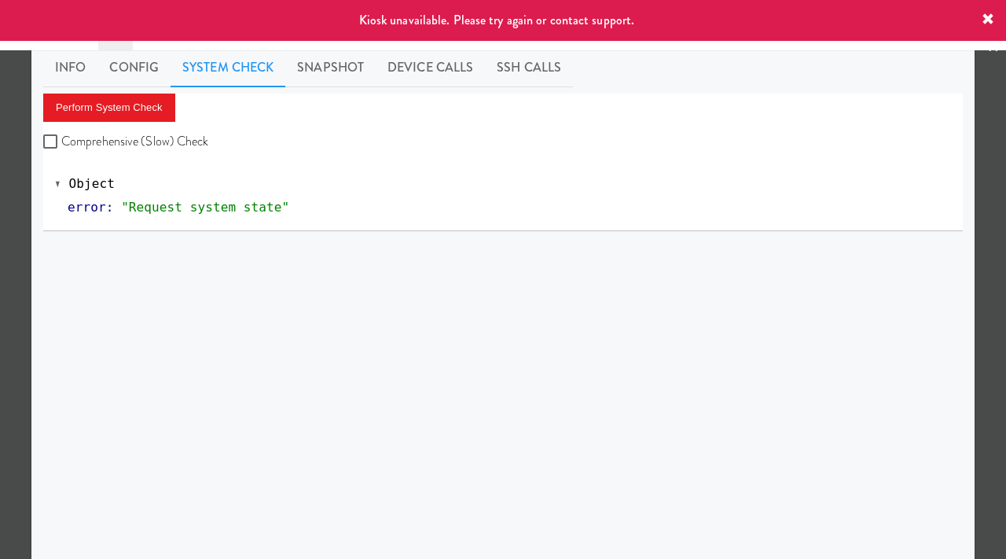
click at [0, 274] on div at bounding box center [503, 279] width 1006 height 559
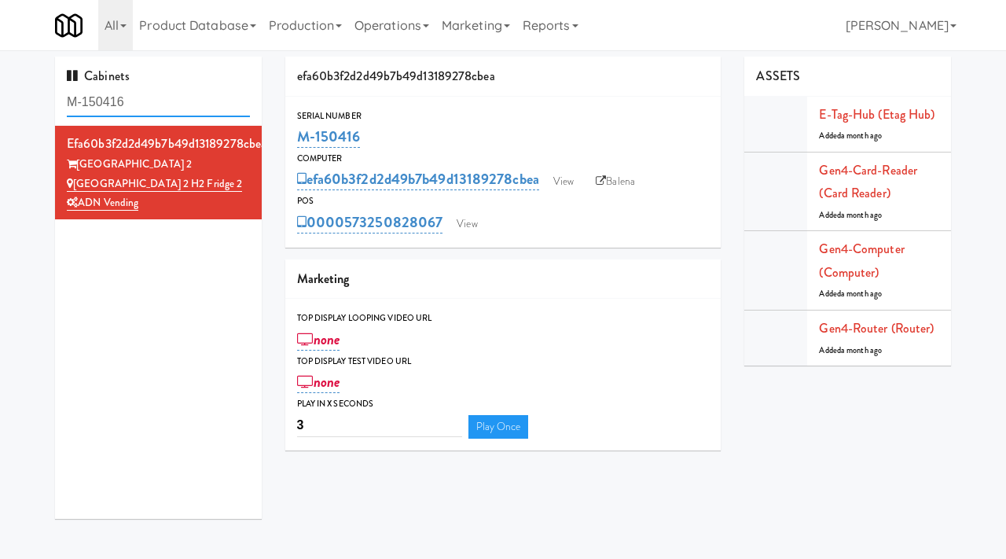
drag, startPoint x: 167, startPoint y: 95, endPoint x: 38, endPoint y: 98, distance: 128.9
click at [38, 98] on div "Cabinets M-150416 efa60b3f2d2d49b7b49d13189278cbea [GEOGRAPHIC_DATA] [GEOGRAPHI…" at bounding box center [503, 294] width 1006 height 474
paste input "3688"
type input "M-153688"
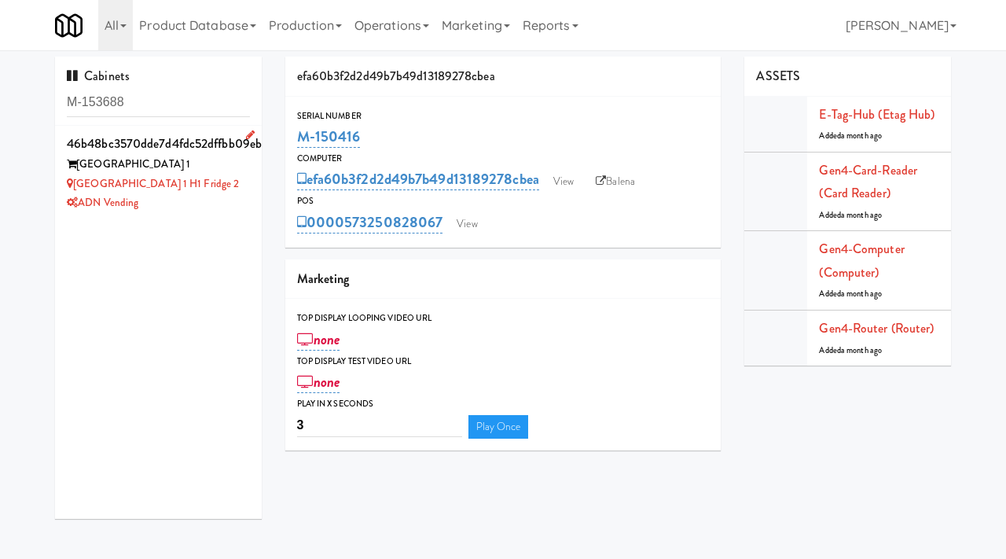
click at [247, 165] on div "[GEOGRAPHIC_DATA] 1" at bounding box center [158, 165] width 183 height 20
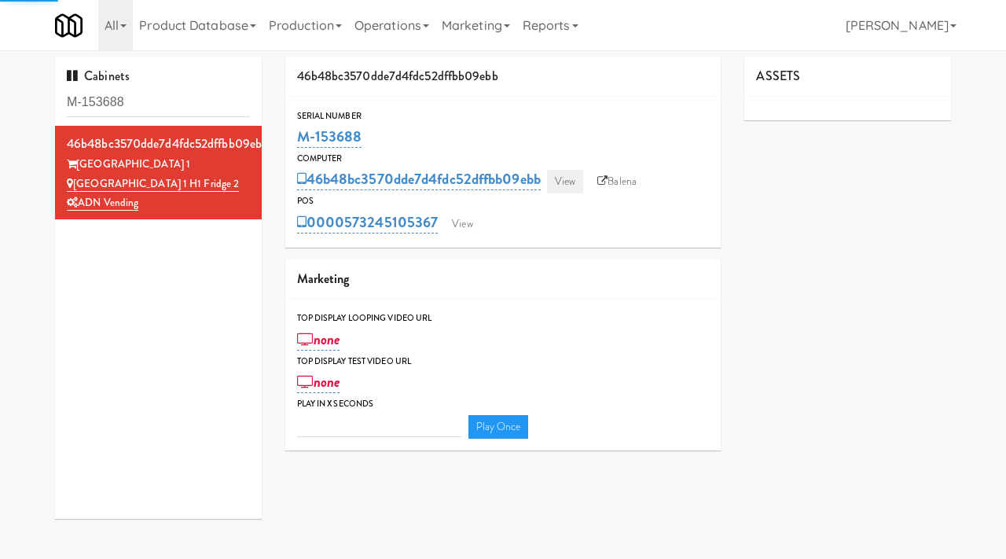
type input "3"
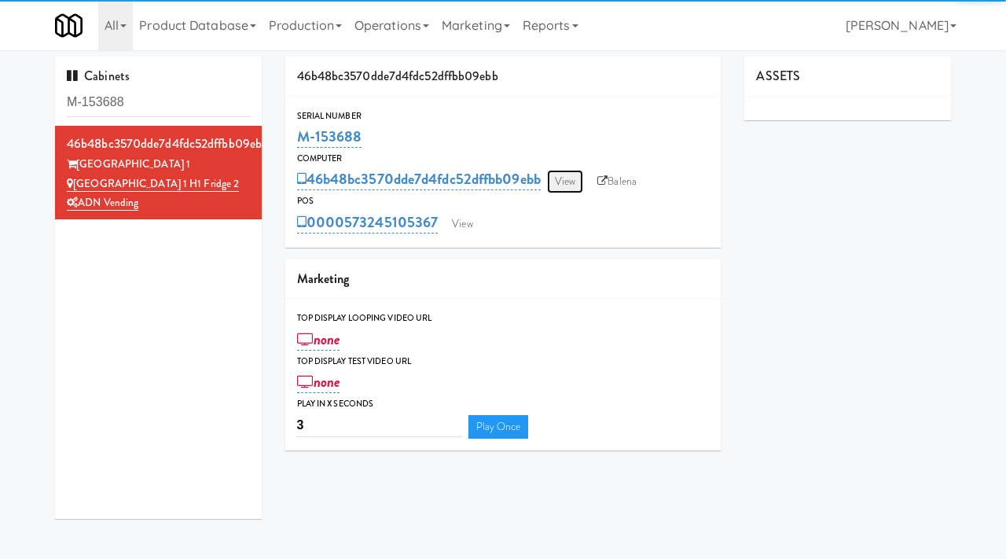
click at [560, 181] on link "View" at bounding box center [565, 182] width 36 height 24
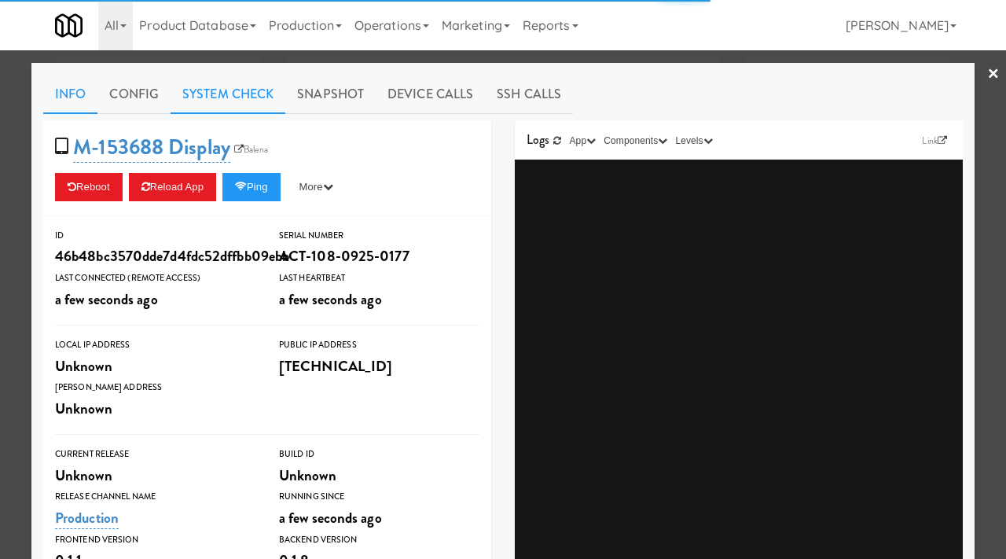
click at [236, 92] on link "System Check" at bounding box center [227, 94] width 115 height 39
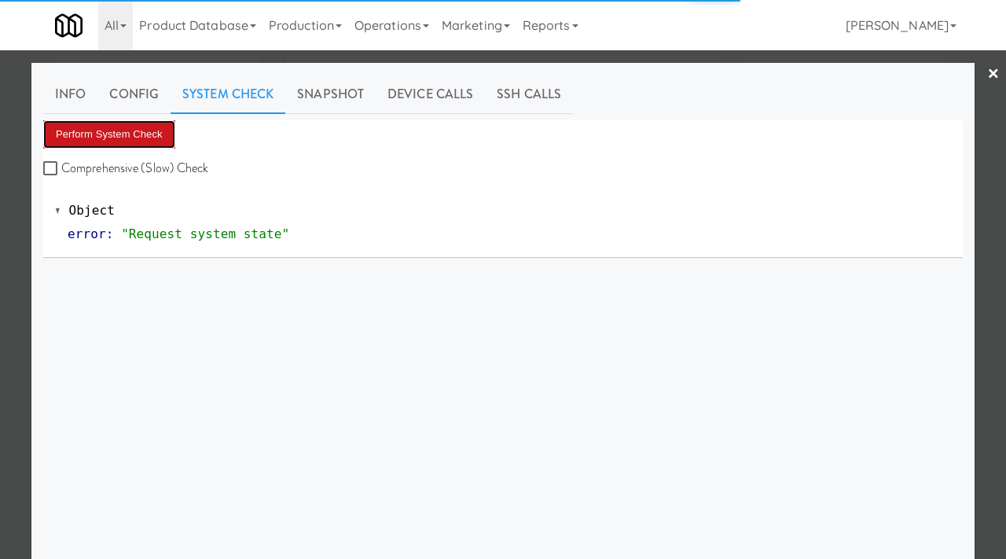
click at [121, 145] on button "Perform System Check" at bounding box center [109, 134] width 132 height 28
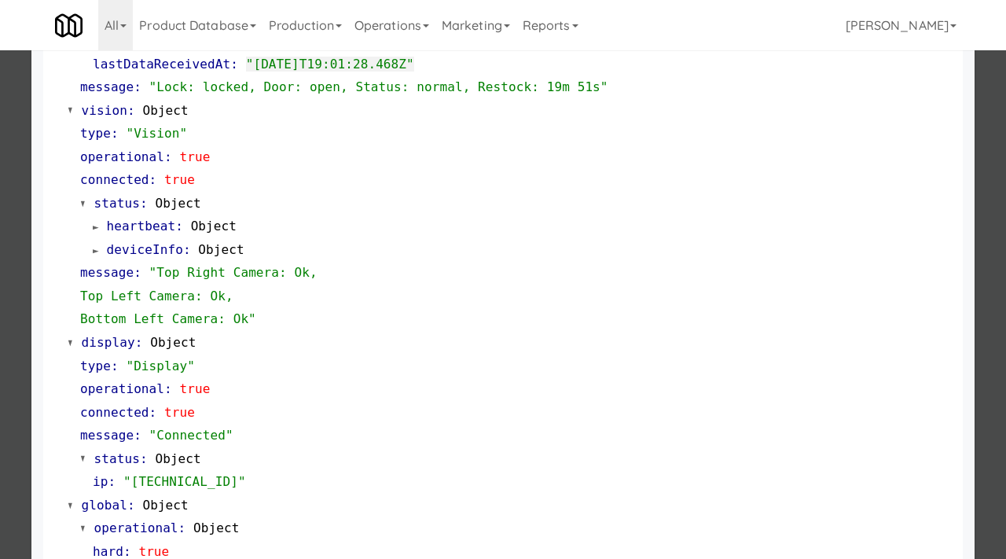
scroll to position [566, 0]
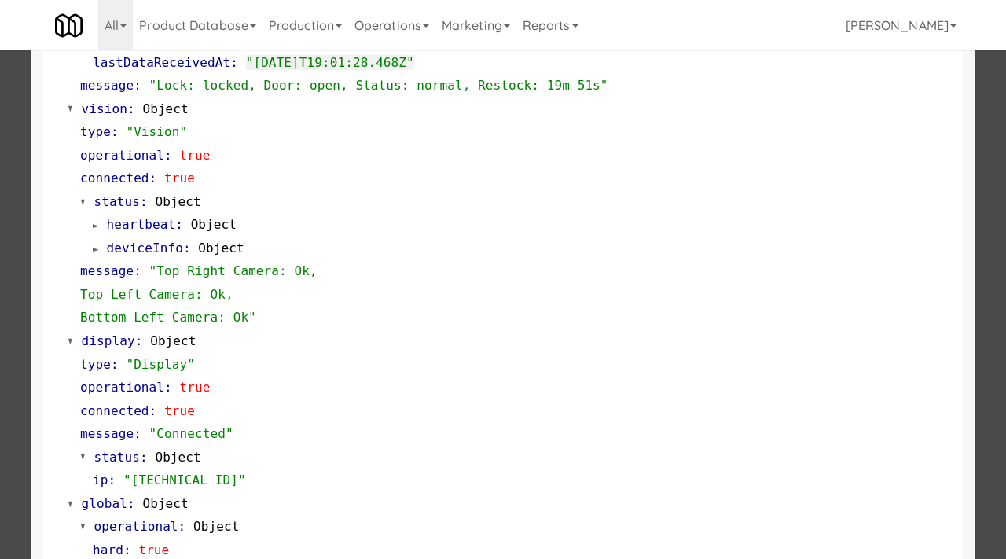
click at [0, 317] on div at bounding box center [503, 279] width 1006 height 559
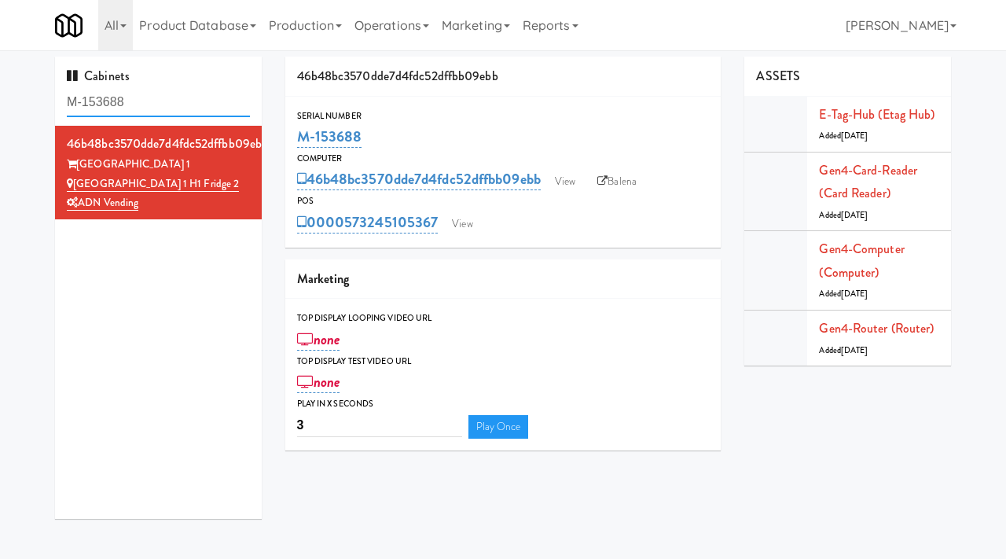
drag, startPoint x: 145, startPoint y: 103, endPoint x: 25, endPoint y: 100, distance: 119.5
click at [25, 100] on div "Cabinets M-153688 46b48bc3570dde7d4fdc52dffbb09ebb [GEOGRAPHIC_DATA] [GEOGRAPHI…" at bounding box center [503, 294] width 1006 height 474
paste input "0416"
type input "M-150416"
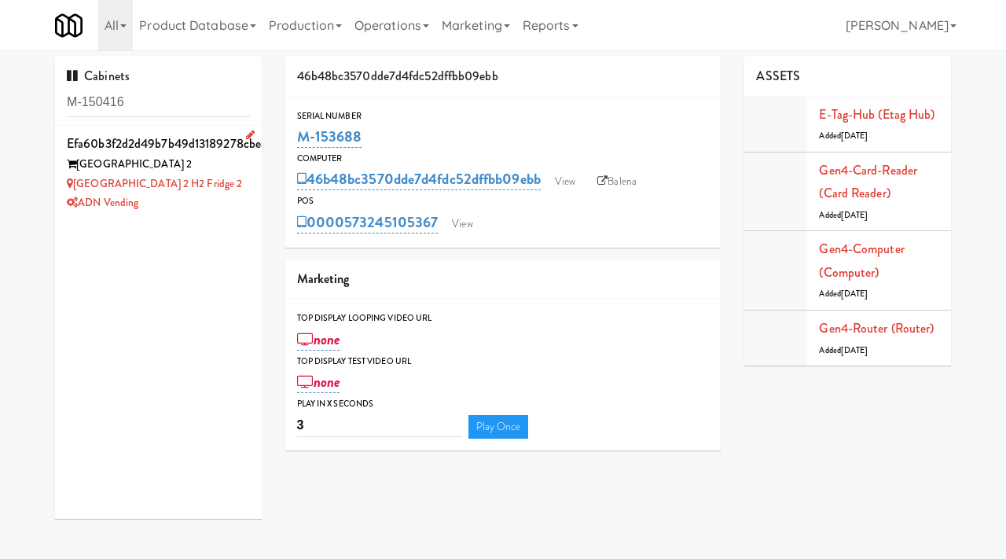
click at [214, 215] on li "efa60b3f2d2d49b7b49d13189278cbea [GEOGRAPHIC_DATA] [GEOGRAPHIC_DATA] 2 H2 Fridg…" at bounding box center [158, 172] width 207 height 93
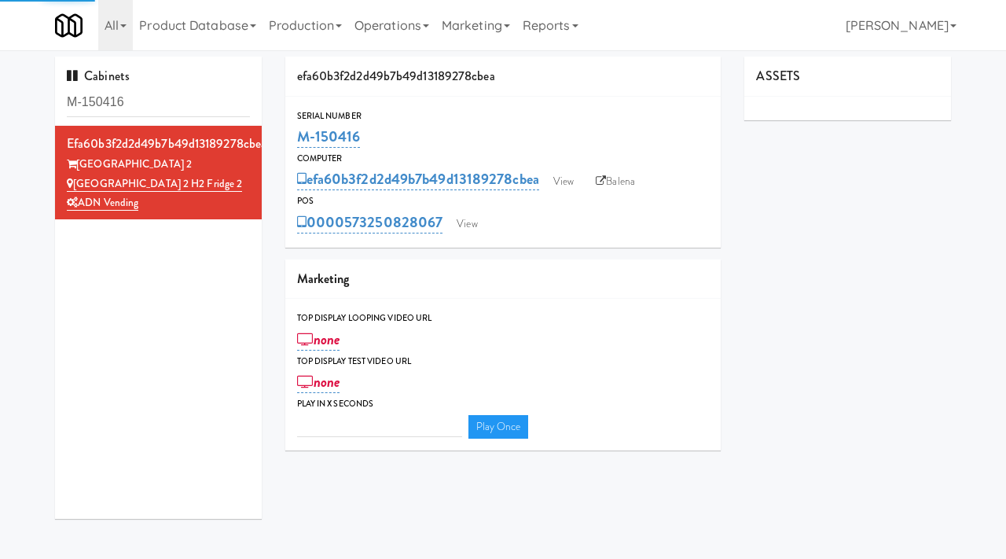
type input "3"
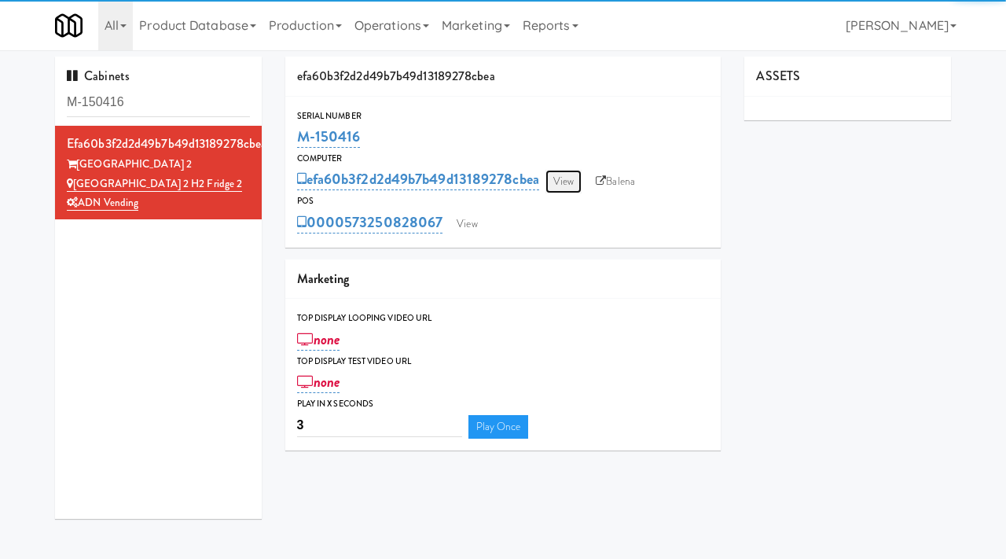
click at [564, 183] on link "View" at bounding box center [563, 182] width 36 height 24
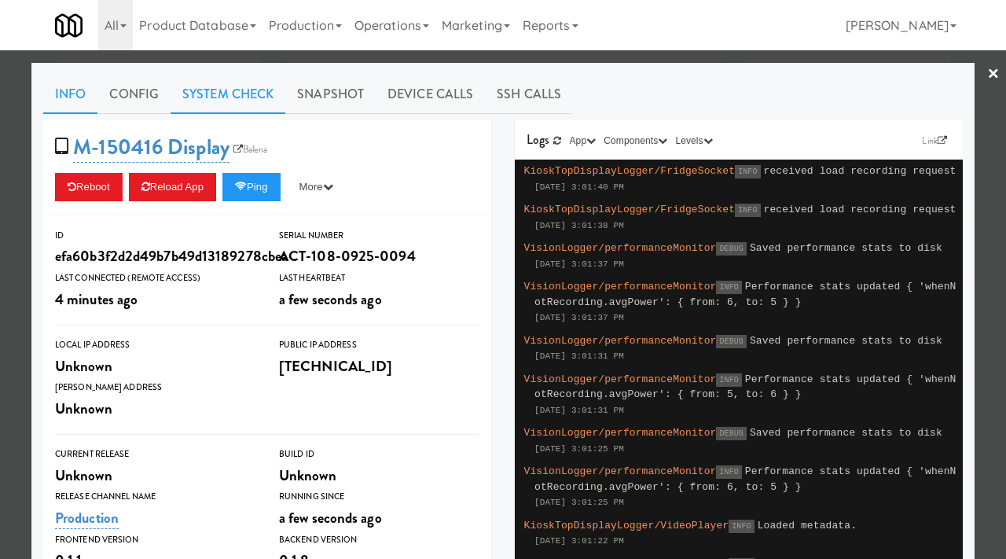
click at [228, 89] on link "System Check" at bounding box center [227, 94] width 115 height 39
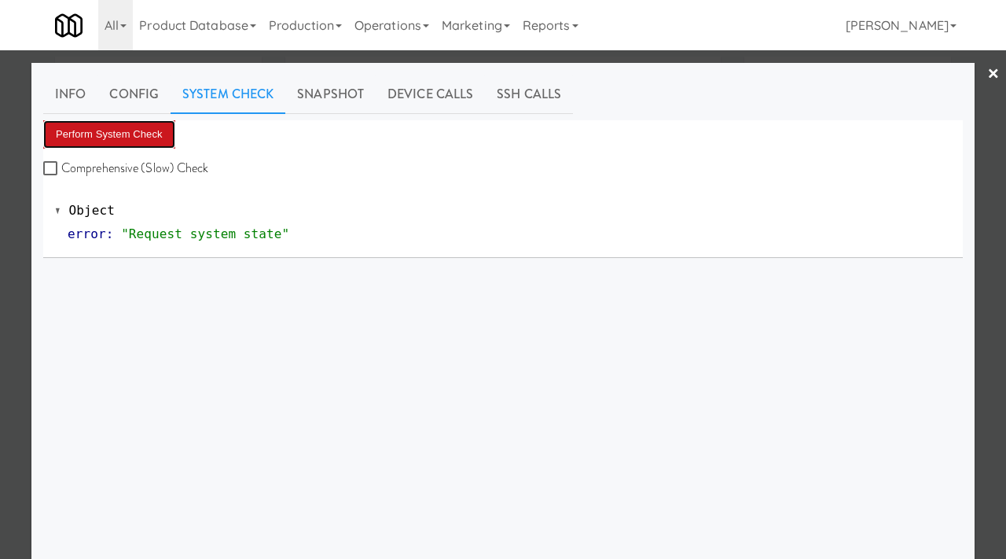
click at [127, 142] on button "Perform System Check" at bounding box center [109, 134] width 132 height 28
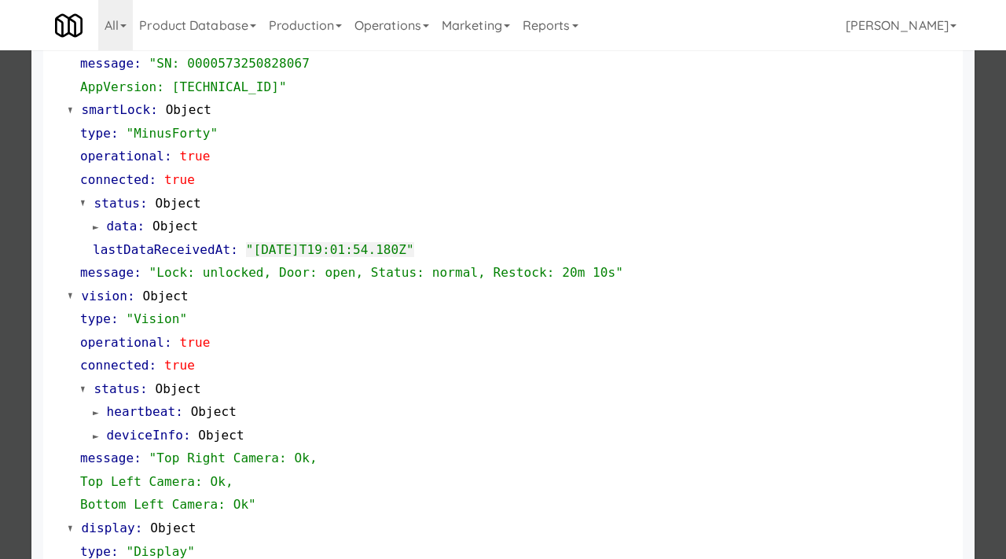
scroll to position [392, 0]
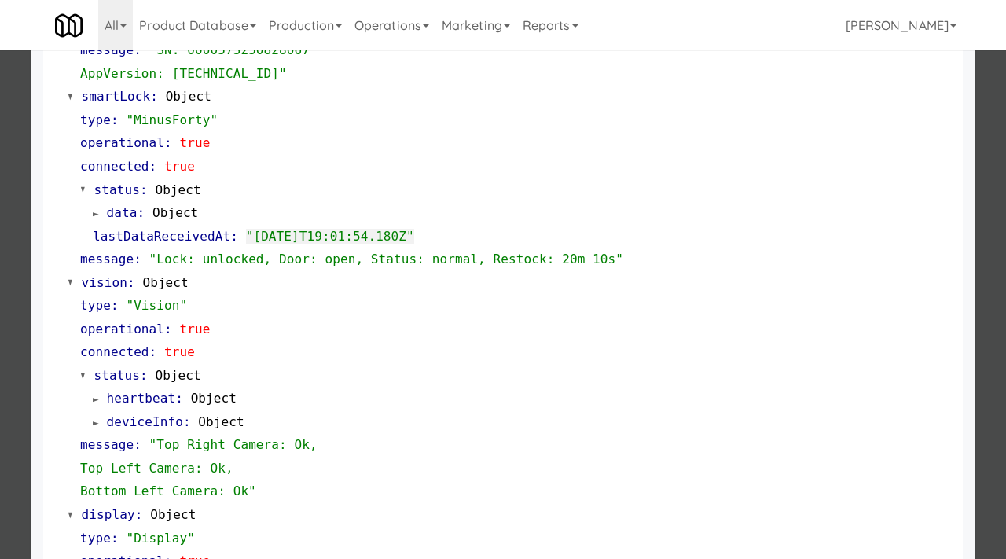
click at [0, 196] on div at bounding box center [503, 279] width 1006 height 559
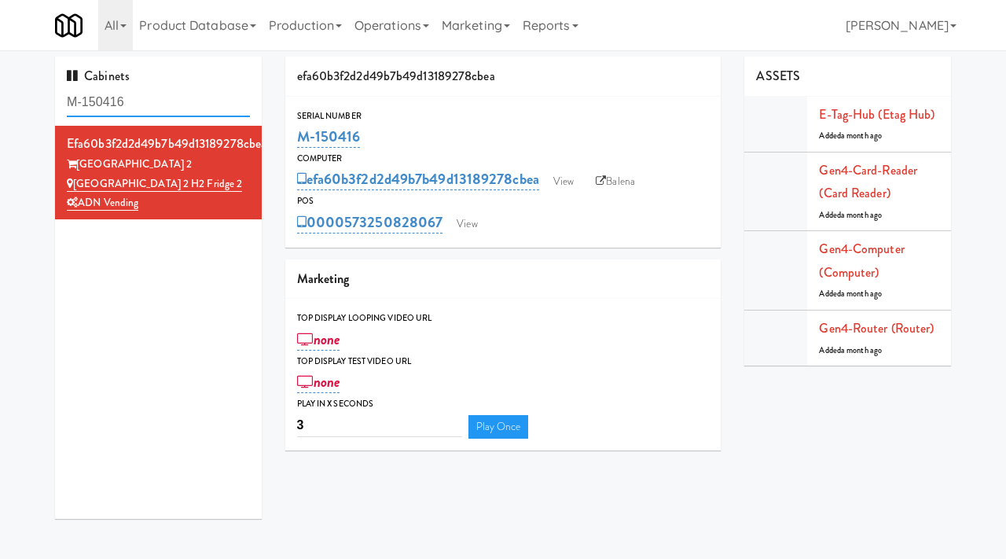
drag, startPoint x: 167, startPoint y: 105, endPoint x: 51, endPoint y: 101, distance: 116.3
click at [51, 101] on div "Cabinets M-150416 efa60b3f2d2d49b7b49d13189278cbea [GEOGRAPHIC_DATA] [GEOGRAPHI…" at bounding box center [158, 294] width 230 height 474
type input "museum"
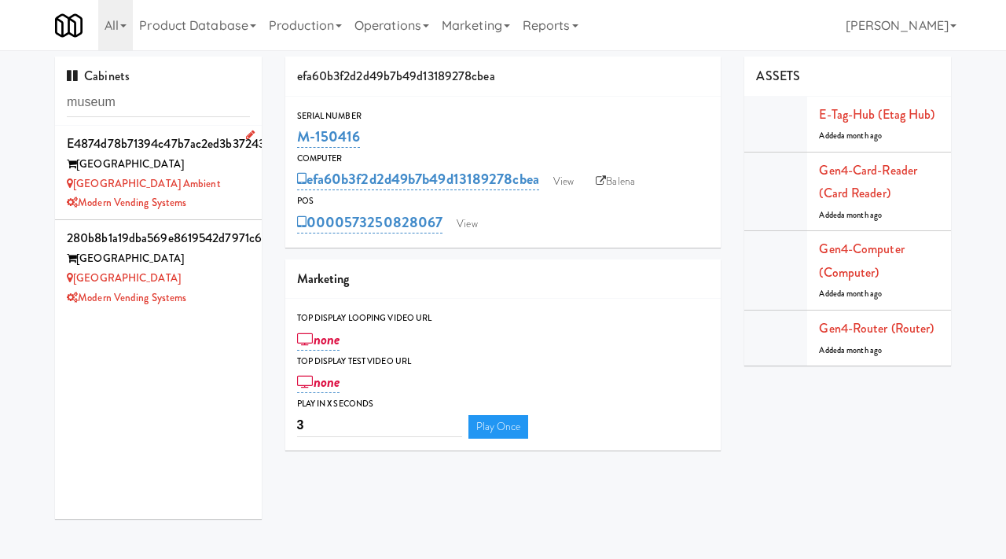
click at [220, 202] on div "Modern Vending Systems" at bounding box center [158, 203] width 183 height 20
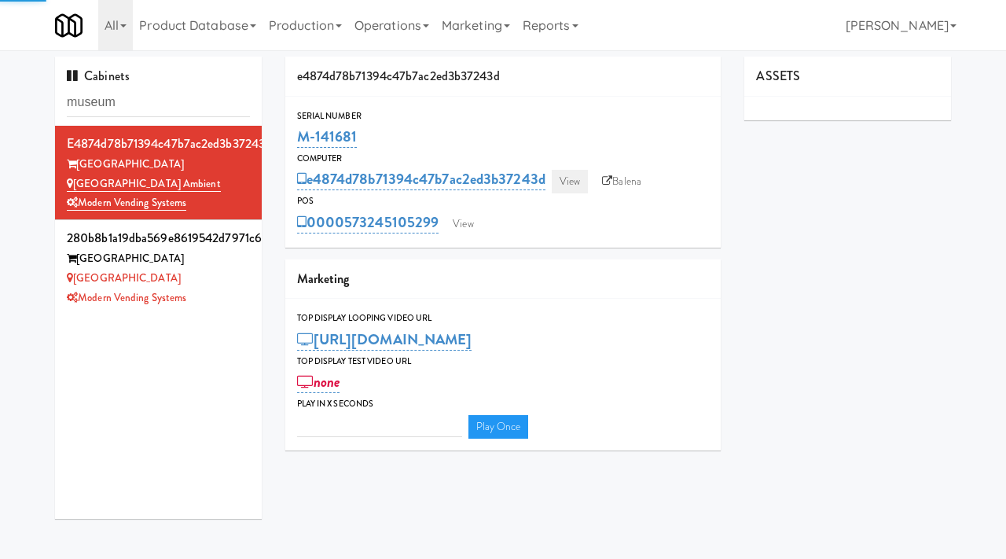
type input "3"
click at [564, 180] on link "View" at bounding box center [570, 182] width 36 height 24
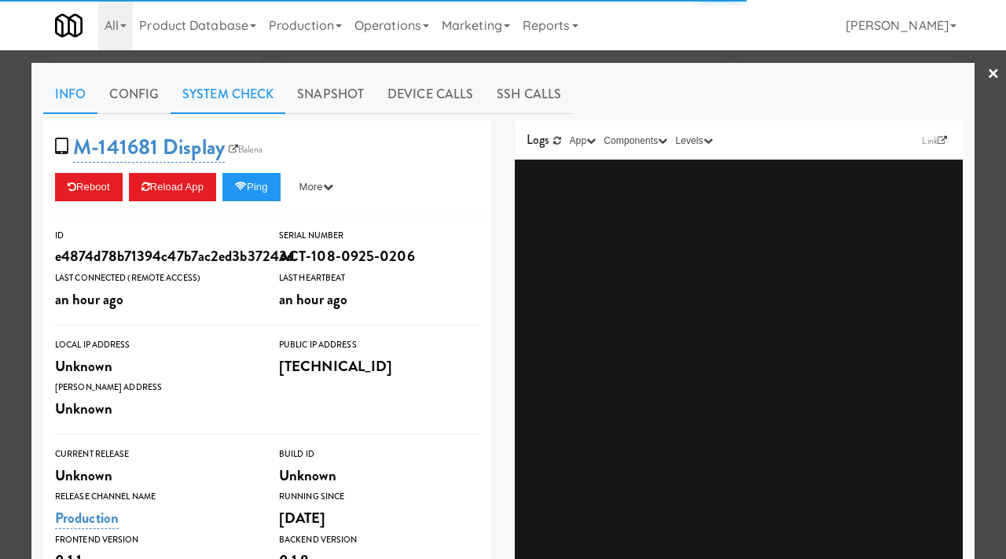
click at [238, 101] on link "System Check" at bounding box center [227, 94] width 115 height 39
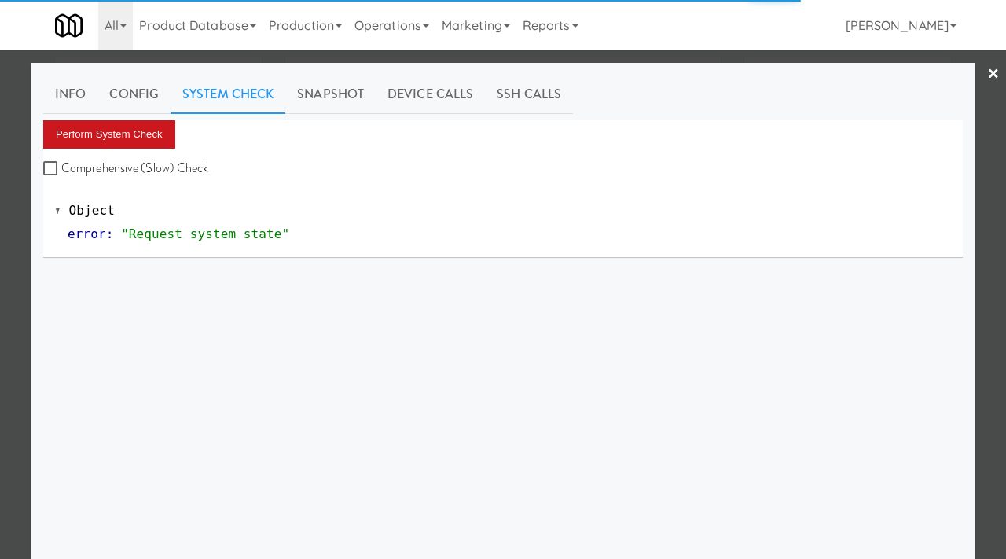
click at [145, 145] on button "Perform System Check" at bounding box center [109, 134] width 132 height 28
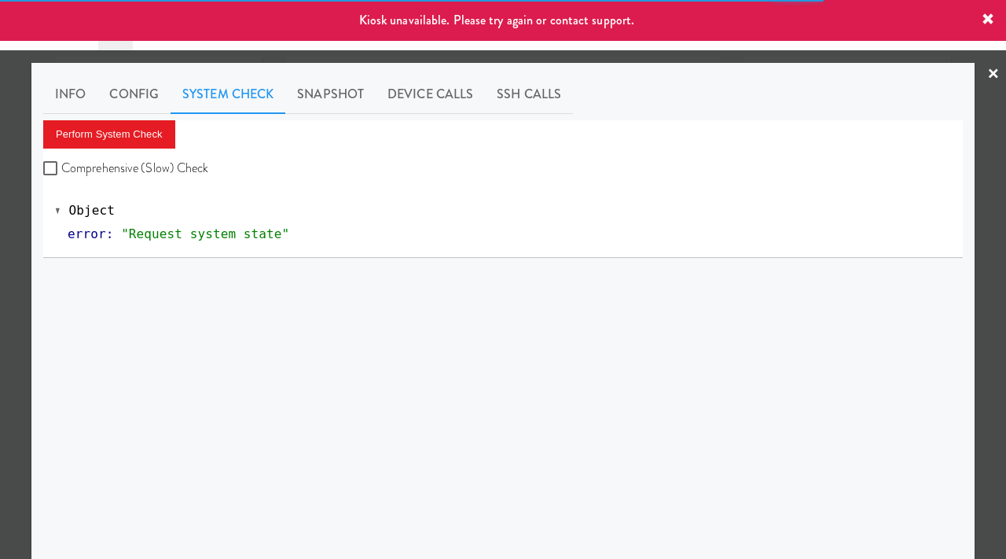
click at [21, 309] on div at bounding box center [503, 279] width 1006 height 559
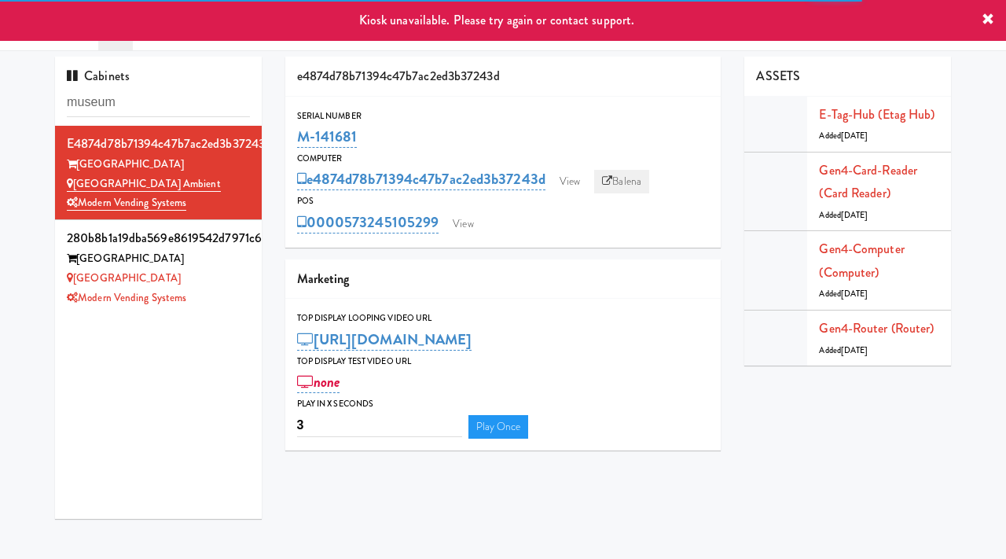
click at [636, 184] on link "Balena" at bounding box center [621, 182] width 55 height 24
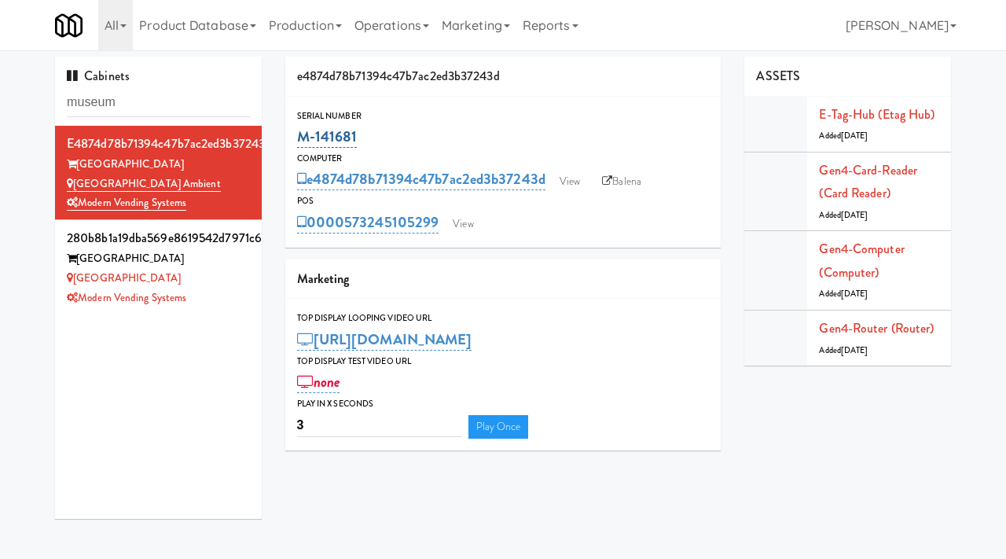
drag, startPoint x: 365, startPoint y: 130, endPoint x: 297, endPoint y: 131, distance: 67.6
click at [297, 131] on div "M-141681" at bounding box center [503, 136] width 412 height 27
copy link "M-141681"
drag, startPoint x: 136, startPoint y: 102, endPoint x: 37, endPoint y: 98, distance: 99.1
click at [37, 99] on div "Cabinets museum e4874d78b71394c47b7ac2ed3b37243d [GEOGRAPHIC_DATA] Ambient Mode…" at bounding box center [503, 294] width 1006 height 474
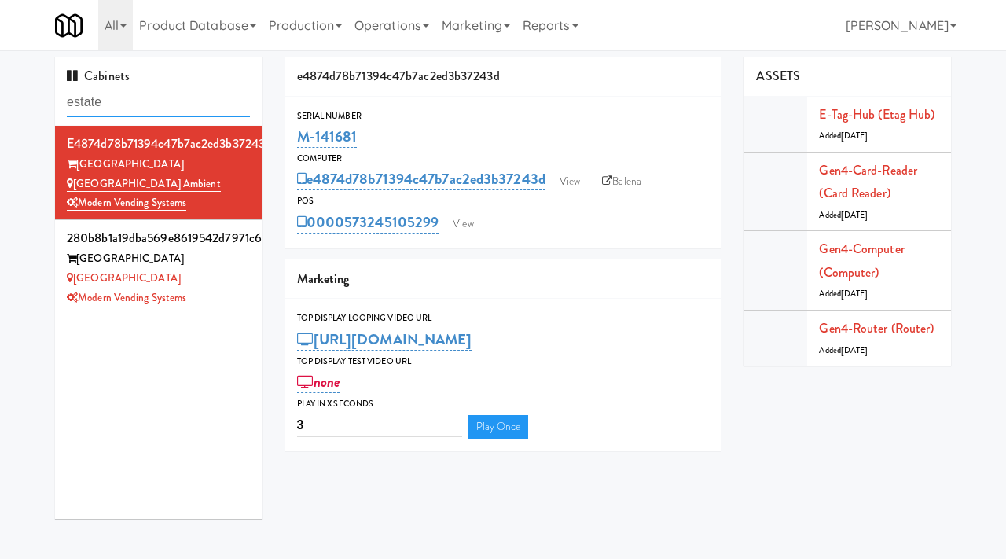
type input "estate"
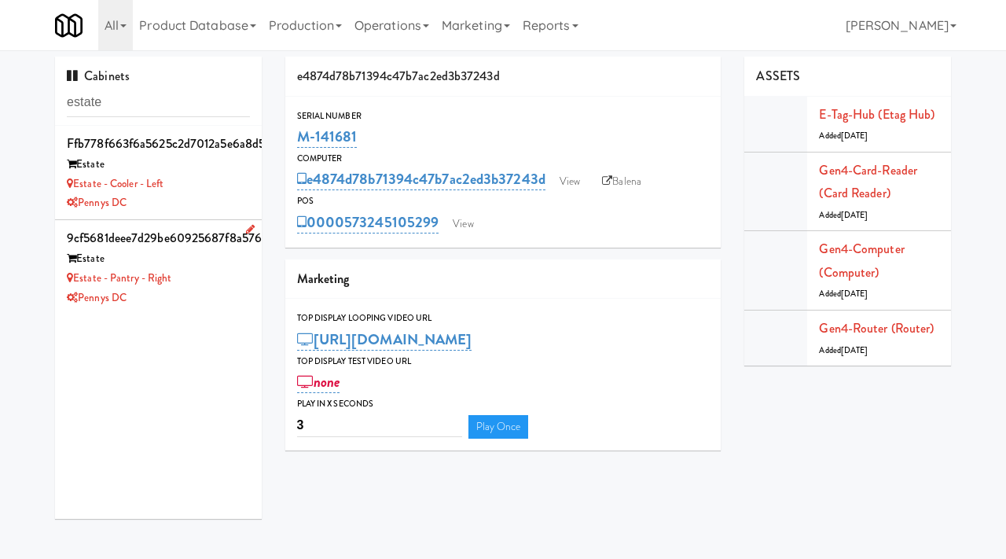
click at [218, 299] on div "Pennys DC" at bounding box center [158, 298] width 183 height 20
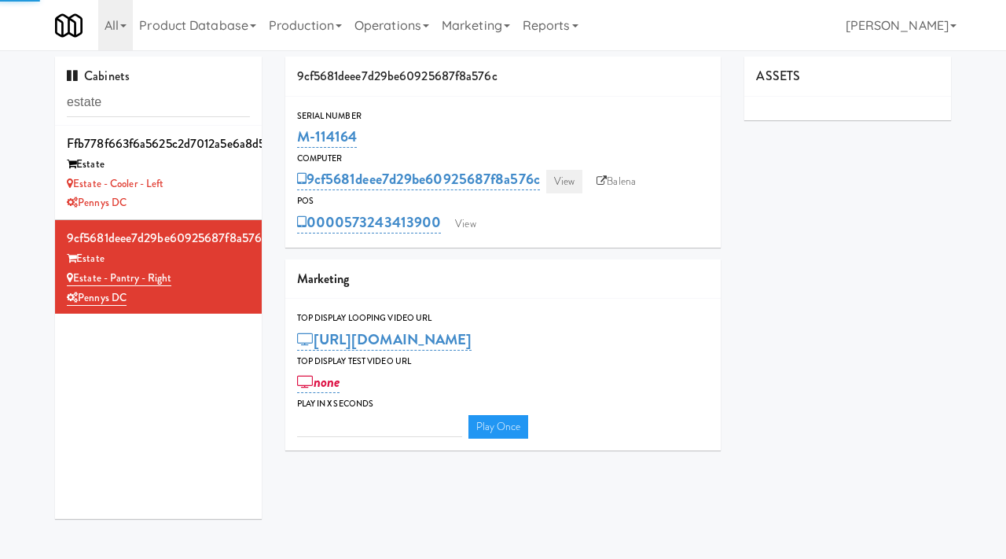
type input "3"
click at [575, 178] on link "View" at bounding box center [564, 182] width 36 height 24
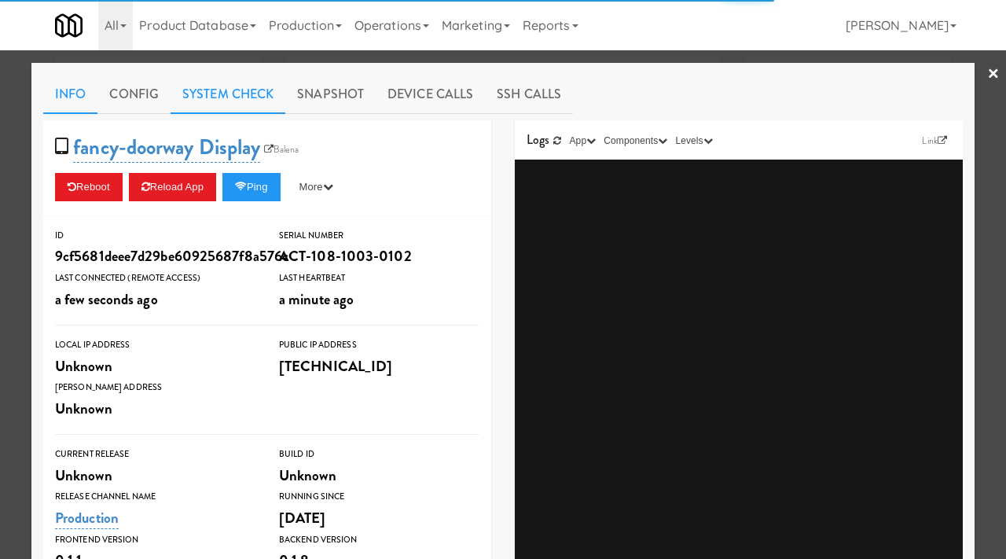
click at [208, 94] on link "System Check" at bounding box center [227, 94] width 115 height 39
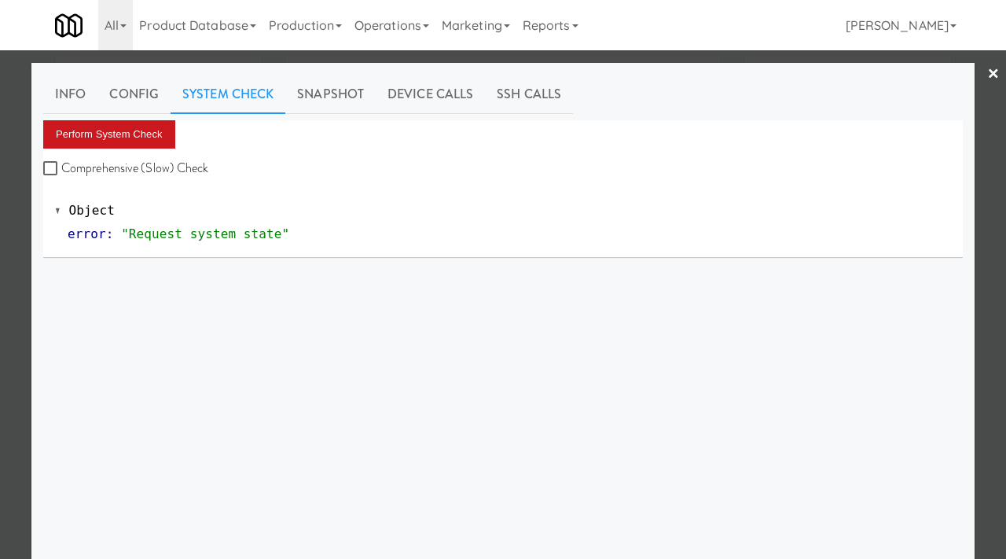
click at [130, 130] on button "Perform System Check" at bounding box center [109, 134] width 132 height 28
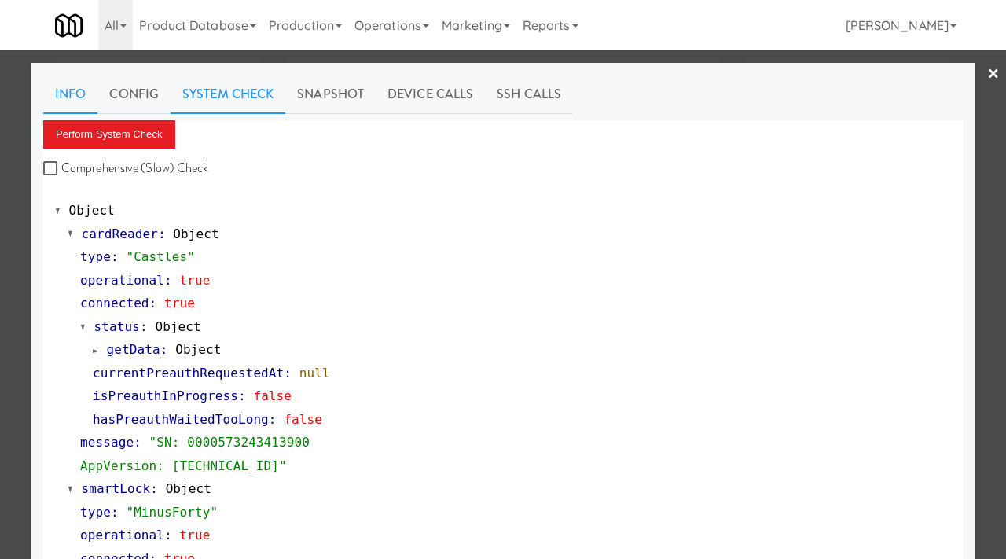
click at [75, 100] on link "Info" at bounding box center [70, 94] width 54 height 39
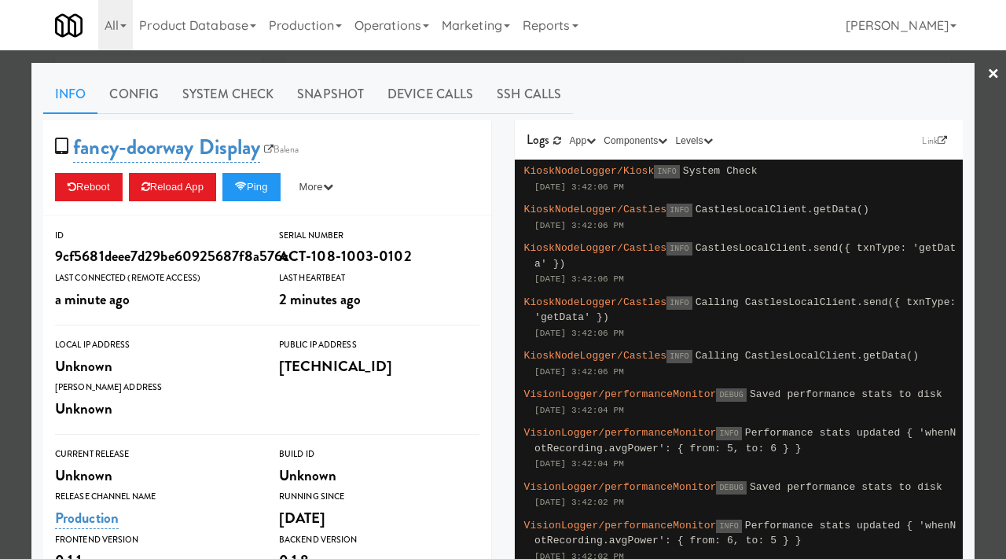
click at [5, 185] on div at bounding box center [503, 279] width 1006 height 559
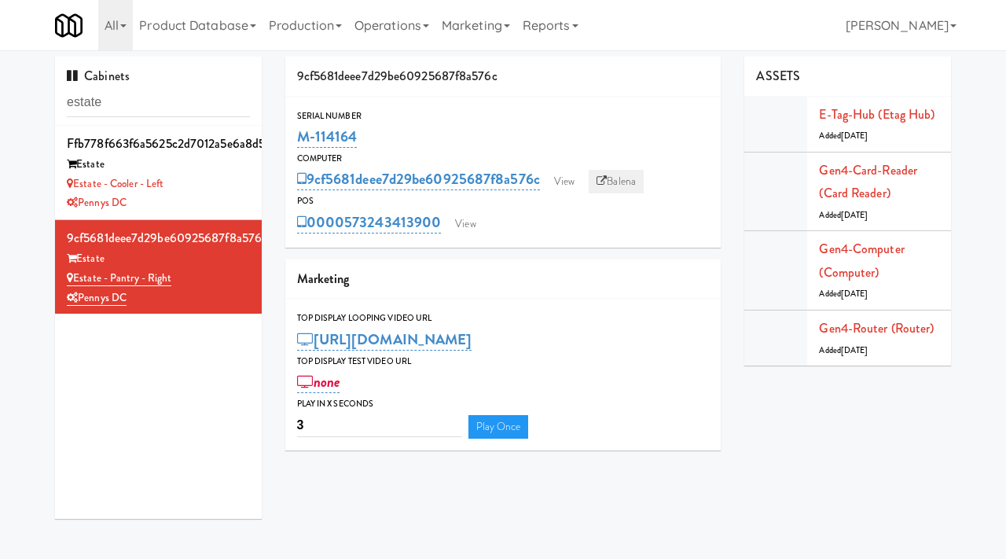
click at [640, 175] on link "Balena" at bounding box center [615, 182] width 55 height 24
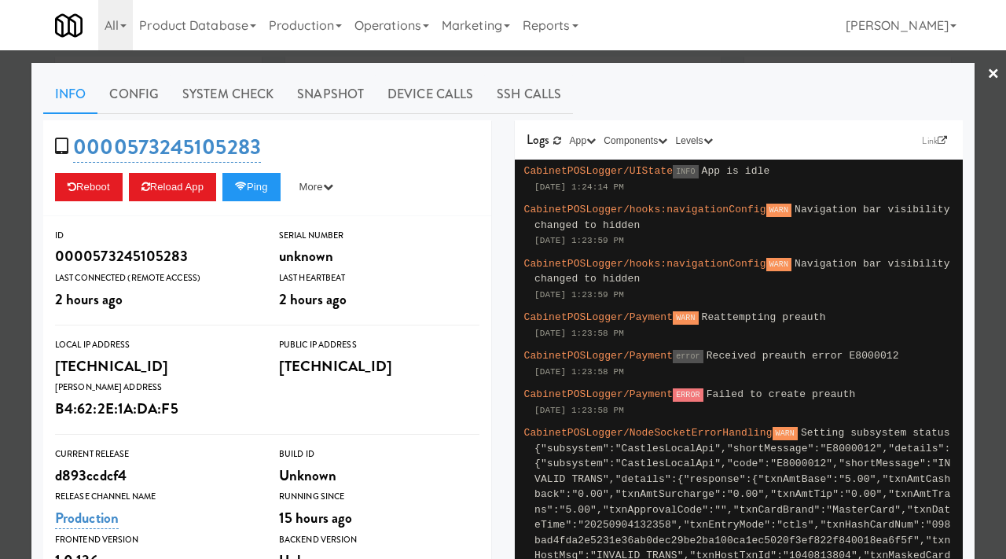
click at [0, 198] on div at bounding box center [503, 279] width 1006 height 559
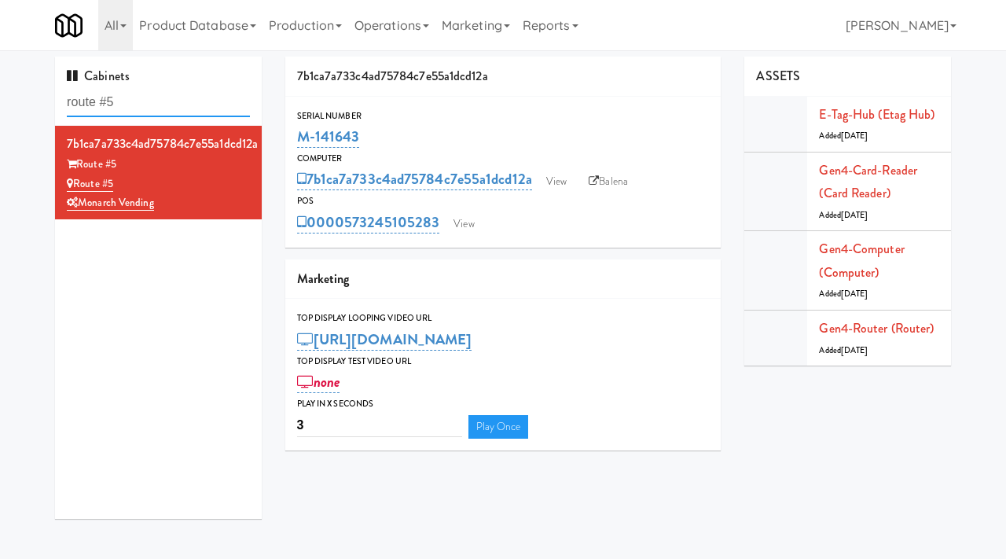
click at [173, 101] on input "route #5" at bounding box center [158, 102] width 183 height 29
click at [460, 218] on link "View" at bounding box center [463, 224] width 36 height 24
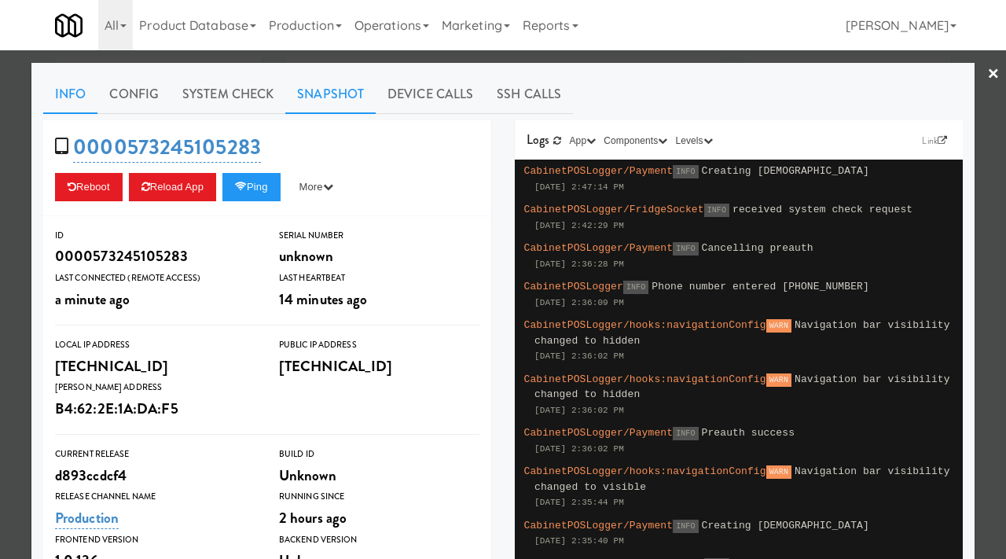
click at [315, 88] on link "Snapshot" at bounding box center [330, 94] width 90 height 39
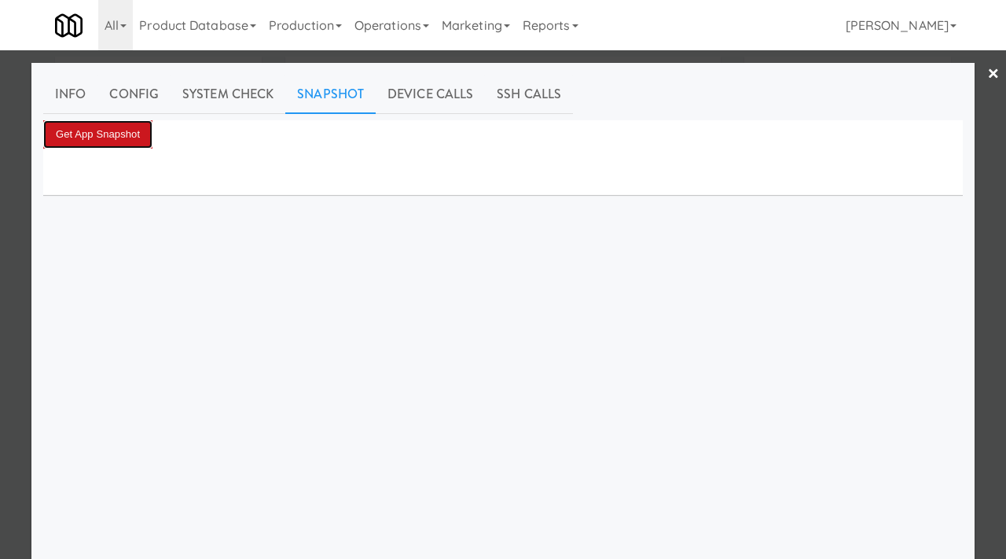
click at [97, 133] on button "Get App Snapshot" at bounding box center [97, 134] width 109 height 28
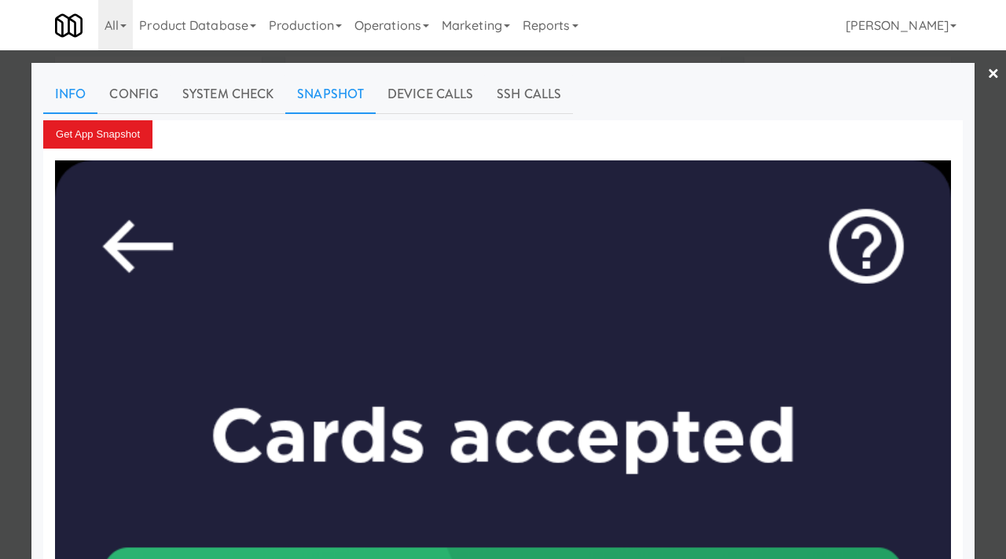
click at [72, 96] on link "Info" at bounding box center [70, 94] width 54 height 39
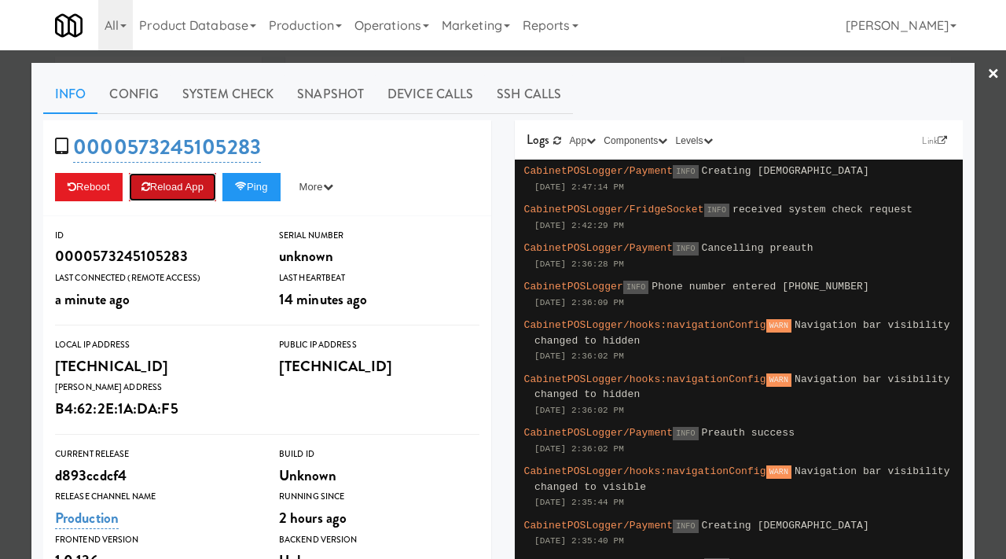
click at [172, 183] on button "Reload App" at bounding box center [172, 187] width 87 height 28
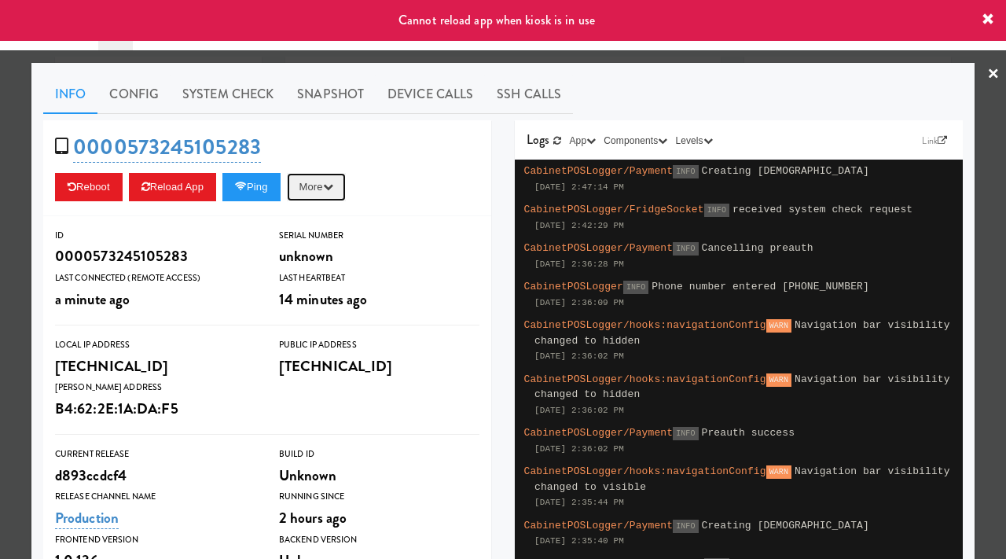
click at [328, 191] on button "More" at bounding box center [316, 187] width 59 height 28
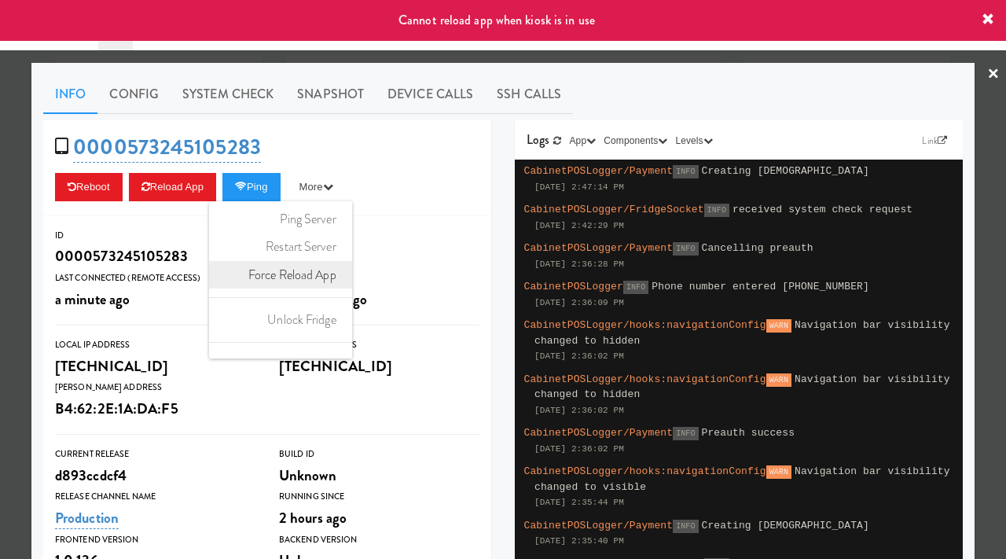
click at [308, 276] on link "Force Reload App" at bounding box center [280, 275] width 143 height 28
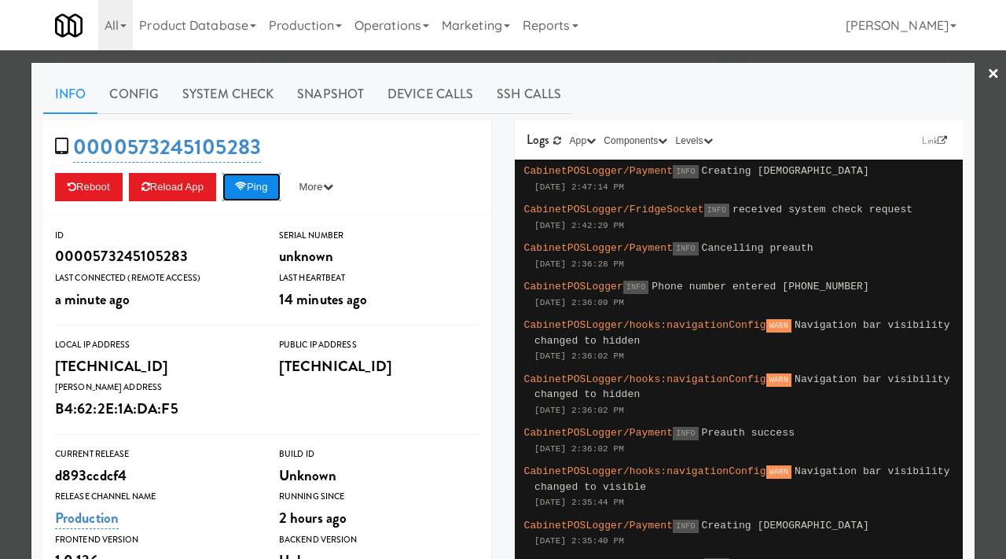
click at [258, 200] on button "Ping" at bounding box center [251, 187] width 58 height 28
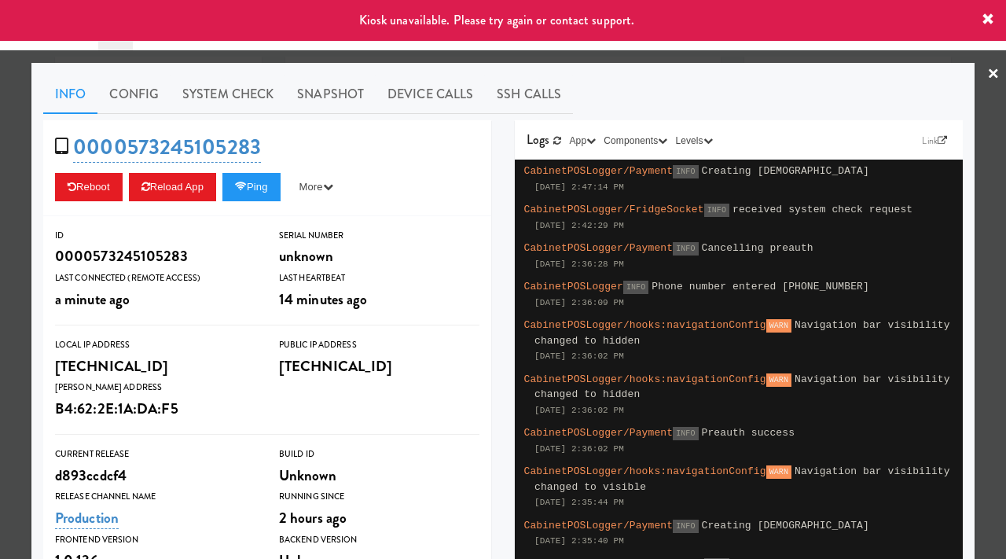
click at [0, 200] on div at bounding box center [503, 279] width 1006 height 559
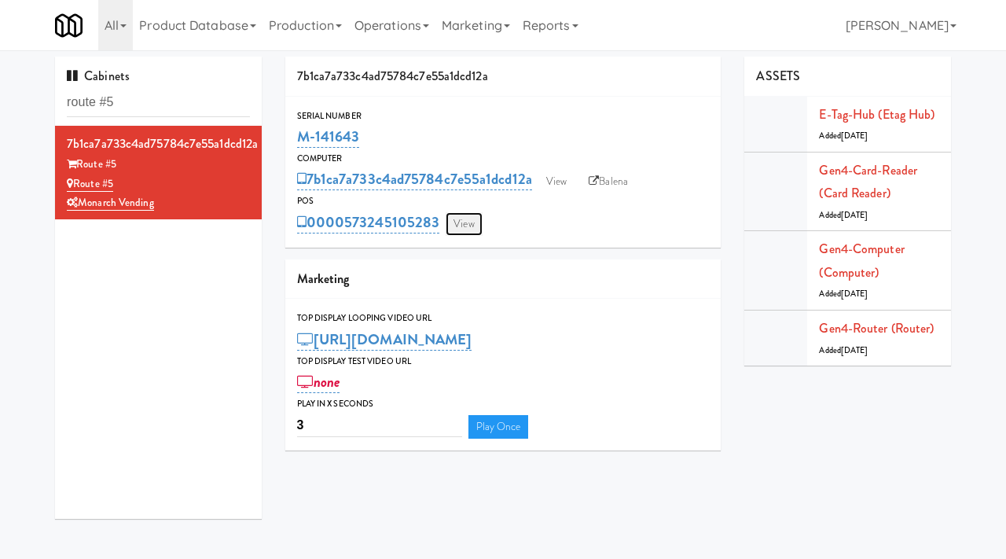
click at [465, 226] on link "View" at bounding box center [463, 224] width 36 height 24
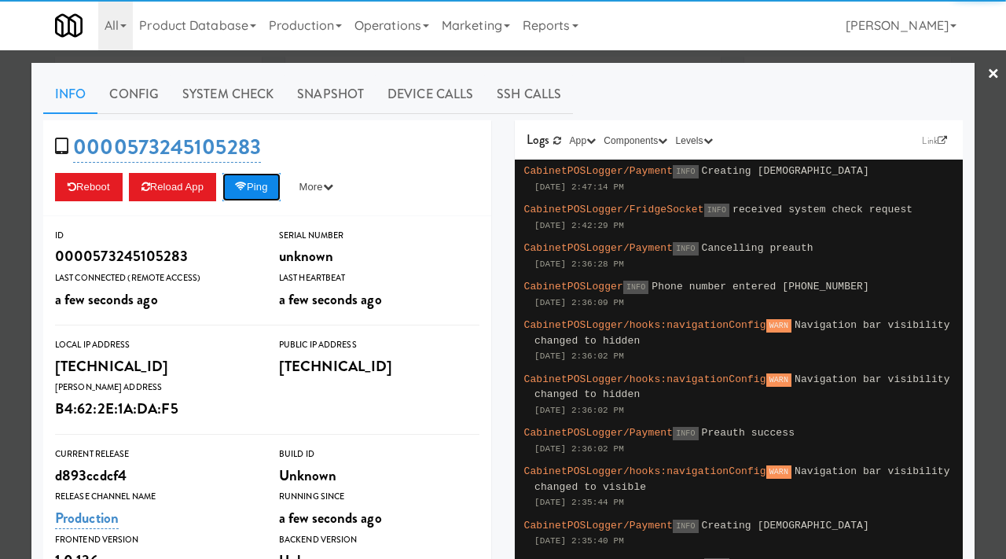
click at [276, 185] on button "Ping" at bounding box center [251, 187] width 58 height 28
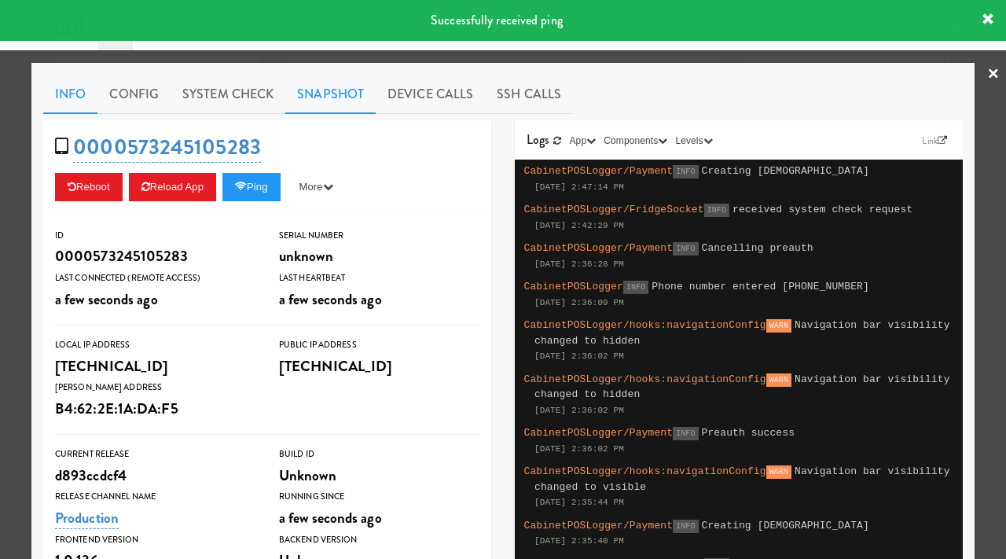
click at [326, 108] on link "Snapshot" at bounding box center [330, 94] width 90 height 39
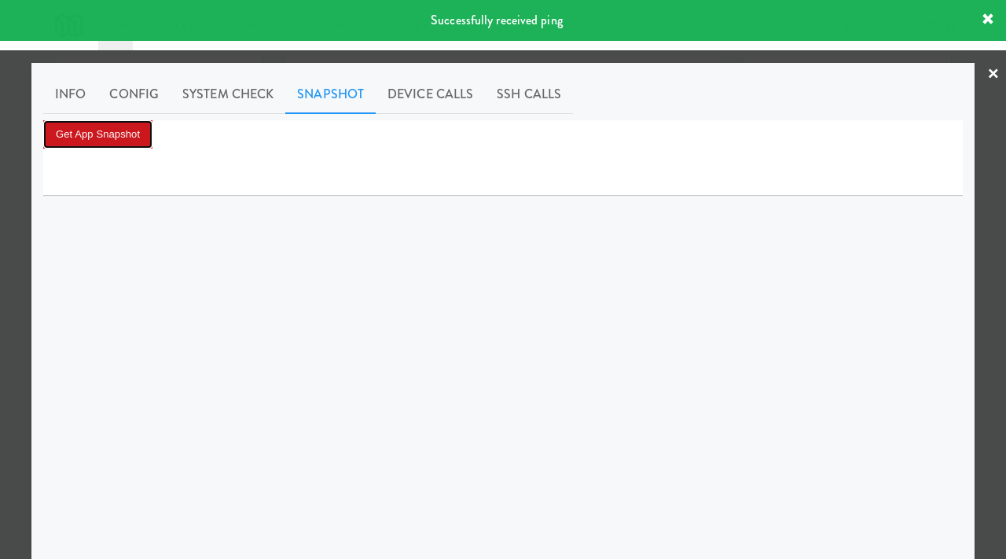
click at [149, 137] on button "Get App Snapshot" at bounding box center [97, 134] width 109 height 28
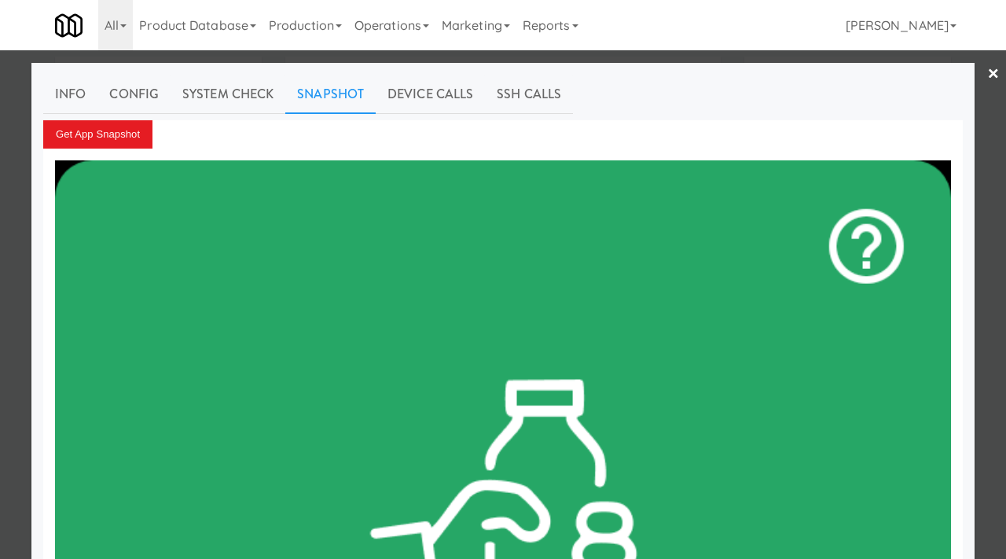
click at [0, 220] on div at bounding box center [503, 279] width 1006 height 559
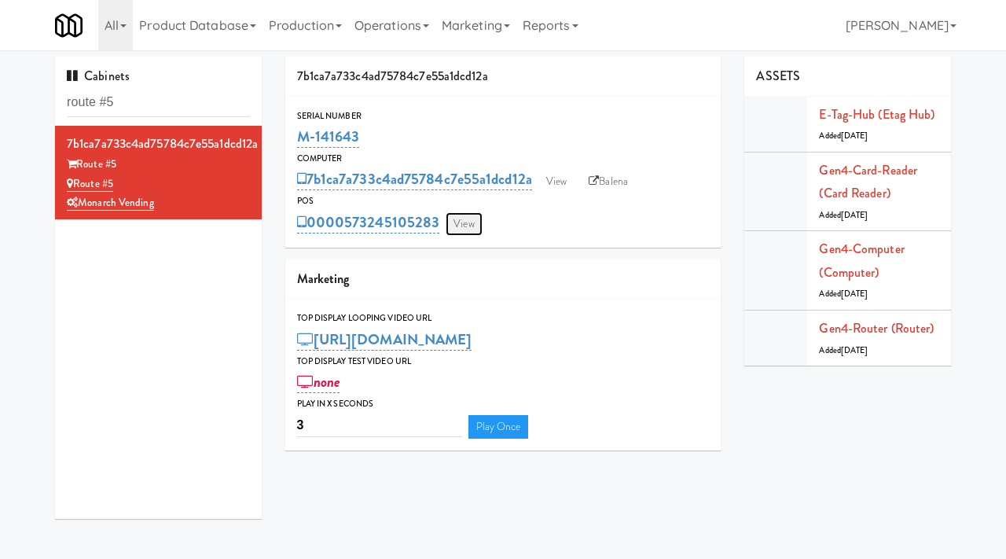
click at [460, 224] on link "View" at bounding box center [463, 224] width 36 height 24
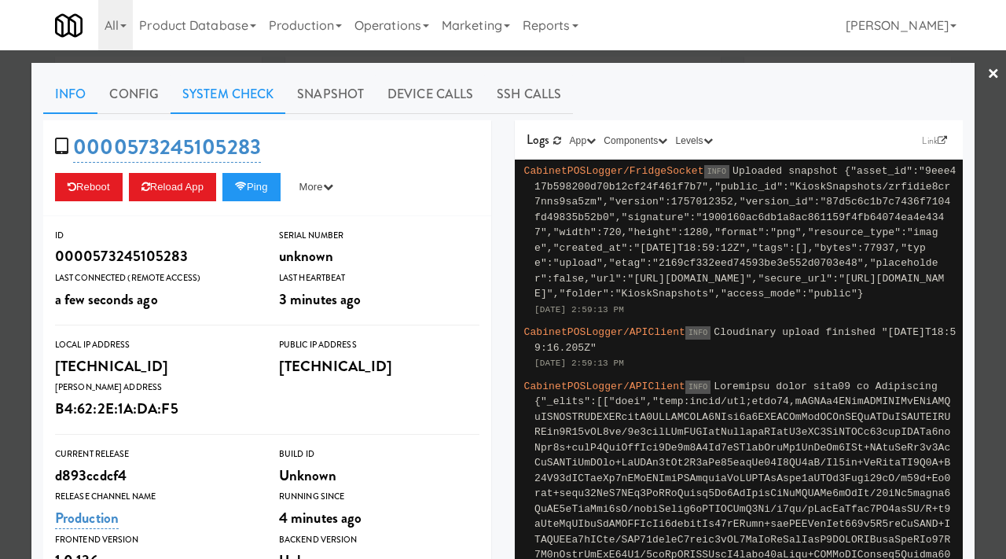
click at [240, 102] on link "System Check" at bounding box center [227, 94] width 115 height 39
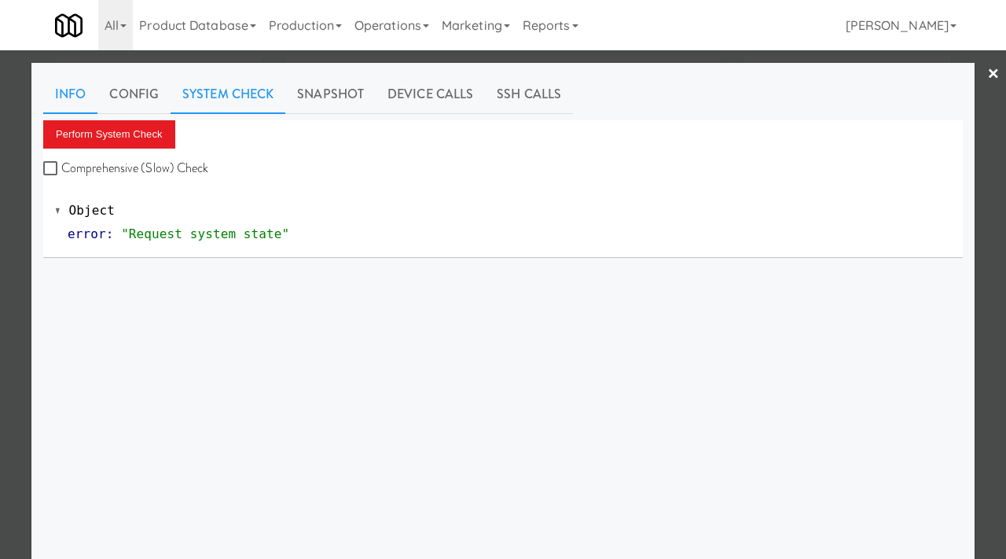
click at [78, 89] on link "Info" at bounding box center [70, 94] width 54 height 39
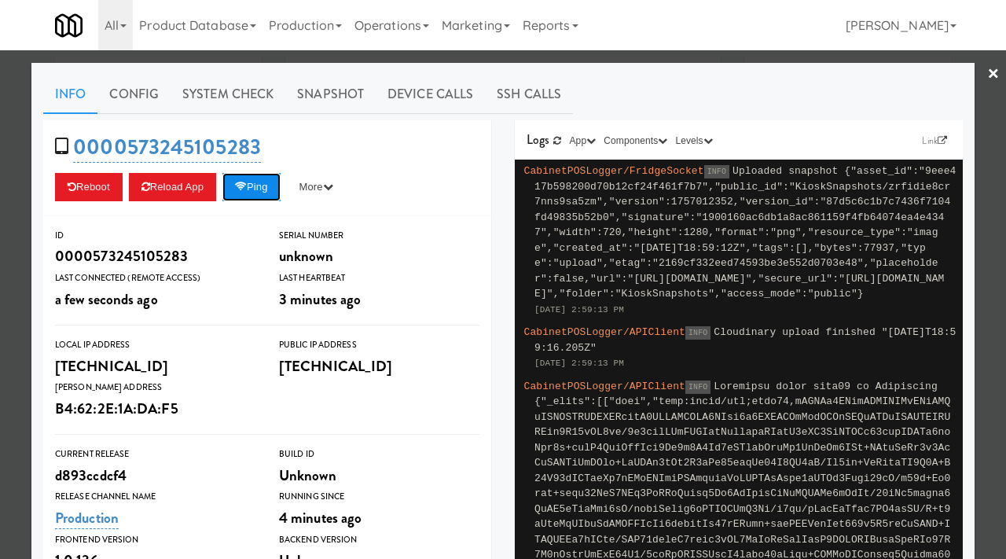
click at [262, 197] on button "Ping" at bounding box center [251, 187] width 58 height 28
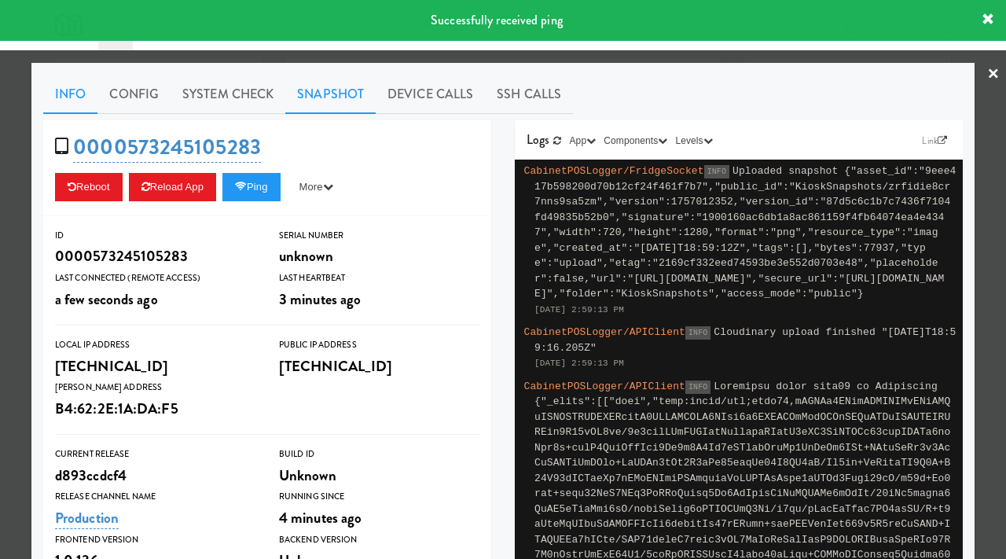
click at [324, 104] on link "Snapshot" at bounding box center [330, 94] width 90 height 39
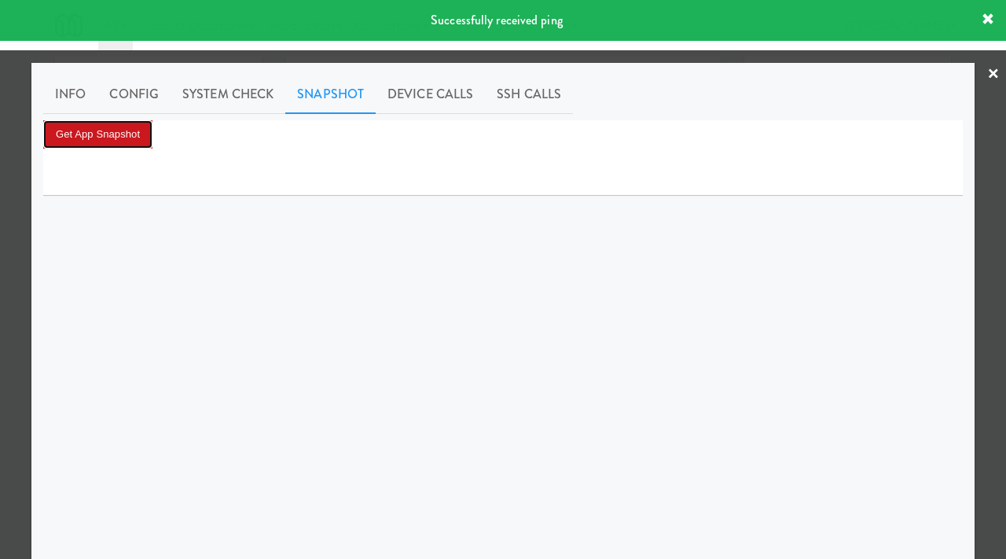
click at [123, 140] on button "Get App Snapshot" at bounding box center [97, 134] width 109 height 28
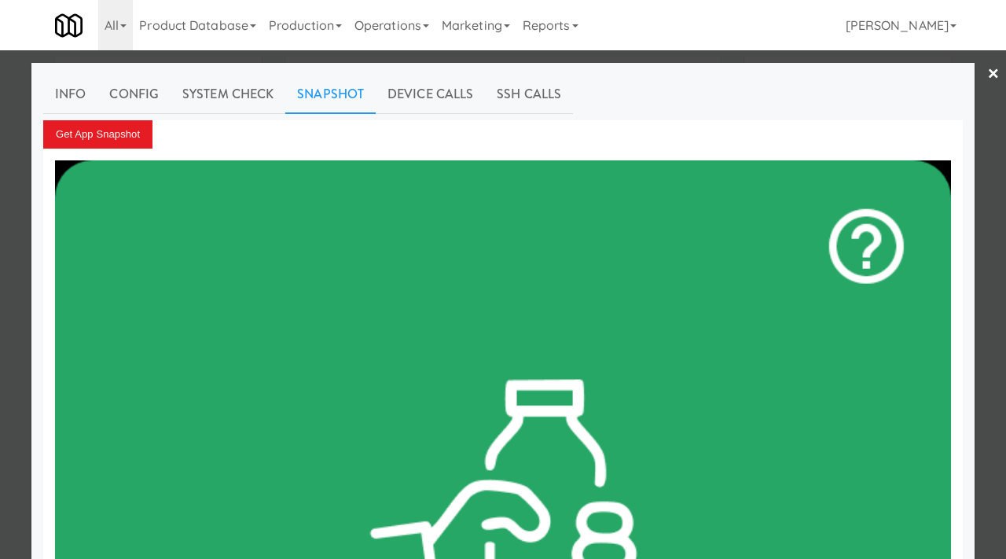
click at [0, 256] on div at bounding box center [503, 279] width 1006 height 559
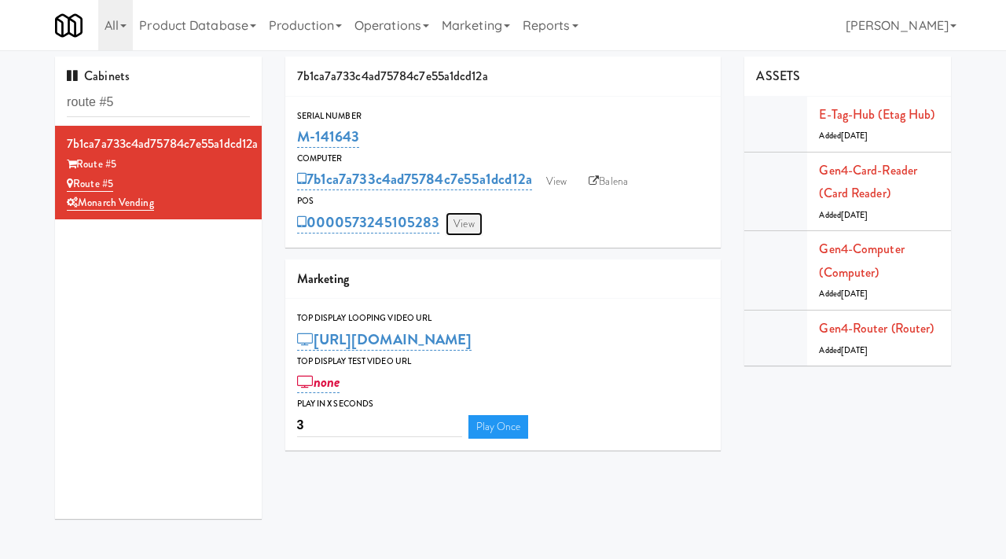
click at [466, 216] on link "View" at bounding box center [463, 224] width 36 height 24
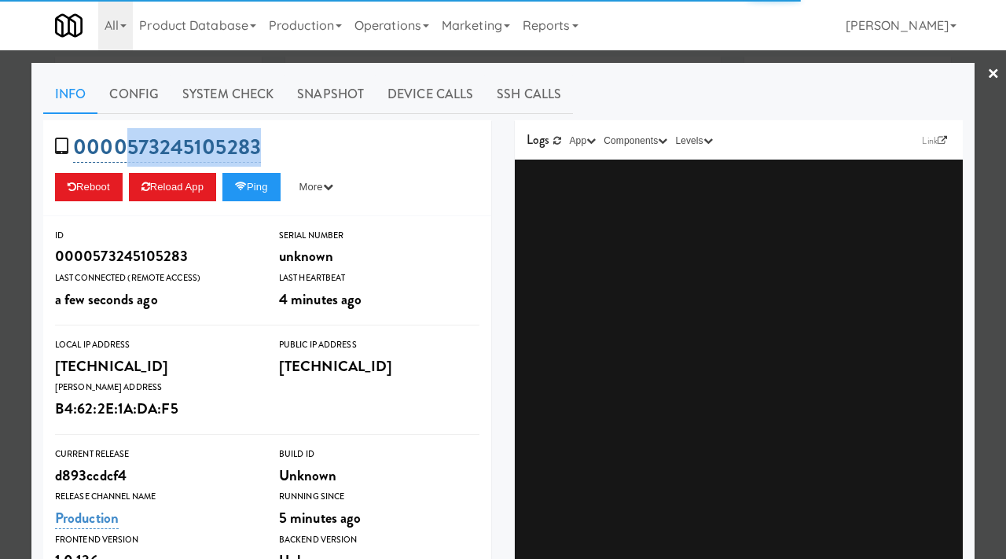
drag, startPoint x: 274, startPoint y: 141, endPoint x: 130, endPoint y: 146, distance: 144.6
click at [130, 146] on div "0000573245105283 Reboot Reload App Ping More Ping Server Restart Server Force R…" at bounding box center [267, 168] width 448 height 96
copy link "573245105283"
